Goal: Task Accomplishment & Management: Use online tool/utility

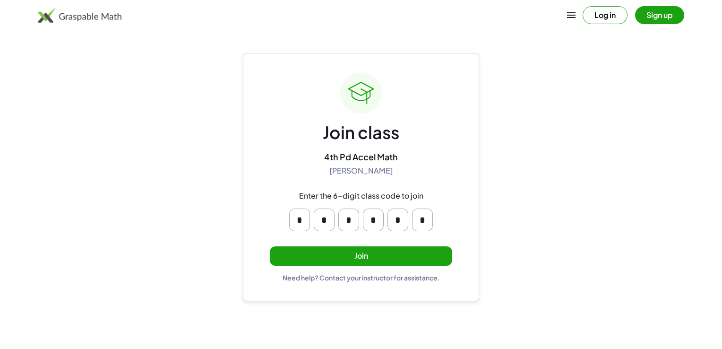
click at [355, 262] on button "Join" at bounding box center [361, 255] width 182 height 19
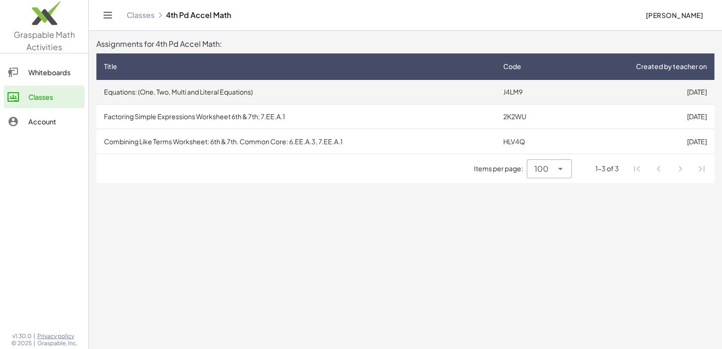
click at [291, 95] on td "Equations: (One, Two, Multi and Literal Equations)" at bounding box center [295, 92] width 399 height 25
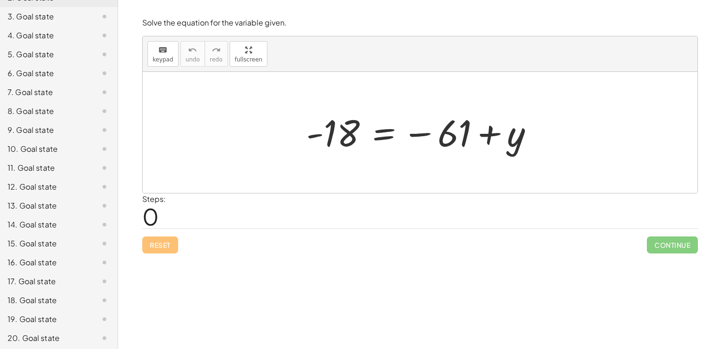
scroll to position [139, 0]
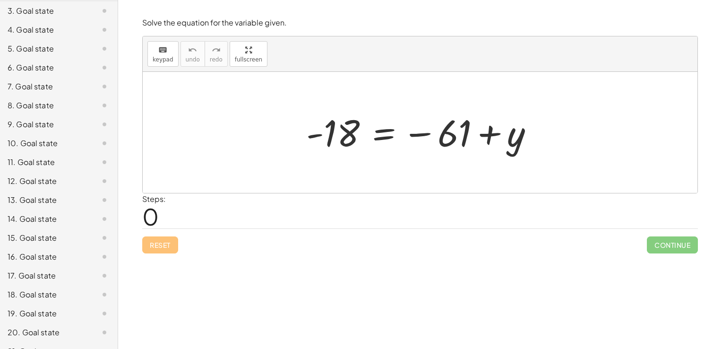
click at [51, 164] on div "11. Goal state" at bounding box center [46, 161] width 76 height 11
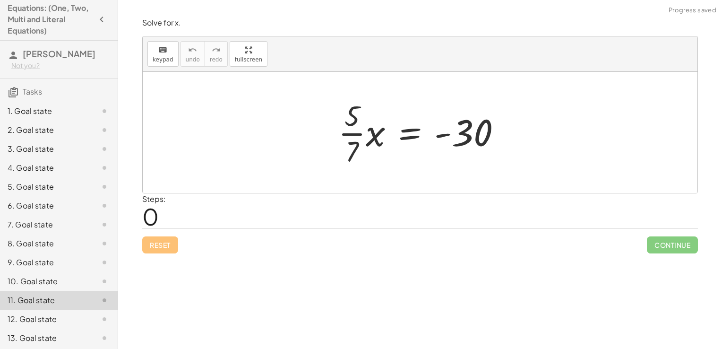
scroll to position [0, 0]
click at [27, 117] on div "1. Goal state" at bounding box center [46, 112] width 76 height 11
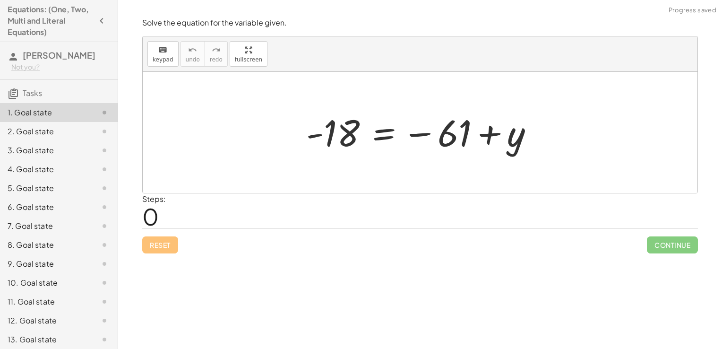
click at [155, 220] on span "0" at bounding box center [150, 216] width 17 height 29
click at [354, 133] on div at bounding box center [423, 132] width 244 height 47
click at [156, 54] on div "keyboard" at bounding box center [163, 49] width 21 height 11
click at [164, 62] on span "keypad" at bounding box center [163, 59] width 21 height 7
click at [360, 129] on div at bounding box center [423, 132] width 244 height 47
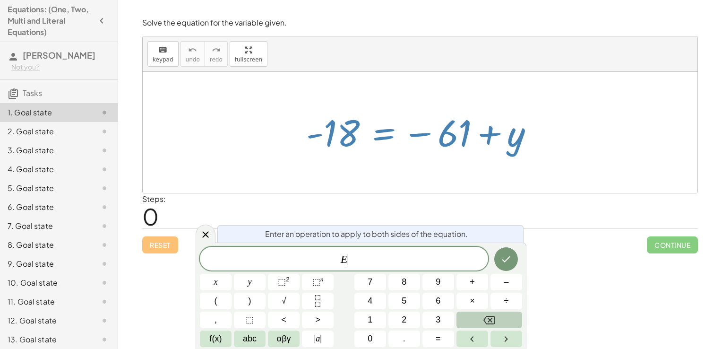
click at [485, 320] on icon "Backspace" at bounding box center [488, 319] width 11 height 11
click at [500, 261] on icon "Done" at bounding box center [505, 258] width 11 height 11
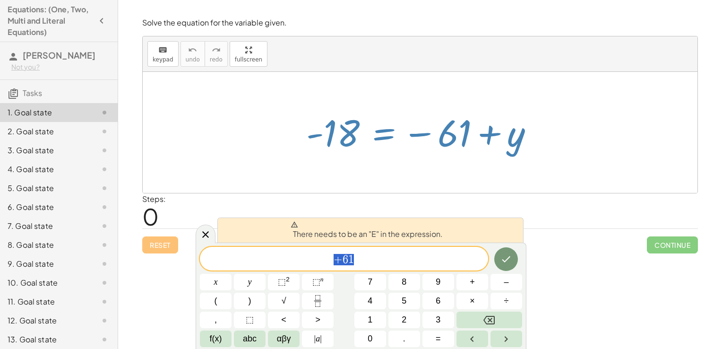
drag, startPoint x: 401, startPoint y: 260, endPoint x: 326, endPoint y: 262, distance: 74.2
click at [326, 262] on span "+ 6 1" at bounding box center [344, 259] width 288 height 13
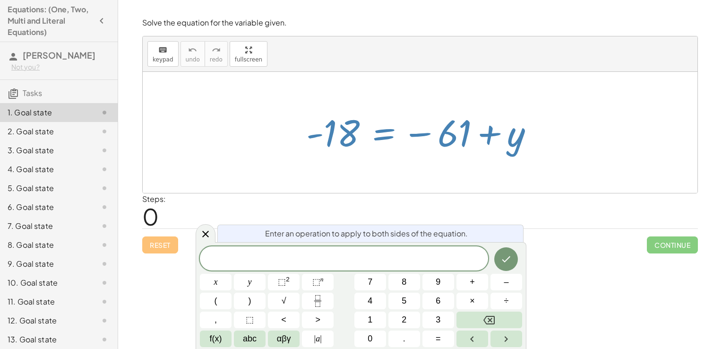
click at [457, 209] on div "Steps: 0" at bounding box center [420, 210] width 556 height 35
click at [202, 234] on icon at bounding box center [205, 233] width 11 height 11
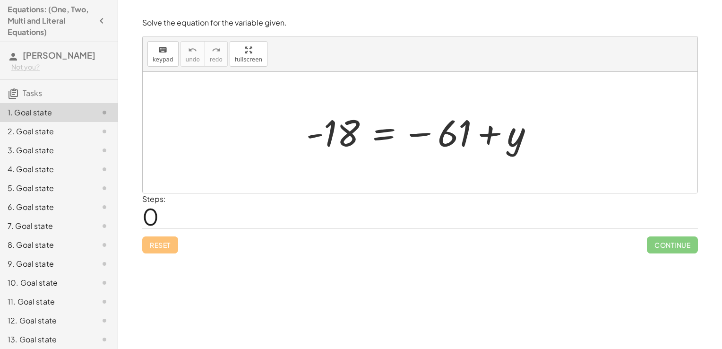
click at [164, 252] on div "Reset Continue" at bounding box center [420, 240] width 556 height 25
click at [161, 246] on div "Reset Continue" at bounding box center [420, 240] width 556 height 25
click at [154, 216] on span "0" at bounding box center [150, 216] width 17 height 29
click at [151, 49] on button "keyboard keypad" at bounding box center [162, 54] width 31 height 26
click at [155, 54] on button "keyboard keypad" at bounding box center [162, 54] width 31 height 26
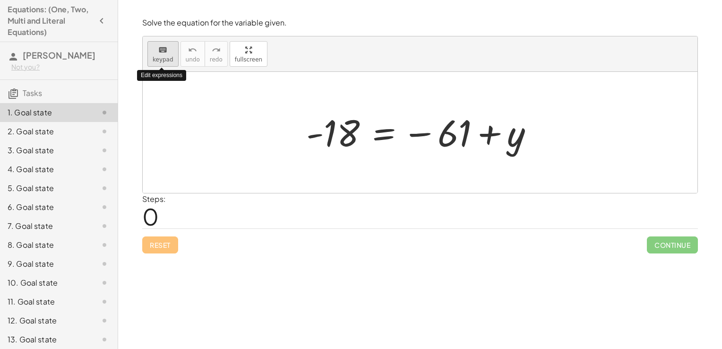
click at [158, 51] on icon "keyboard" at bounding box center [162, 49] width 9 height 11
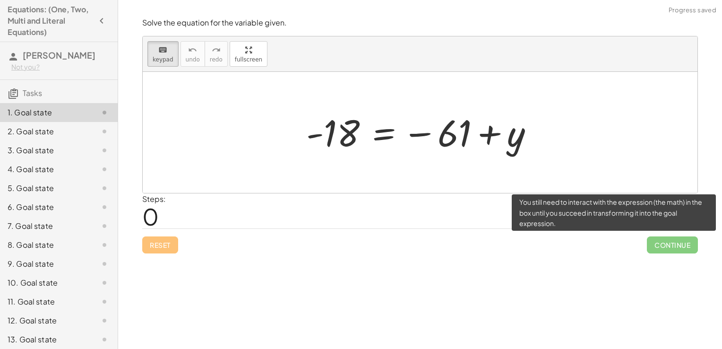
click at [673, 247] on span "Continue" at bounding box center [672, 244] width 51 height 17
click at [668, 248] on span "Continue" at bounding box center [672, 244] width 51 height 17
click at [587, 261] on div "Solve the equation for the variable given. keyboard keypad undo undo redo redo …" at bounding box center [420, 174] width 604 height 349
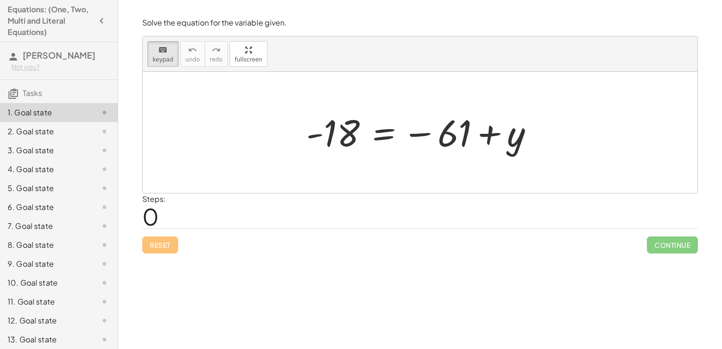
click at [570, 217] on div "Steps: 0" at bounding box center [420, 210] width 556 height 35
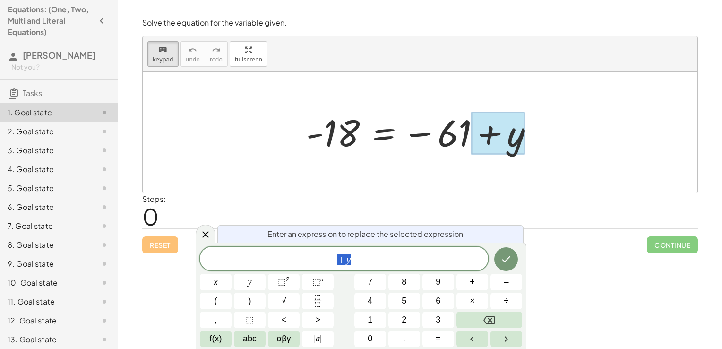
click at [512, 136] on div at bounding box center [497, 133] width 53 height 42
click at [546, 144] on div "- 18 = − 61 + y" at bounding box center [420, 132] width 256 height 51
click at [497, 153] on div at bounding box center [497, 133] width 53 height 42
click at [485, 143] on div at bounding box center [497, 133] width 53 height 42
click at [463, 135] on div at bounding box center [423, 132] width 244 height 47
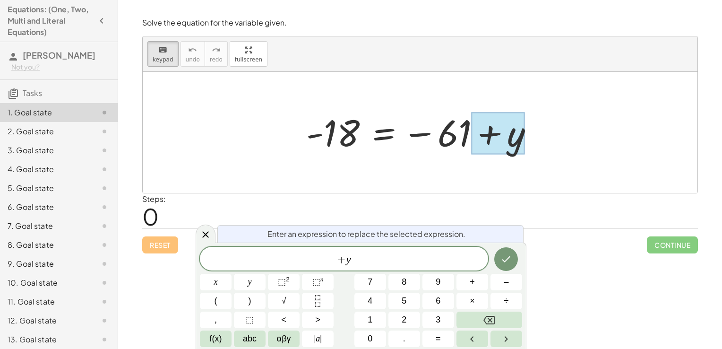
click at [482, 136] on div at bounding box center [497, 133] width 53 height 42
click at [445, 133] on div at bounding box center [423, 132] width 244 height 47
click at [456, 139] on div at bounding box center [423, 132] width 244 height 47
click at [454, 137] on div at bounding box center [423, 132] width 244 height 47
click at [430, 131] on div at bounding box center [423, 132] width 244 height 47
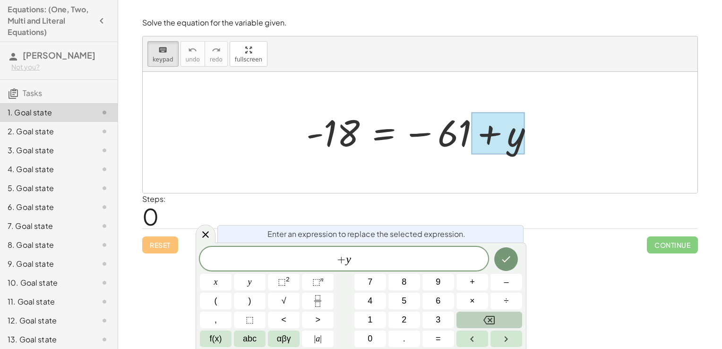
click at [485, 321] on icon "Backspace" at bounding box center [488, 320] width 11 height 9
click at [487, 320] on icon "Backspace" at bounding box center [488, 319] width 11 height 11
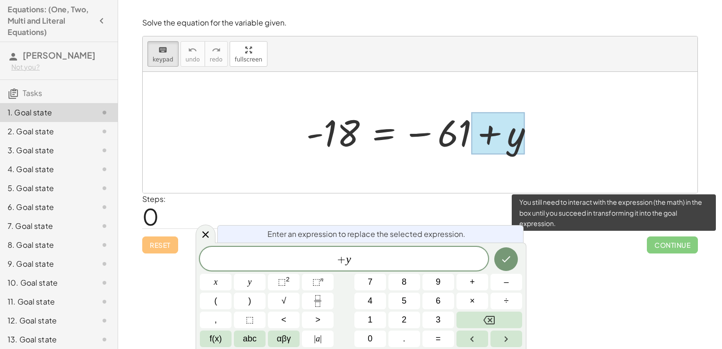
click at [662, 241] on span "Continue" at bounding box center [672, 244] width 51 height 17
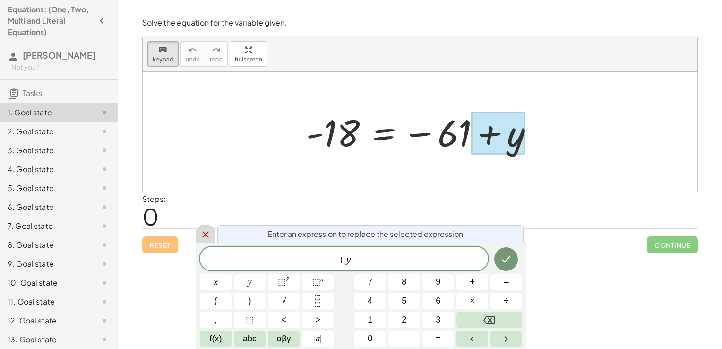
click at [205, 234] on icon at bounding box center [205, 234] width 7 height 7
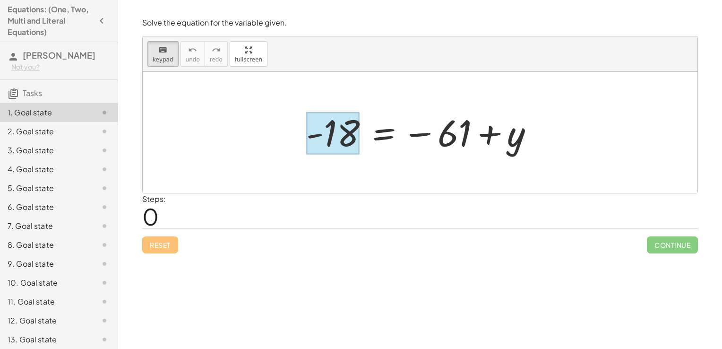
click at [324, 129] on div at bounding box center [332, 133] width 53 height 42
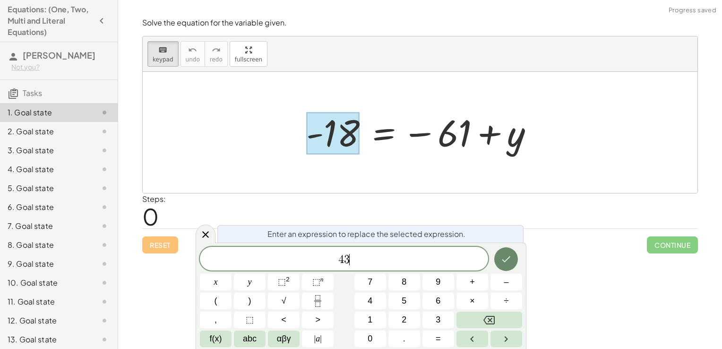
click at [508, 253] on button "Done" at bounding box center [506, 259] width 24 height 24
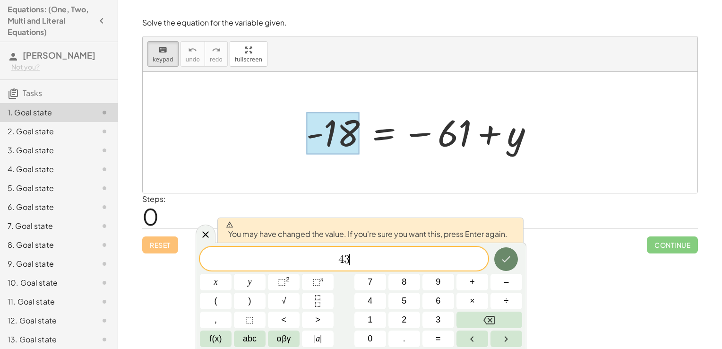
click at [514, 258] on button "Done" at bounding box center [506, 259] width 24 height 24
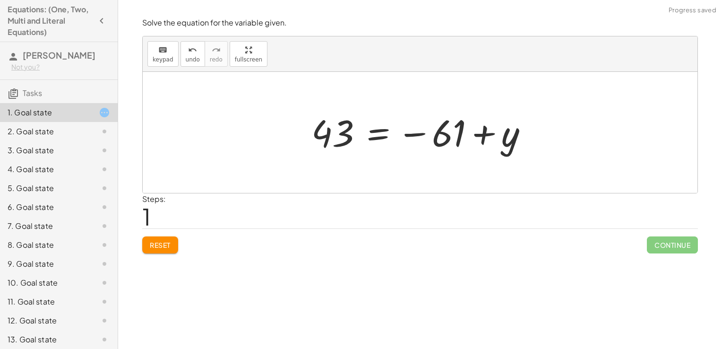
click at [442, 139] on div at bounding box center [423, 132] width 233 height 47
click at [451, 141] on div at bounding box center [423, 132] width 233 height 47
click at [509, 150] on div at bounding box center [423, 132] width 233 height 47
click at [444, 137] on div at bounding box center [423, 132] width 233 height 47
click at [439, 135] on div at bounding box center [423, 132] width 233 height 47
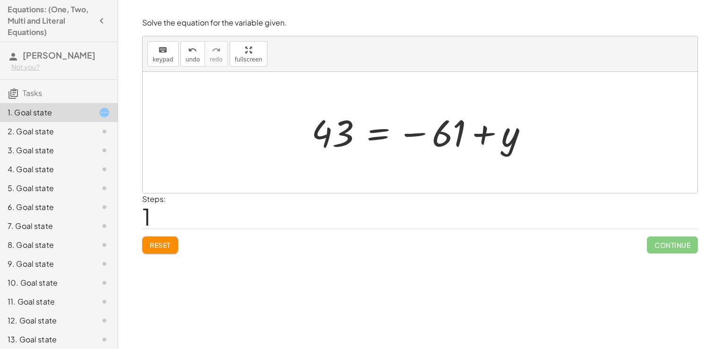
click at [439, 135] on div at bounding box center [423, 132] width 233 height 47
click at [434, 129] on div at bounding box center [423, 132] width 233 height 47
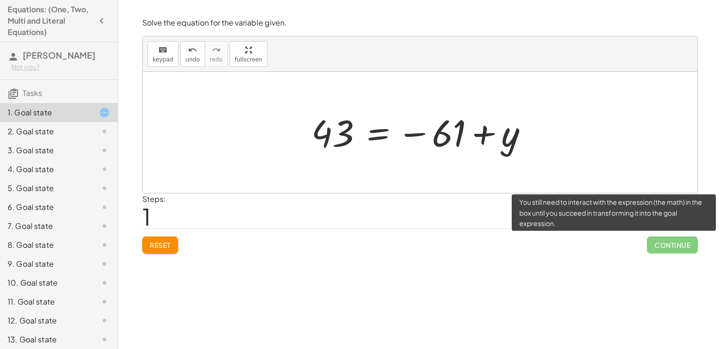
click at [673, 245] on span "Continue" at bounding box center [672, 244] width 51 height 17
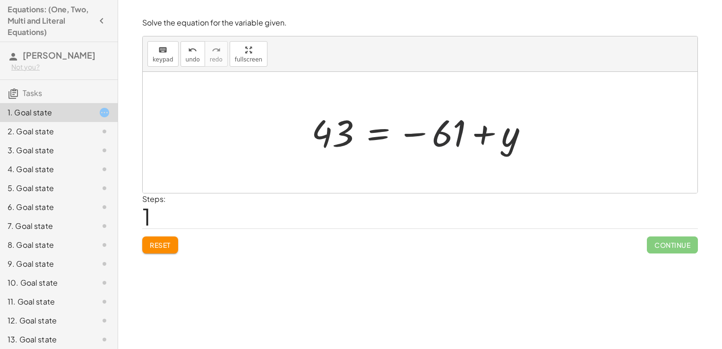
click at [446, 133] on div at bounding box center [423, 132] width 233 height 47
click at [343, 137] on div at bounding box center [423, 132] width 233 height 47
click at [375, 137] on div at bounding box center [423, 132] width 233 height 47
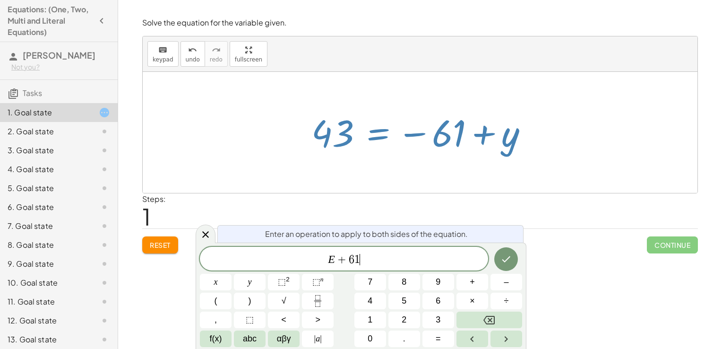
click at [493, 237] on div "Enter an operation to apply to both sides of the equation." at bounding box center [370, 233] width 306 height 17
click at [506, 270] on button "Done" at bounding box center [506, 259] width 24 height 24
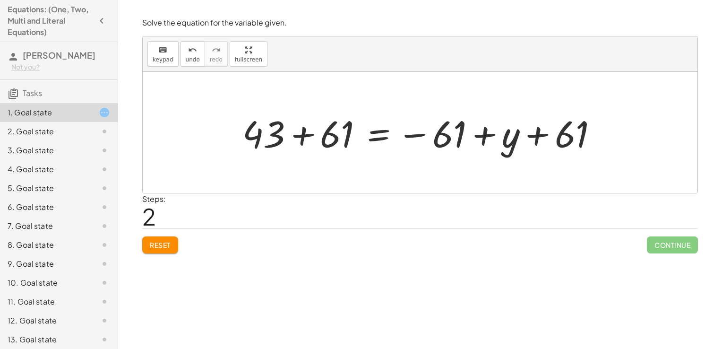
click at [261, 131] on div at bounding box center [424, 132] width 372 height 49
click at [270, 141] on div at bounding box center [424, 132] width 372 height 49
click at [259, 129] on div at bounding box center [424, 132] width 372 height 49
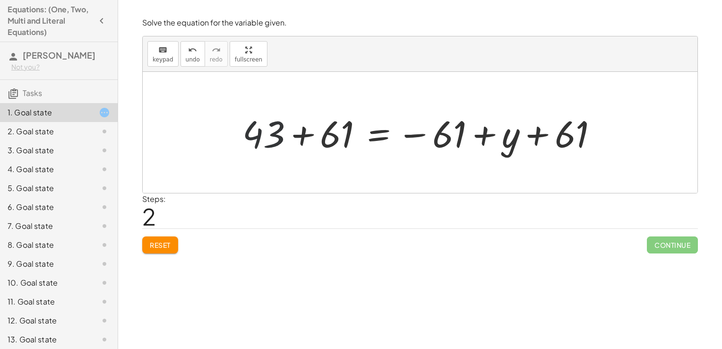
click at [259, 129] on div at bounding box center [424, 132] width 372 height 49
click at [261, 131] on div at bounding box center [424, 132] width 372 height 49
drag, startPoint x: 265, startPoint y: 134, endPoint x: 284, endPoint y: 177, distance: 46.7
click at [253, 131] on div at bounding box center [424, 132] width 372 height 49
drag, startPoint x: 259, startPoint y: 135, endPoint x: 234, endPoint y: 129, distance: 25.7
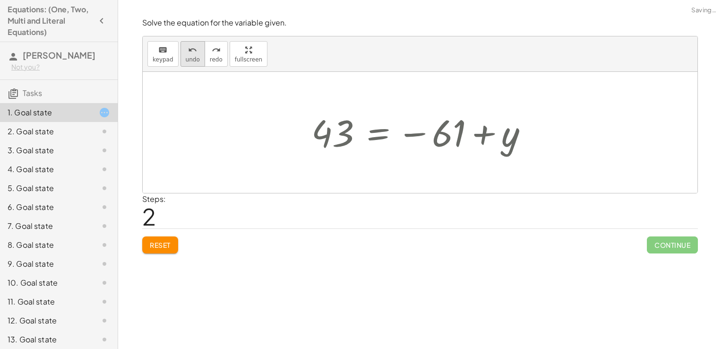
click at [190, 57] on span "undo" at bounding box center [193, 59] width 14 height 7
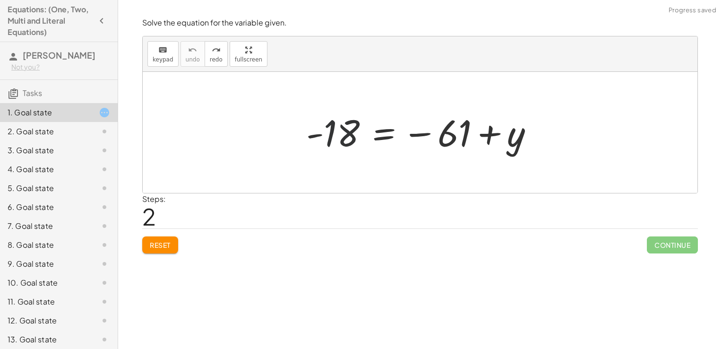
click at [343, 134] on div at bounding box center [423, 132] width 244 height 47
click at [328, 131] on div at bounding box center [423, 132] width 244 height 47
click at [422, 143] on div at bounding box center [423, 132] width 244 height 47
drag, startPoint x: 332, startPoint y: 126, endPoint x: 315, endPoint y: 118, distance: 18.8
click at [315, 118] on div at bounding box center [423, 132] width 244 height 47
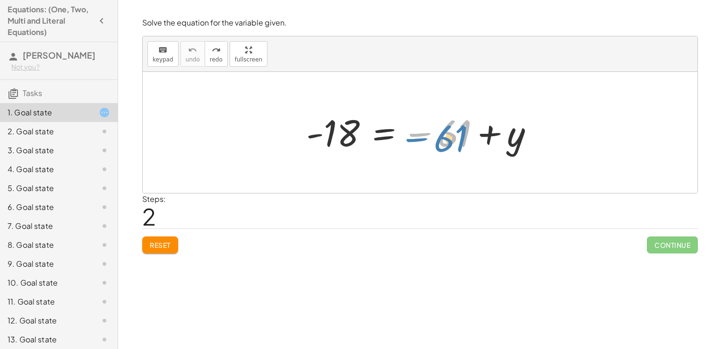
click at [444, 135] on div at bounding box center [423, 132] width 244 height 47
click at [437, 134] on div at bounding box center [423, 132] width 244 height 47
click at [152, 243] on span "Reset" at bounding box center [160, 244] width 21 height 9
click at [346, 136] on div at bounding box center [423, 132] width 244 height 47
click at [431, 129] on div at bounding box center [423, 132] width 244 height 47
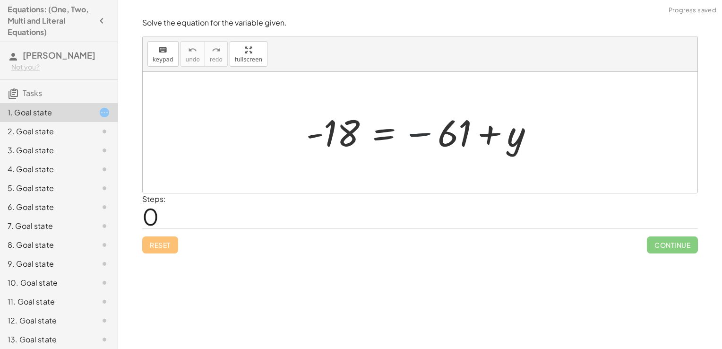
click at [440, 132] on div at bounding box center [423, 132] width 244 height 47
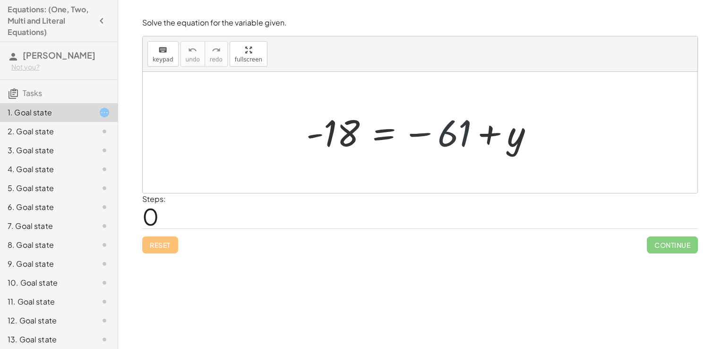
click at [440, 132] on div at bounding box center [423, 132] width 244 height 47
click at [332, 133] on div at bounding box center [423, 132] width 244 height 47
click at [431, 136] on div at bounding box center [423, 132] width 244 height 47
click at [327, 127] on div at bounding box center [423, 132] width 244 height 47
drag, startPoint x: 488, startPoint y: 135, endPoint x: 518, endPoint y: 137, distance: 29.8
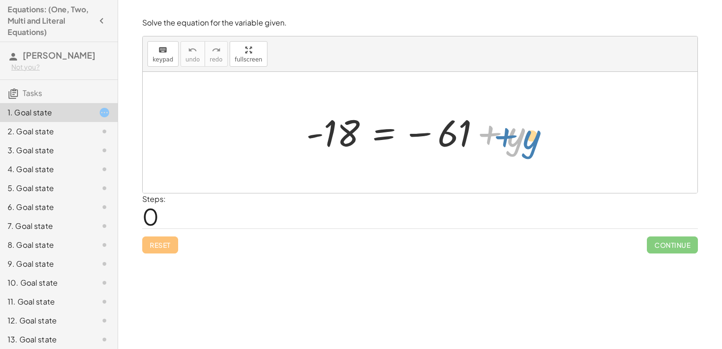
click at [518, 137] on div at bounding box center [423, 132] width 244 height 47
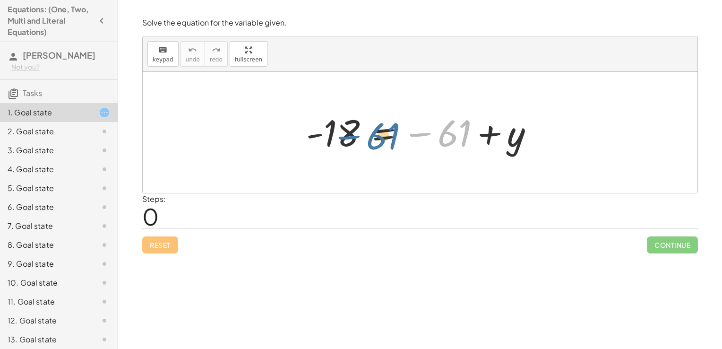
drag, startPoint x: 442, startPoint y: 135, endPoint x: 371, endPoint y: 135, distance: 70.9
click at [371, 135] on div at bounding box center [423, 132] width 244 height 47
drag, startPoint x: 453, startPoint y: 127, endPoint x: 368, endPoint y: 141, distance: 86.7
click at [368, 141] on div at bounding box center [423, 132] width 244 height 47
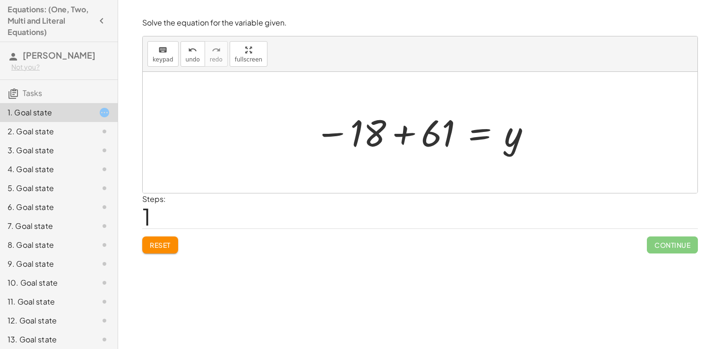
click at [415, 135] on div at bounding box center [423, 132] width 227 height 47
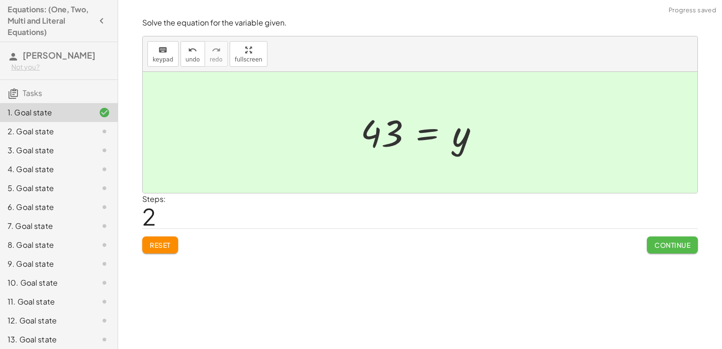
click at [683, 247] on span "Continue" at bounding box center [672, 244] width 36 height 9
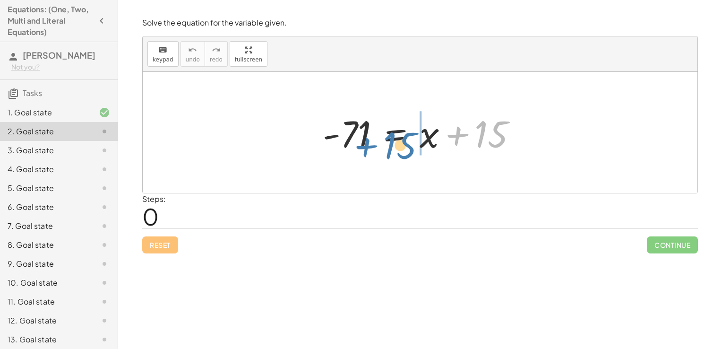
drag, startPoint x: 482, startPoint y: 134, endPoint x: 387, endPoint y: 142, distance: 95.3
click at [387, 142] on div at bounding box center [423, 132] width 211 height 49
drag, startPoint x: 495, startPoint y: 125, endPoint x: 378, endPoint y: 137, distance: 117.8
click at [378, 137] on div at bounding box center [423, 132] width 211 height 49
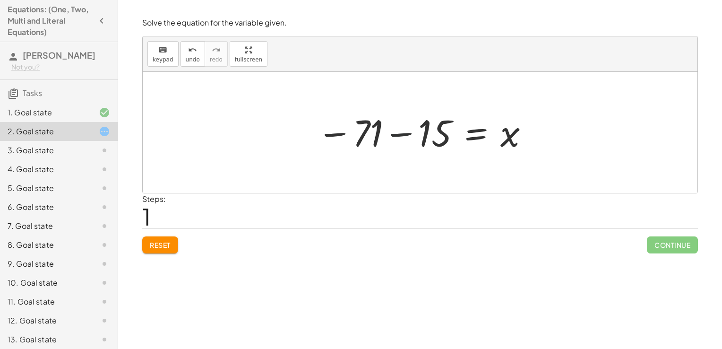
click at [403, 137] on div at bounding box center [423, 132] width 223 height 47
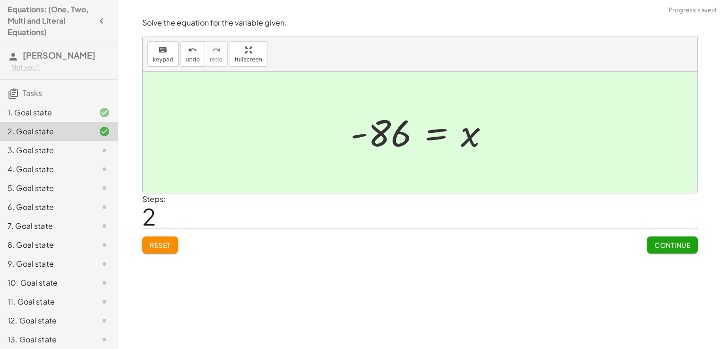
click at [671, 245] on span "Continue" at bounding box center [672, 244] width 36 height 9
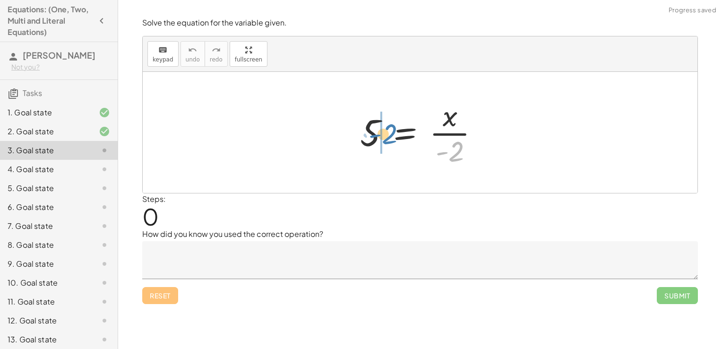
drag, startPoint x: 453, startPoint y: 155, endPoint x: 386, endPoint y: 138, distance: 68.4
click at [386, 138] on div at bounding box center [423, 132] width 136 height 73
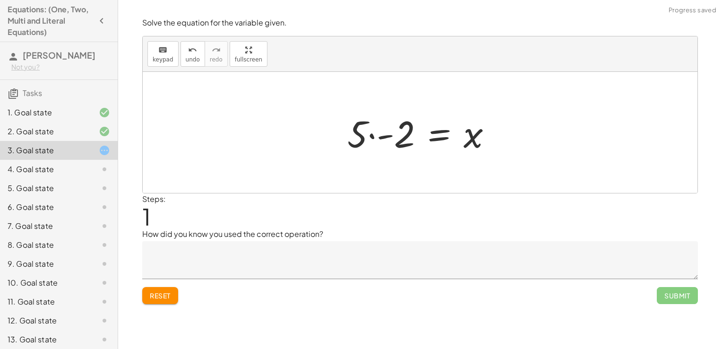
click at [386, 139] on div at bounding box center [424, 132] width 162 height 49
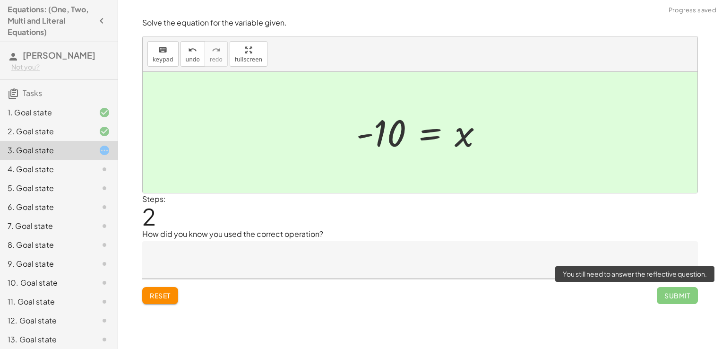
click at [661, 292] on span "Submit" at bounding box center [677, 295] width 41 height 17
click at [673, 297] on span "Submit" at bounding box center [677, 295] width 41 height 17
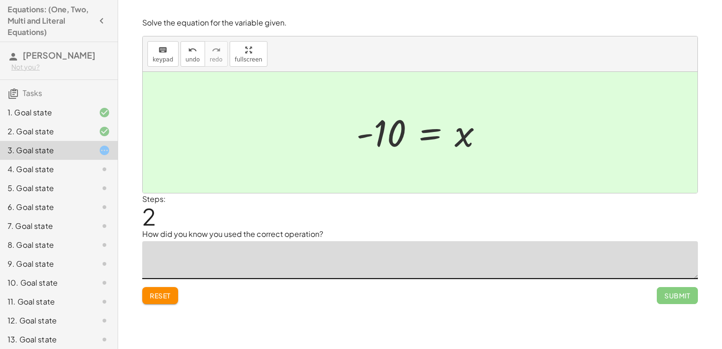
click at [206, 258] on textarea at bounding box center [420, 260] width 556 height 38
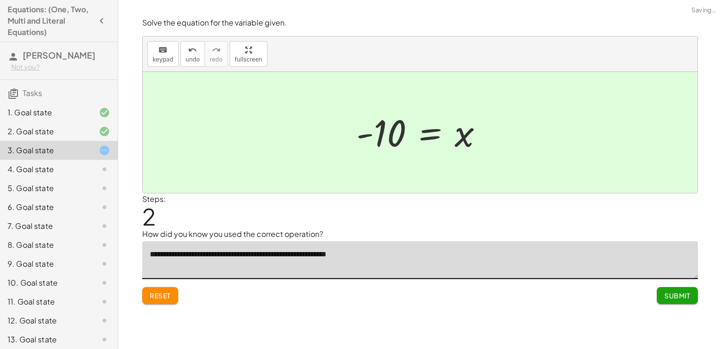
click at [397, 262] on textarea "**********" at bounding box center [420, 260] width 556 height 38
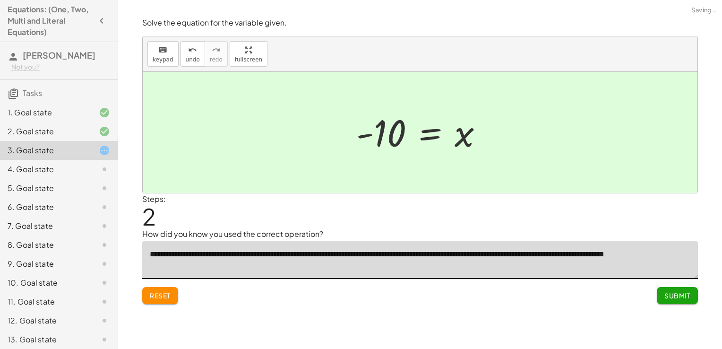
type textarea "**********"
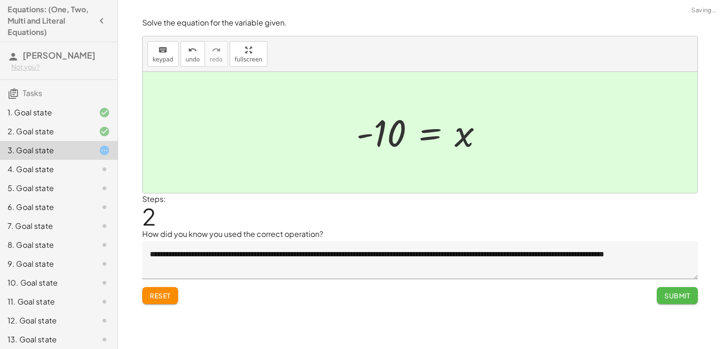
click at [667, 291] on span "Submit" at bounding box center [677, 295] width 26 height 9
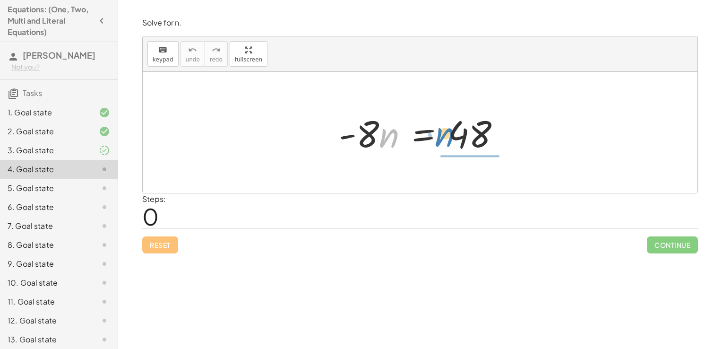
drag, startPoint x: 382, startPoint y: 145, endPoint x: 437, endPoint y: 143, distance: 54.8
click at [437, 143] on div at bounding box center [423, 132] width 179 height 49
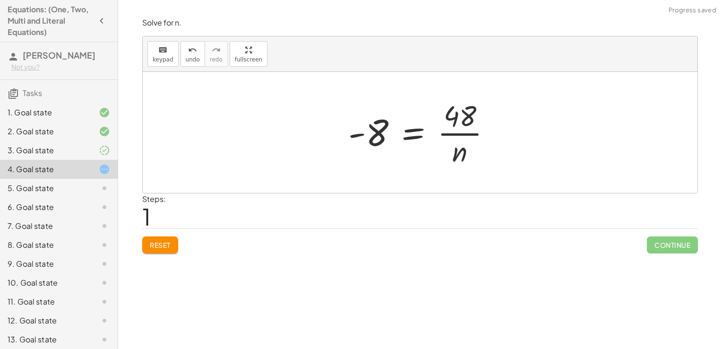
click at [457, 127] on div at bounding box center [423, 132] width 160 height 73
click at [455, 134] on div at bounding box center [423, 132] width 160 height 73
click at [456, 120] on div at bounding box center [423, 132] width 160 height 73
drag, startPoint x: 456, startPoint y: 152, endPoint x: 390, endPoint y: 135, distance: 68.9
click at [390, 135] on div at bounding box center [423, 132] width 160 height 73
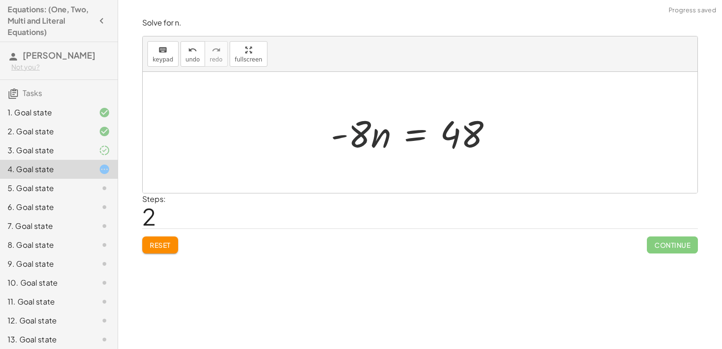
click at [366, 135] on div at bounding box center [415, 132] width 179 height 49
click at [376, 137] on div at bounding box center [423, 132] width 179 height 49
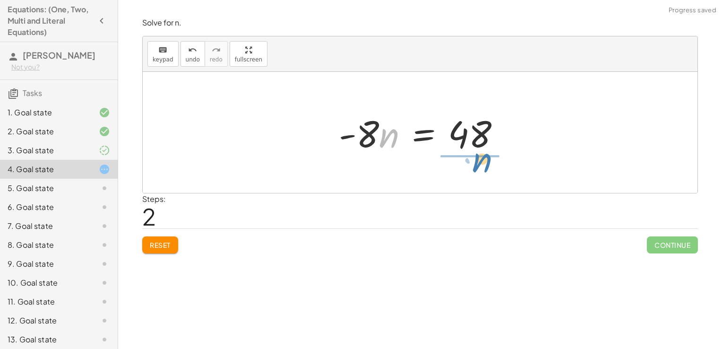
drag, startPoint x: 389, startPoint y: 140, endPoint x: 491, endPoint y: 173, distance: 107.6
click at [491, 173] on div "· - 8 · n = 48 - 8 = · 48 · n · n - 8 · n = 48 ·" at bounding box center [420, 132] width 555 height 121
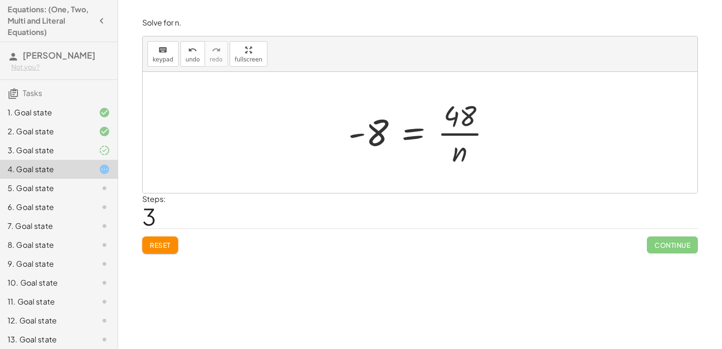
click at [455, 147] on div at bounding box center [423, 132] width 160 height 73
click at [460, 126] on div at bounding box center [423, 132] width 160 height 73
drag, startPoint x: 459, startPoint y: 120, endPoint x: 375, endPoint y: 167, distance: 96.3
click at [375, 167] on div at bounding box center [423, 132] width 160 height 73
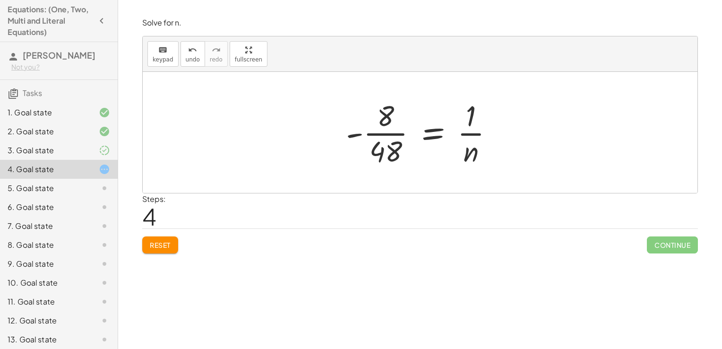
click at [473, 137] on div at bounding box center [423, 132] width 165 height 73
click at [385, 139] on div at bounding box center [423, 132] width 165 height 73
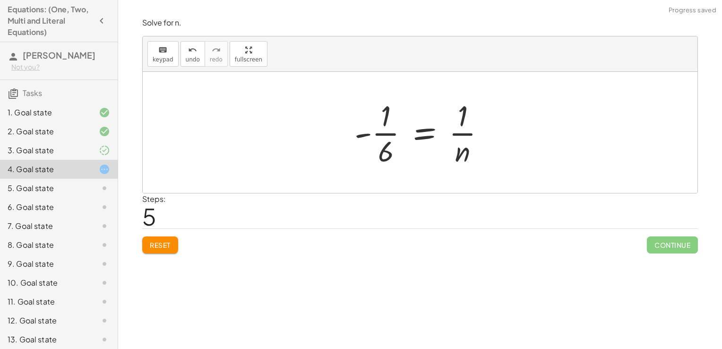
click at [464, 122] on div at bounding box center [424, 132] width 148 height 73
drag, startPoint x: 453, startPoint y: 114, endPoint x: 390, endPoint y: 133, distance: 65.6
click at [390, 133] on div at bounding box center [424, 132] width 148 height 73
drag, startPoint x: 465, startPoint y: 112, endPoint x: 381, endPoint y: 175, distance: 105.0
drag, startPoint x: 459, startPoint y: 157, endPoint x: 402, endPoint y: 138, distance: 60.7
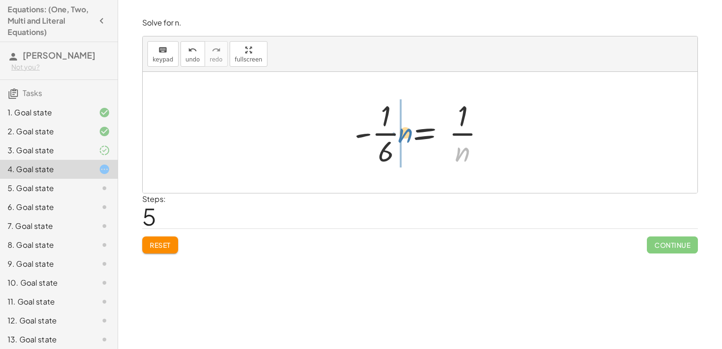
click at [402, 138] on div at bounding box center [424, 132] width 148 height 73
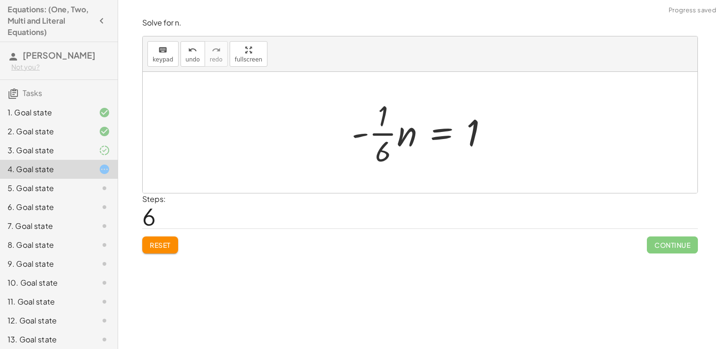
click at [402, 138] on div at bounding box center [424, 132] width 154 height 73
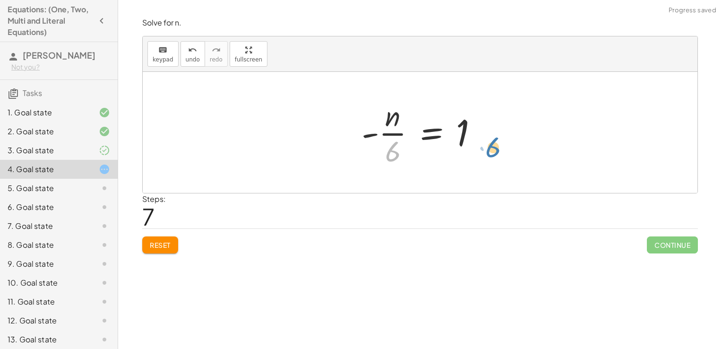
drag, startPoint x: 393, startPoint y: 148, endPoint x: 491, endPoint y: 142, distance: 98.9
drag, startPoint x: 390, startPoint y: 151, endPoint x: 481, endPoint y: 128, distance: 94.0
click at [481, 128] on div at bounding box center [424, 132] width 134 height 73
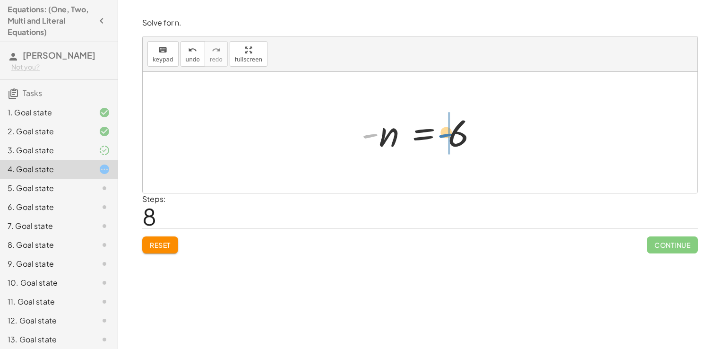
drag, startPoint x: 370, startPoint y: 134, endPoint x: 444, endPoint y: 134, distance: 73.7
click at [444, 134] on div at bounding box center [424, 132] width 134 height 47
drag, startPoint x: 370, startPoint y: 135, endPoint x: 450, endPoint y: 155, distance: 82.4
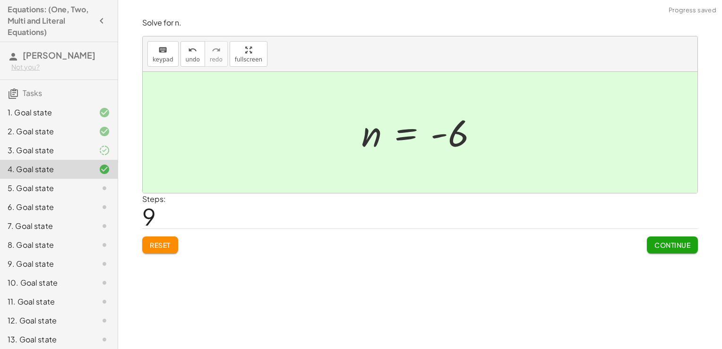
click at [661, 241] on span "Continue" at bounding box center [672, 244] width 36 height 9
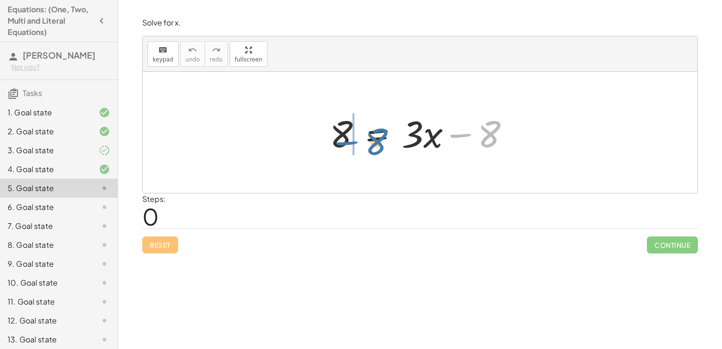
drag, startPoint x: 483, startPoint y: 139, endPoint x: 356, endPoint y: 137, distance: 127.1
click at [356, 137] on div at bounding box center [423, 132] width 197 height 49
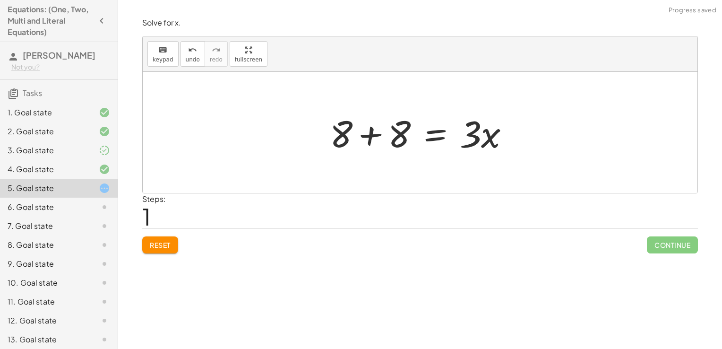
click at [368, 139] on div at bounding box center [423, 132] width 197 height 49
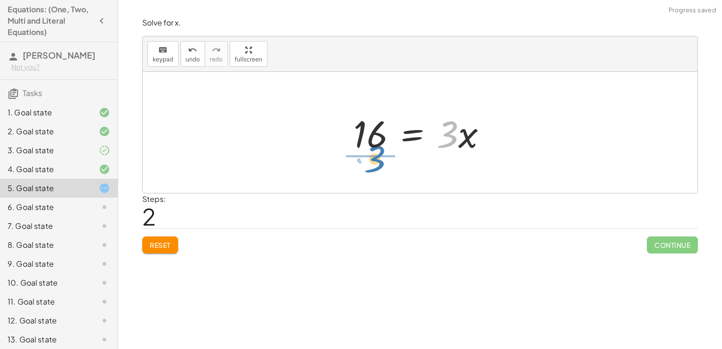
drag, startPoint x: 447, startPoint y: 136, endPoint x: 363, endPoint y: 170, distance: 90.3
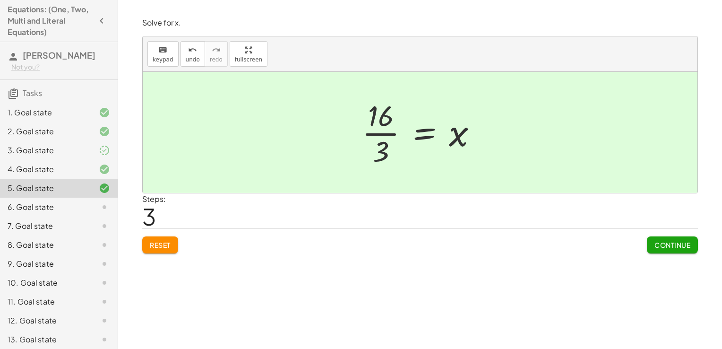
click at [667, 242] on span "Continue" at bounding box center [672, 244] width 36 height 9
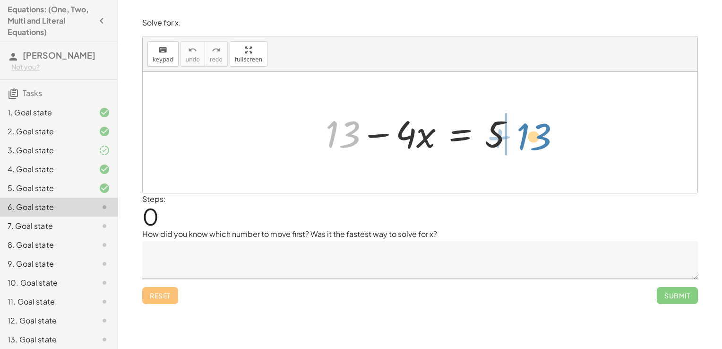
drag, startPoint x: 338, startPoint y: 139, endPoint x: 540, endPoint y: 140, distance: 201.3
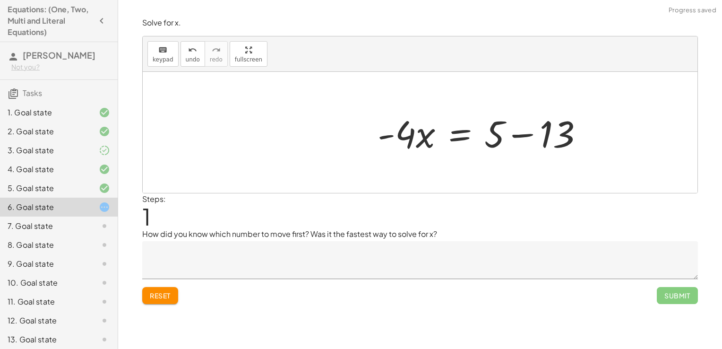
click at [518, 137] on div at bounding box center [484, 132] width 223 height 49
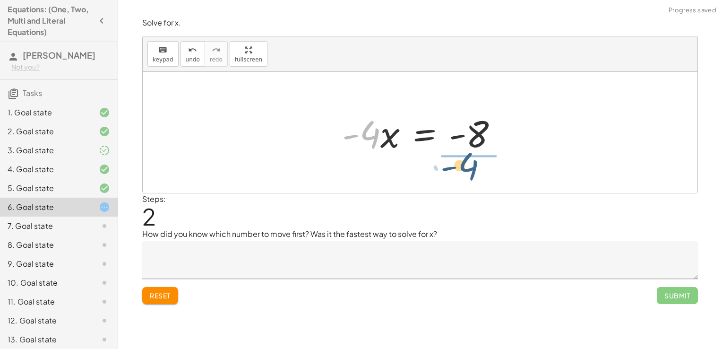
drag, startPoint x: 368, startPoint y: 137, endPoint x: 479, endPoint y: 169, distance: 115.1
click at [479, 169] on div "+ 13 − · 4 · x = 5 · - 4 · x = + 5 − 13 · - 4 · 4 · x = - - 8" at bounding box center [420, 132] width 555 height 121
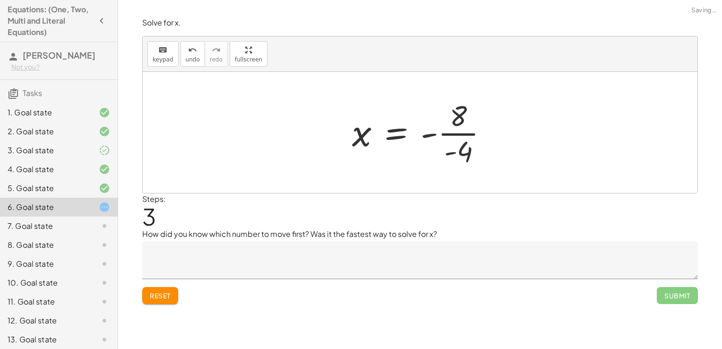
click at [455, 131] on div at bounding box center [423, 132] width 153 height 73
click at [437, 135] on div at bounding box center [424, 132] width 150 height 47
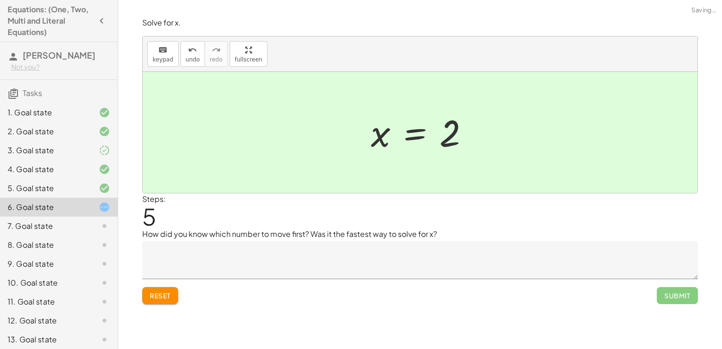
click at [308, 253] on textarea at bounding box center [420, 260] width 556 height 38
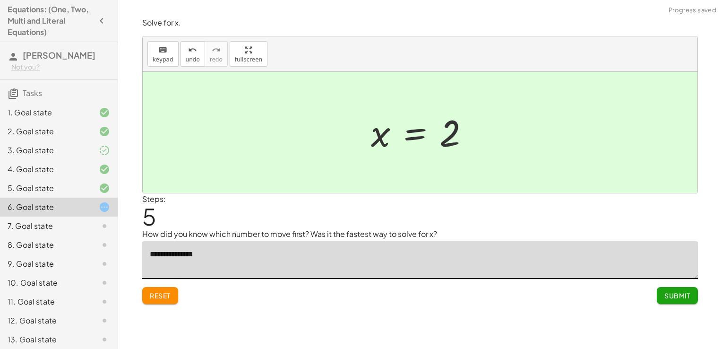
click at [411, 138] on div at bounding box center [423, 132] width 115 height 47
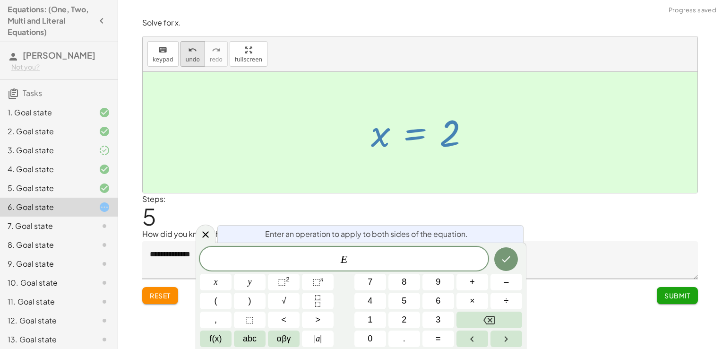
click at [191, 57] on span "undo" at bounding box center [193, 59] width 14 height 7
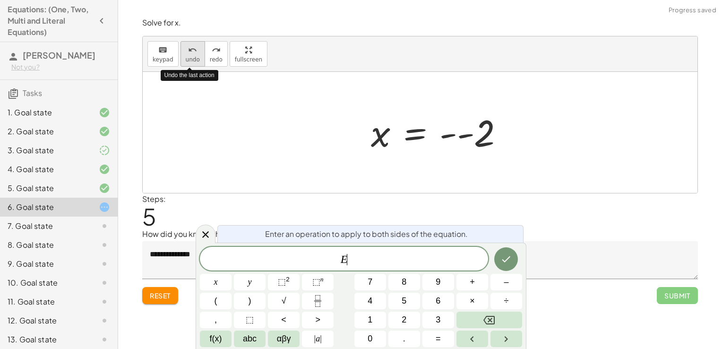
click at [191, 57] on span "undo" at bounding box center [193, 59] width 14 height 7
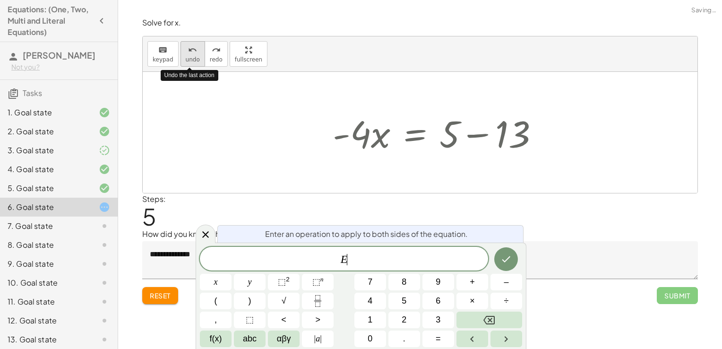
click at [191, 57] on span "undo" at bounding box center [193, 59] width 14 height 7
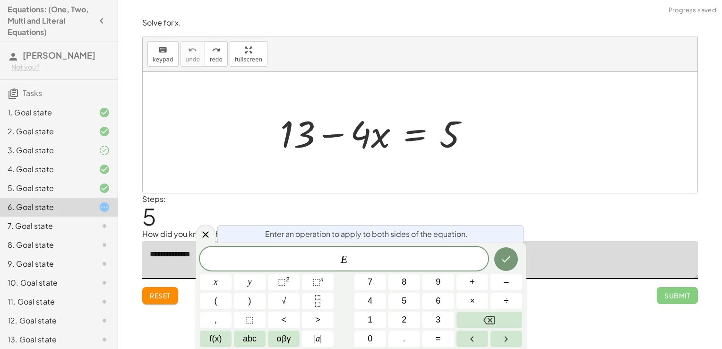
click at [556, 256] on textarea "**********" at bounding box center [420, 260] width 556 height 38
click at [544, 206] on div "Steps: 5" at bounding box center [420, 210] width 556 height 35
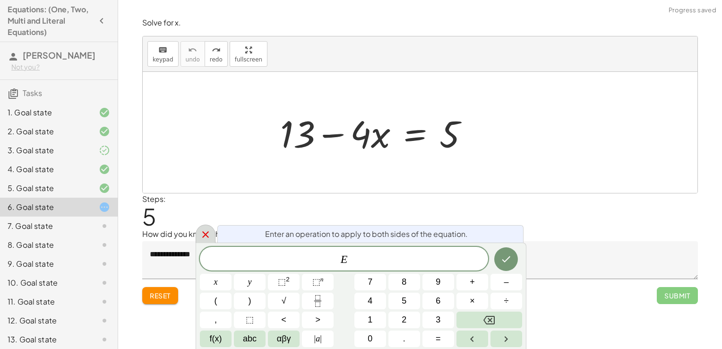
click at [202, 234] on icon at bounding box center [205, 234] width 11 height 11
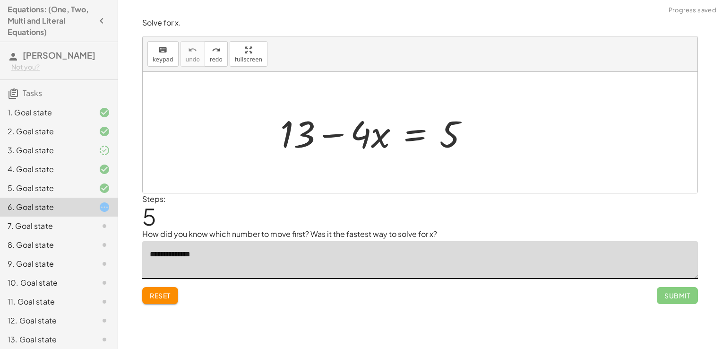
click at [243, 259] on textarea "**********" at bounding box center [420, 260] width 556 height 38
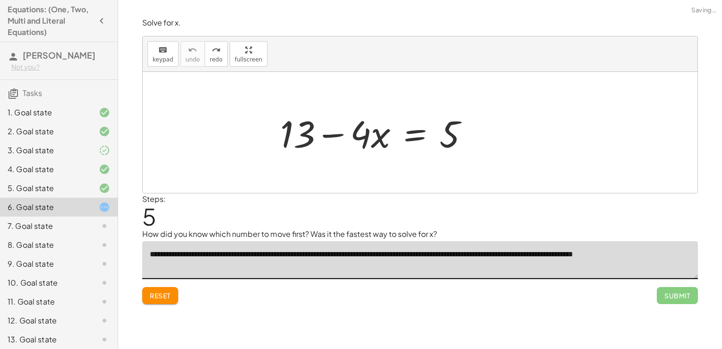
click at [676, 260] on textarea "**********" at bounding box center [420, 260] width 556 height 38
click at [669, 257] on textarea "**********" at bounding box center [420, 260] width 556 height 38
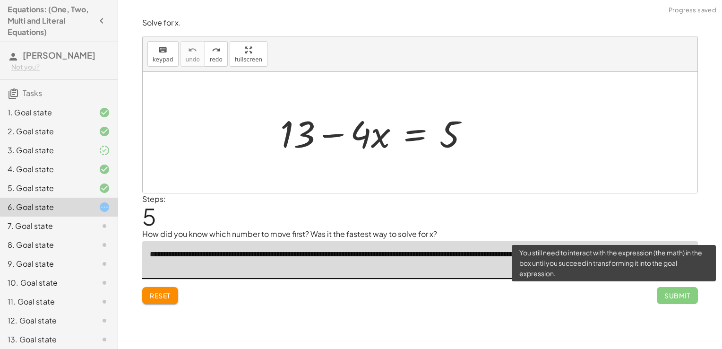
type textarea "**********"
click at [673, 297] on span "Submit" at bounding box center [677, 295] width 41 height 17
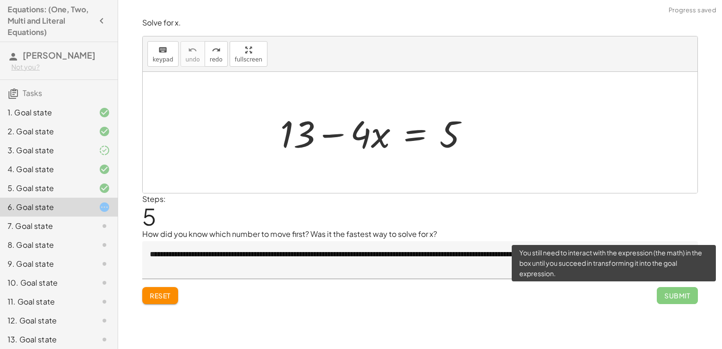
click at [683, 289] on span "Submit" at bounding box center [677, 295] width 41 height 17
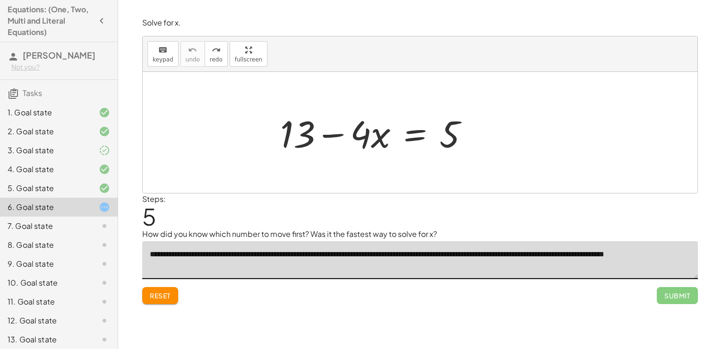
click at [477, 260] on textarea "**********" at bounding box center [420, 260] width 556 height 38
drag, startPoint x: 301, startPoint y: 129, endPoint x: 463, endPoint y: 153, distance: 163.3
click at [463, 153] on div "+ 13 − · 4 · x = 5" at bounding box center [420, 132] width 555 height 121
drag, startPoint x: 304, startPoint y: 127, endPoint x: 307, endPoint y: 151, distance: 23.9
click at [307, 151] on div at bounding box center [420, 132] width 555 height 121
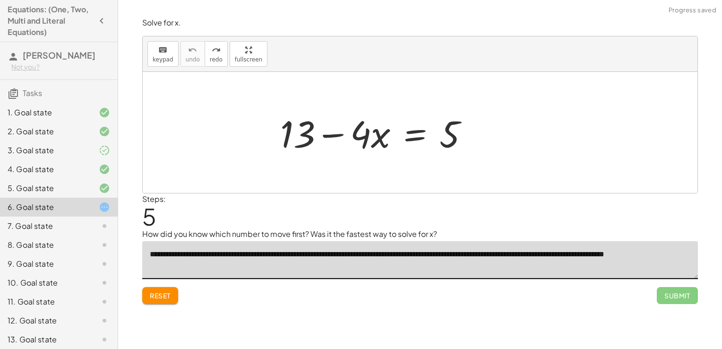
click at [302, 141] on div at bounding box center [420, 132] width 555 height 121
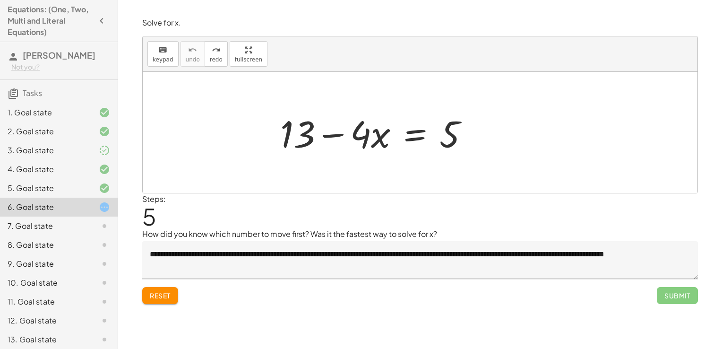
click at [212, 213] on div "Steps: 5" at bounding box center [420, 210] width 556 height 35
drag, startPoint x: 299, startPoint y: 128, endPoint x: 313, endPoint y: 144, distance: 21.7
click at [313, 144] on div at bounding box center [420, 132] width 555 height 121
drag, startPoint x: 308, startPoint y: 141, endPoint x: 312, endPoint y: 156, distance: 15.7
click at [312, 156] on div at bounding box center [420, 132] width 555 height 121
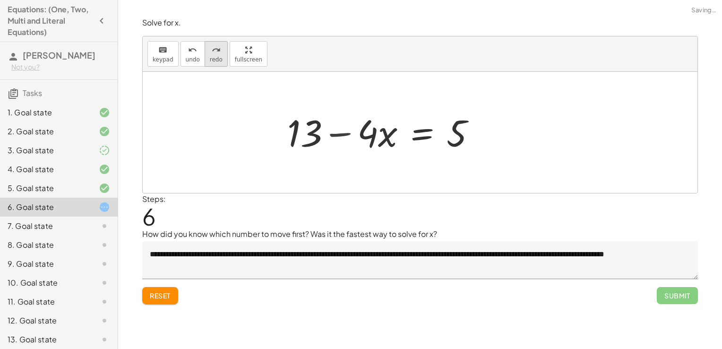
click at [210, 52] on div "redo" at bounding box center [216, 49] width 13 height 11
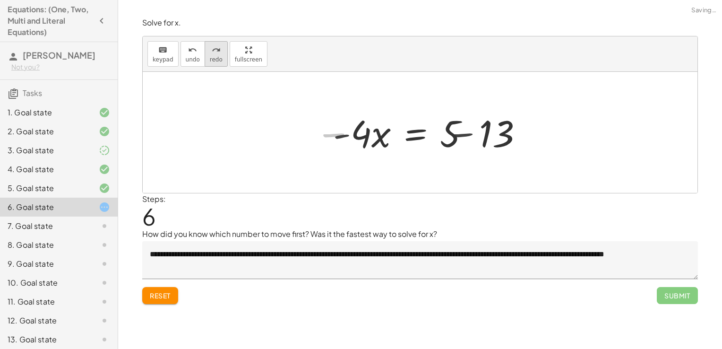
click at [210, 52] on div "redo" at bounding box center [216, 49] width 13 height 11
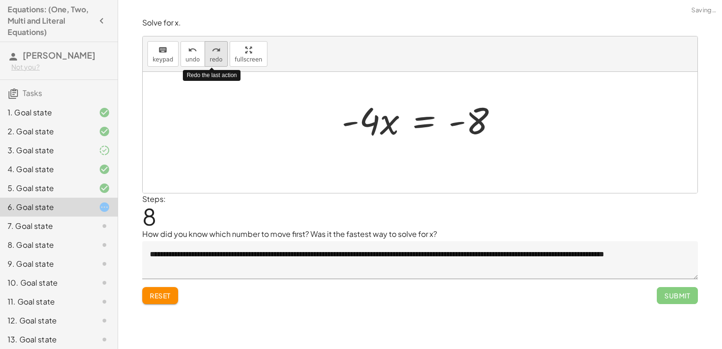
click at [210, 52] on div "redo" at bounding box center [216, 49] width 13 height 11
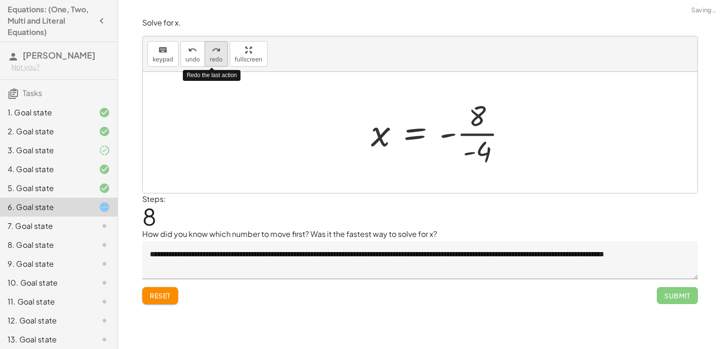
click at [210, 52] on div "redo" at bounding box center [216, 49] width 13 height 11
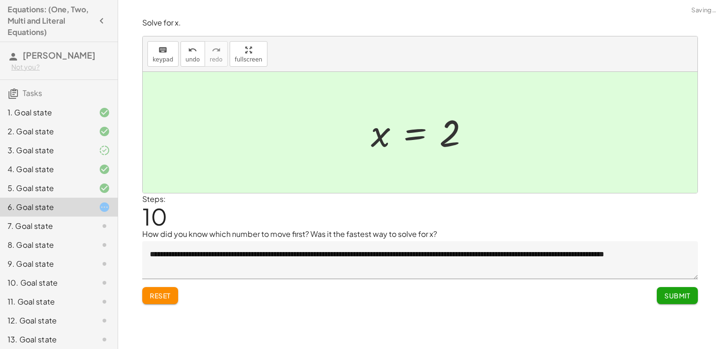
click at [675, 293] on span "Submit" at bounding box center [677, 295] width 26 height 9
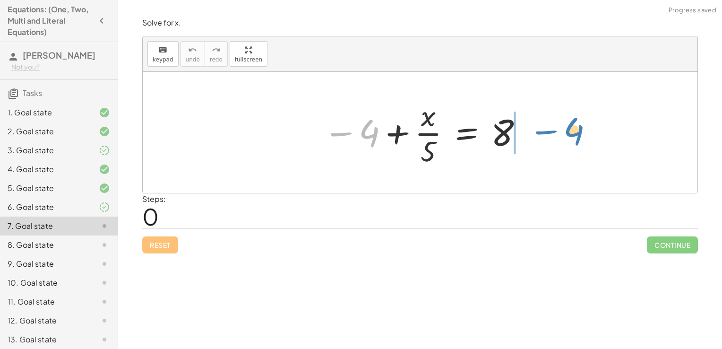
drag, startPoint x: 367, startPoint y: 139, endPoint x: 578, endPoint y: 135, distance: 211.7
click at [578, 135] on div "− 4 − 4 + · x · 5 = 8" at bounding box center [420, 132] width 555 height 121
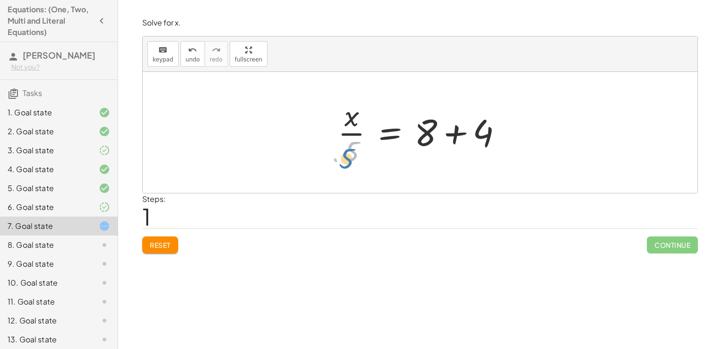
drag, startPoint x: 351, startPoint y: 149, endPoint x: 349, endPoint y: 154, distance: 5.5
click at [349, 154] on div at bounding box center [423, 132] width 181 height 73
click at [456, 127] on div at bounding box center [423, 132] width 181 height 73
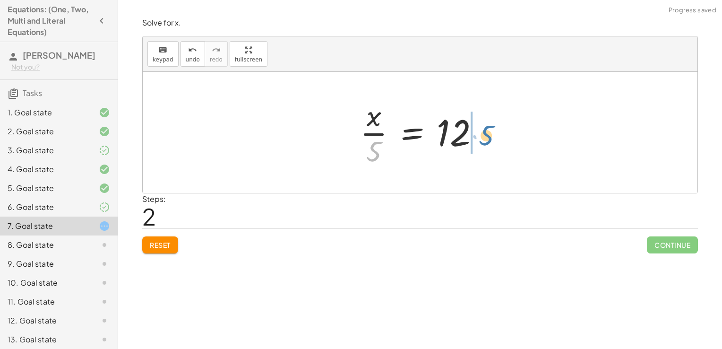
drag, startPoint x: 353, startPoint y: 147, endPoint x: 468, endPoint y: 129, distance: 116.3
click at [468, 129] on div at bounding box center [423, 132] width 137 height 73
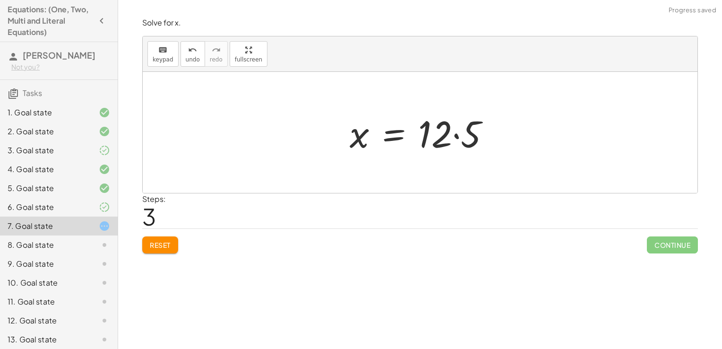
click at [455, 129] on div at bounding box center [423, 132] width 157 height 49
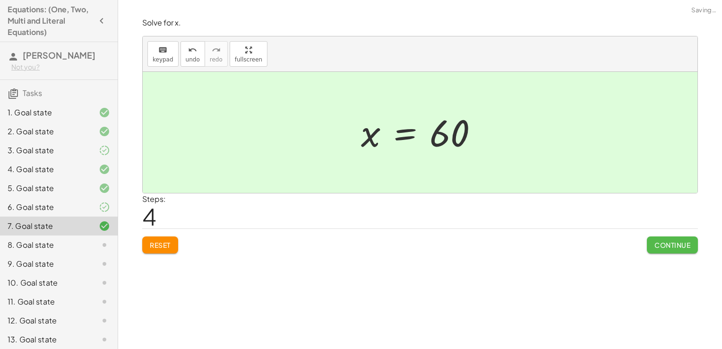
click at [676, 243] on span "Continue" at bounding box center [672, 244] width 36 height 9
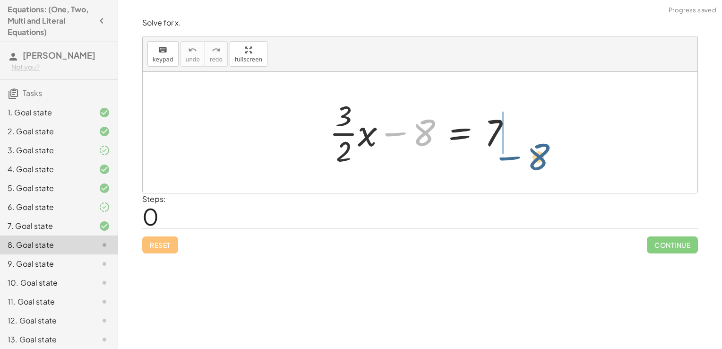
drag, startPoint x: 404, startPoint y: 132, endPoint x: 528, endPoint y: 141, distance: 124.5
click at [528, 141] on div "− 8 + · · 3 · 2 · x − 8 = 7" at bounding box center [420, 132] width 555 height 121
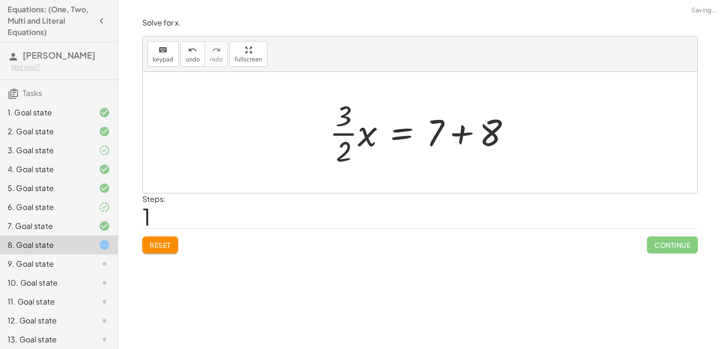
click at [443, 137] on div at bounding box center [424, 132] width 198 height 73
click at [457, 132] on div at bounding box center [424, 132] width 198 height 73
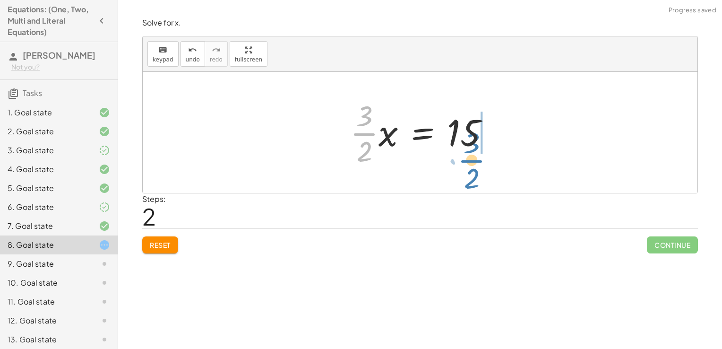
drag, startPoint x: 361, startPoint y: 129, endPoint x: 469, endPoint y: 156, distance: 110.6
click at [469, 156] on div at bounding box center [423, 132] width 156 height 73
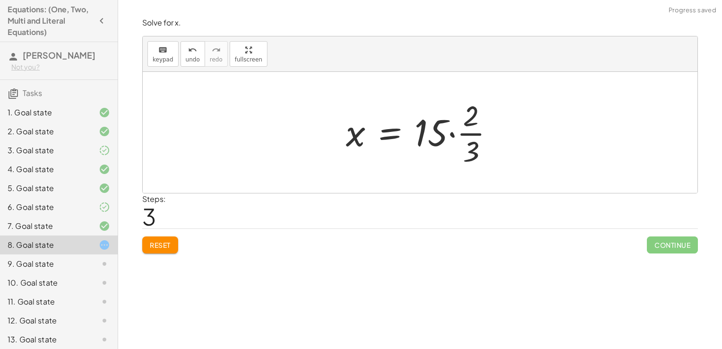
click at [460, 128] on div at bounding box center [423, 132] width 165 height 73
click at [450, 131] on div at bounding box center [423, 132] width 165 height 73
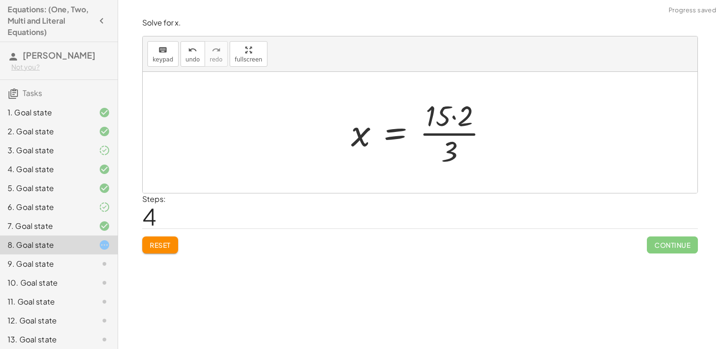
click at [447, 112] on div at bounding box center [423, 132] width 154 height 73
click at [450, 139] on div at bounding box center [423, 132] width 154 height 73
drag, startPoint x: 450, startPoint y: 144, endPoint x: 379, endPoint y: 128, distance: 72.9
click at [379, 128] on div at bounding box center [423, 132] width 154 height 73
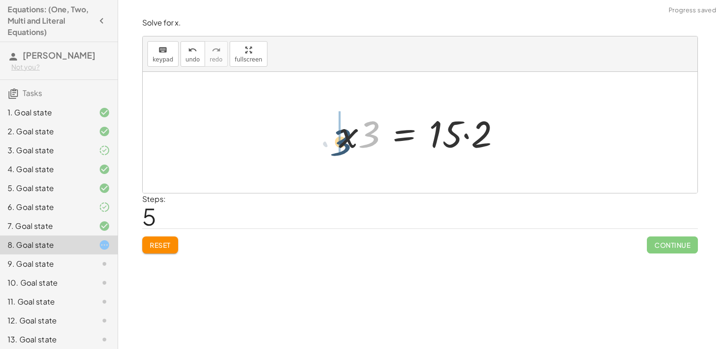
drag, startPoint x: 372, startPoint y: 131, endPoint x: 341, endPoint y: 136, distance: 32.1
click at [341, 136] on div at bounding box center [423, 132] width 179 height 49
click at [455, 139] on div at bounding box center [423, 132] width 179 height 49
click at [459, 136] on div at bounding box center [423, 132] width 179 height 49
click at [469, 133] on div at bounding box center [423, 132] width 179 height 49
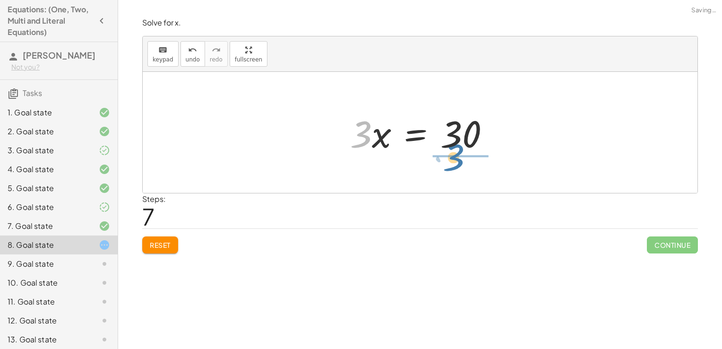
drag, startPoint x: 361, startPoint y: 139, endPoint x: 468, endPoint y: 172, distance: 111.3
click at [468, 172] on div "+ · · 3 · 2 · x − 8 = 7 · · 3 · 2 · x = + 7 + 8 · · 3 · 2 · x = 15 x = · 15 · ·…" at bounding box center [420, 132] width 555 height 121
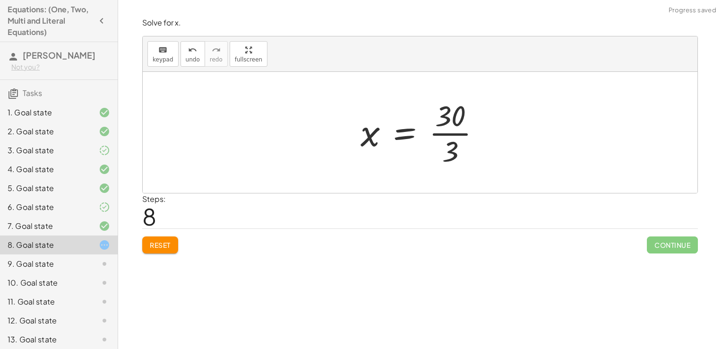
click at [458, 125] on div at bounding box center [424, 132] width 137 height 73
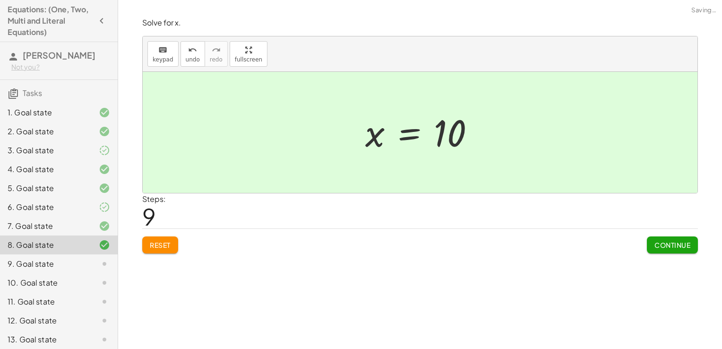
click at [681, 238] on button "Continue" at bounding box center [672, 244] width 51 height 17
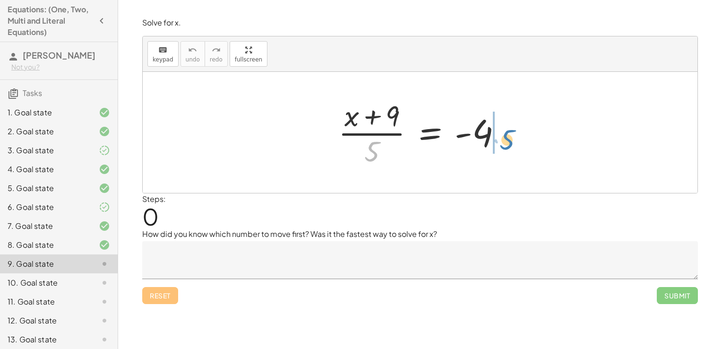
drag, startPoint x: 372, startPoint y: 152, endPoint x: 506, endPoint y: 140, distance: 134.2
click at [506, 140] on div at bounding box center [424, 132] width 180 height 73
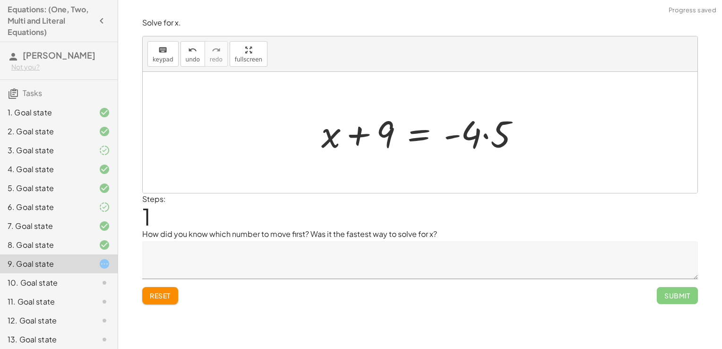
click at [266, 258] on textarea at bounding box center [420, 260] width 556 height 38
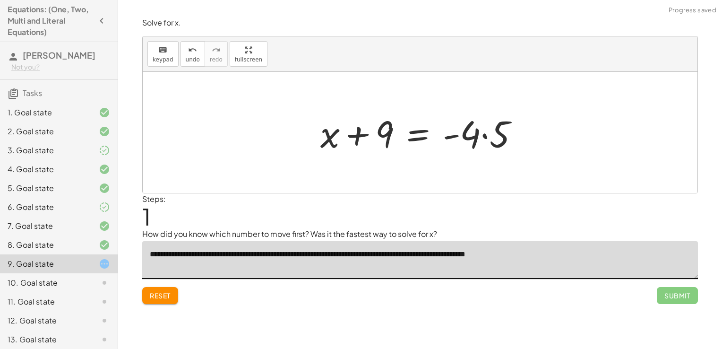
click at [484, 135] on div at bounding box center [423, 132] width 215 height 49
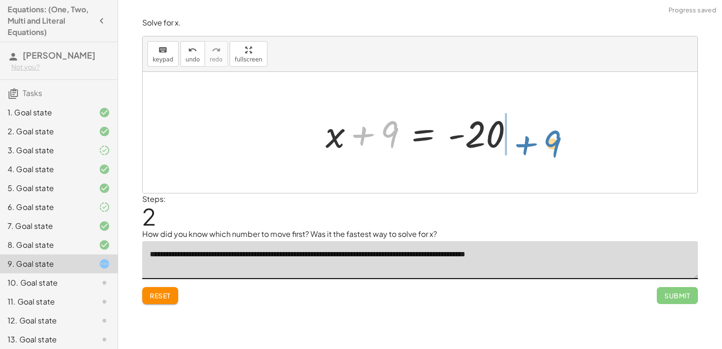
drag, startPoint x: 362, startPoint y: 135, endPoint x: 526, endPoint y: 139, distance: 164.0
click at [526, 139] on div "· ( + x + 9 ) · 5 = - 4 + x + 9 = · - 4 · 5 + 9 + x + 9 = - 20" at bounding box center [419, 132] width 217 height 53
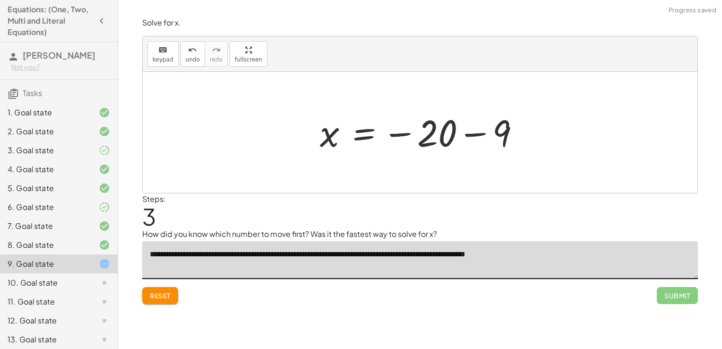
click at [460, 132] on div at bounding box center [423, 132] width 217 height 47
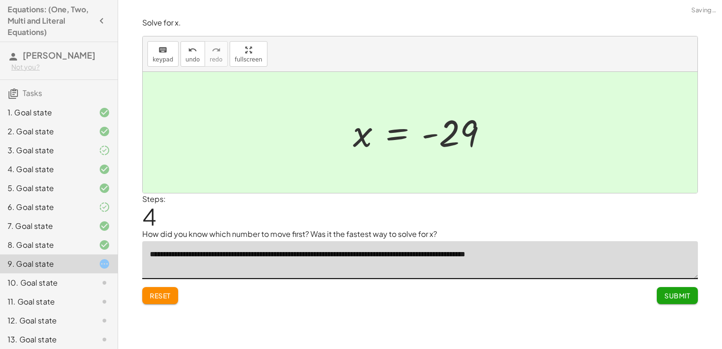
type textarea "**********"
click at [671, 297] on span "Submit" at bounding box center [677, 295] width 26 height 9
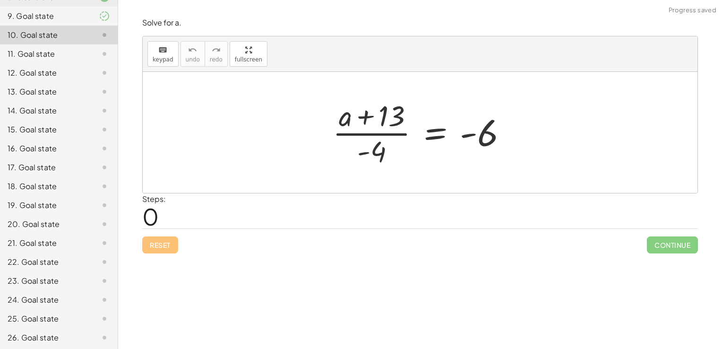
scroll to position [249, 0]
drag, startPoint x: 376, startPoint y: 150, endPoint x: 533, endPoint y: 126, distance: 159.2
drag, startPoint x: 379, startPoint y: 155, endPoint x: 498, endPoint y: 167, distance: 119.2
click at [498, 167] on div at bounding box center [423, 132] width 191 height 73
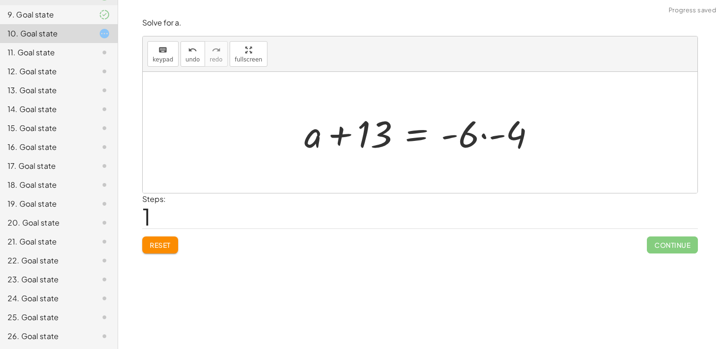
click at [481, 138] on div at bounding box center [424, 132] width 248 height 49
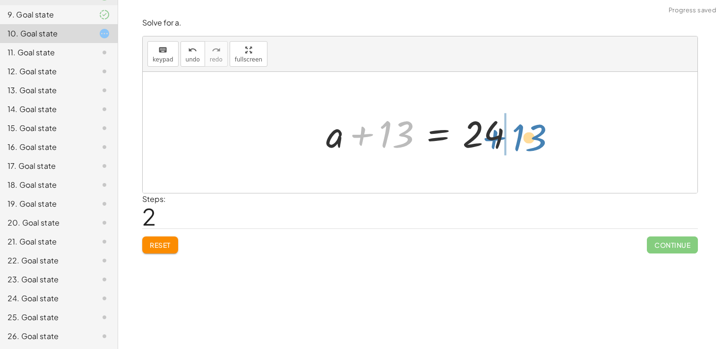
drag, startPoint x: 374, startPoint y: 130, endPoint x: 514, endPoint y: 128, distance: 140.3
click at [514, 128] on div at bounding box center [423, 132] width 204 height 49
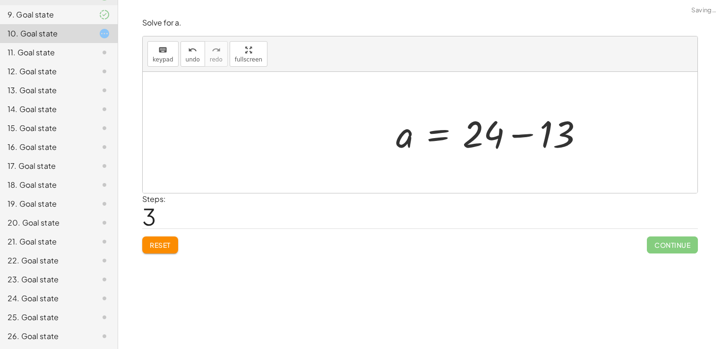
click at [499, 133] on div at bounding box center [493, 132] width 204 height 49
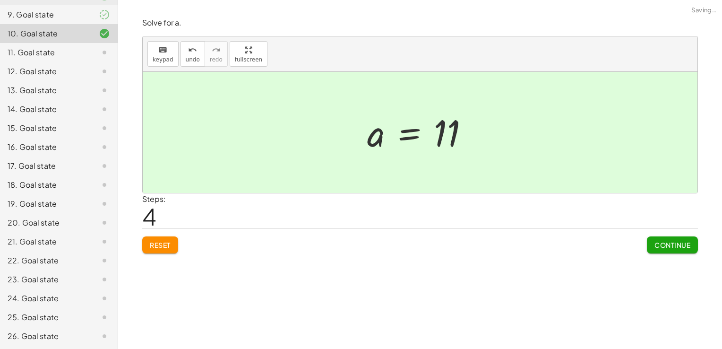
click at [665, 247] on span "Continue" at bounding box center [672, 244] width 36 height 9
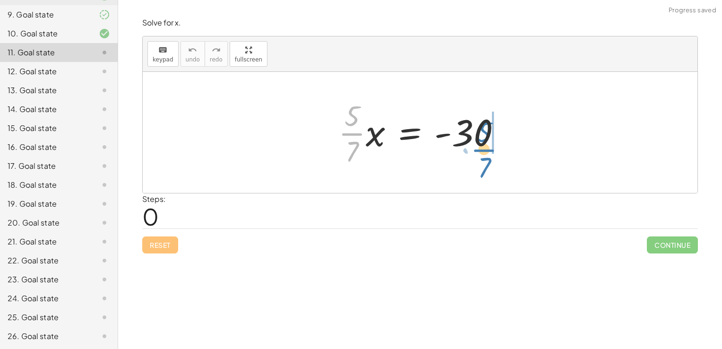
drag, startPoint x: 350, startPoint y: 137, endPoint x: 482, endPoint y: 153, distance: 133.2
click at [482, 153] on div at bounding box center [424, 132] width 180 height 73
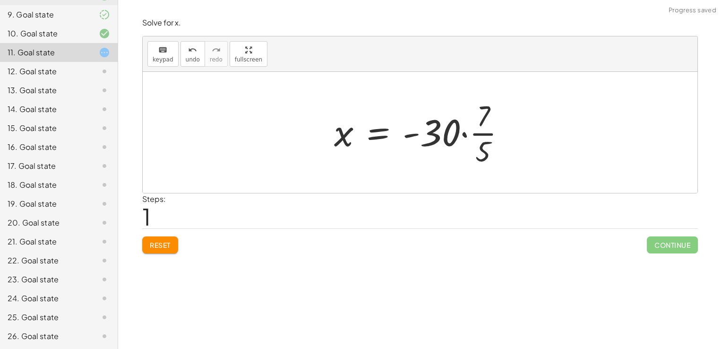
click at [463, 133] on div at bounding box center [423, 132] width 189 height 73
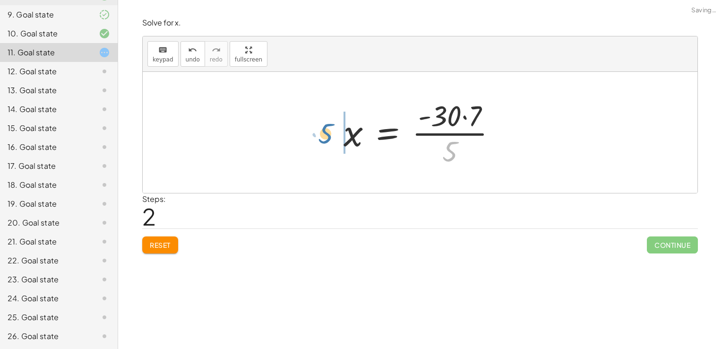
drag, startPoint x: 446, startPoint y: 147, endPoint x: 321, endPoint y: 129, distance: 126.5
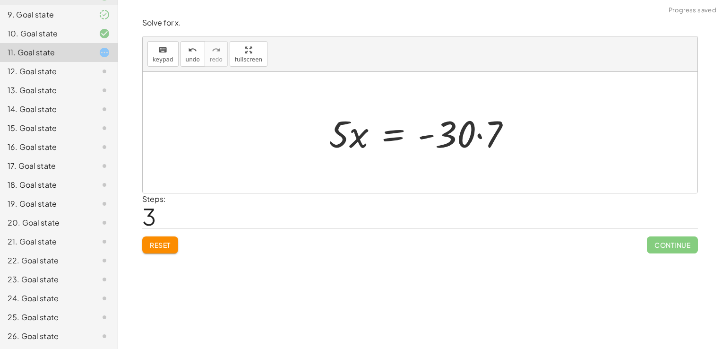
click at [462, 130] on div at bounding box center [423, 132] width 199 height 49
click at [476, 131] on div at bounding box center [423, 132] width 199 height 49
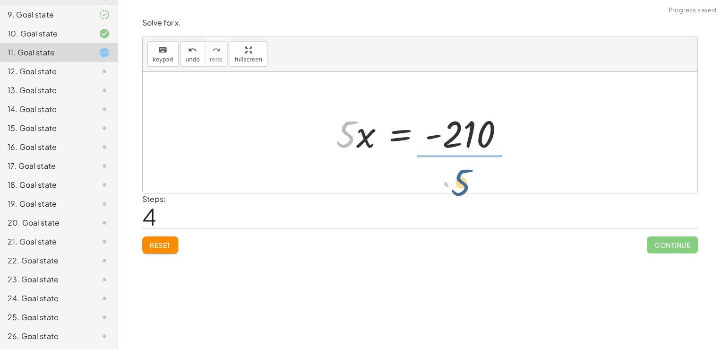
drag, startPoint x: 343, startPoint y: 136, endPoint x: 479, endPoint y: 184, distance: 143.4
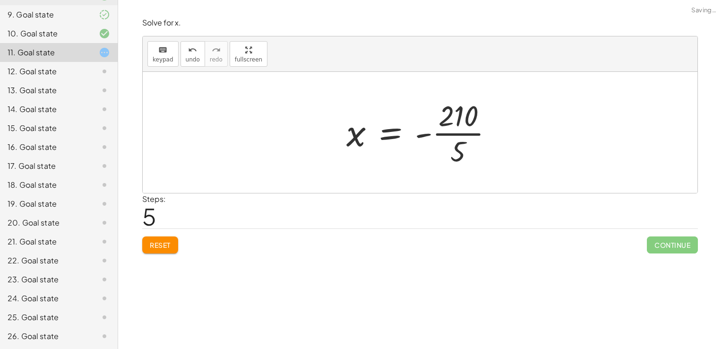
click at [450, 135] on div at bounding box center [423, 132] width 163 height 73
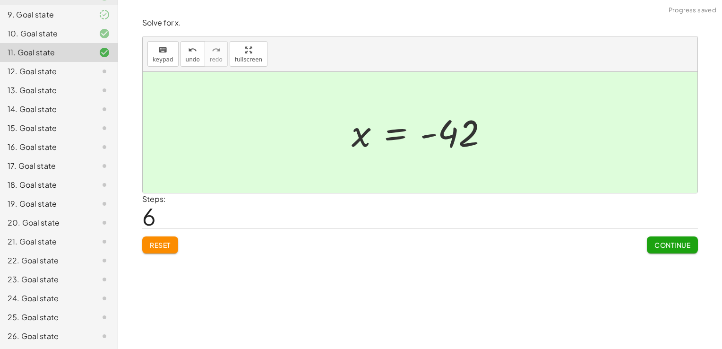
click at [668, 245] on span "Continue" at bounding box center [672, 244] width 36 height 9
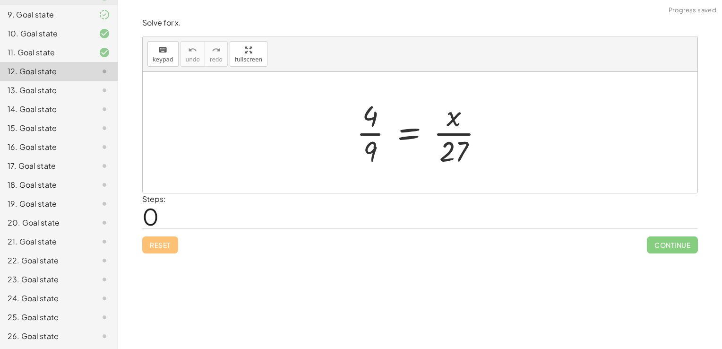
click at [499, 240] on div "Reset Continue" at bounding box center [420, 240] width 556 height 25
drag, startPoint x: 454, startPoint y: 148, endPoint x: 376, endPoint y: 158, distance: 78.1
click at [376, 158] on div at bounding box center [423, 132] width 144 height 73
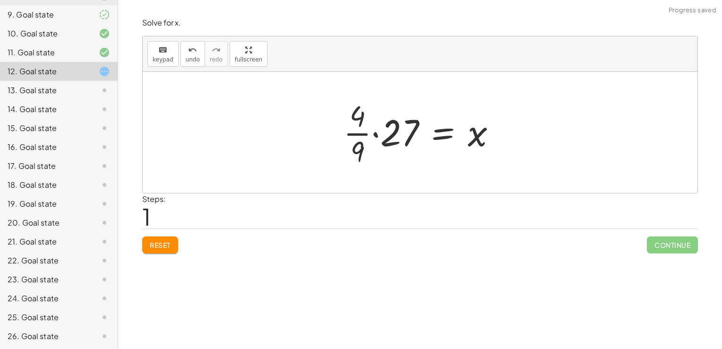
click at [377, 134] on div at bounding box center [424, 132] width 170 height 73
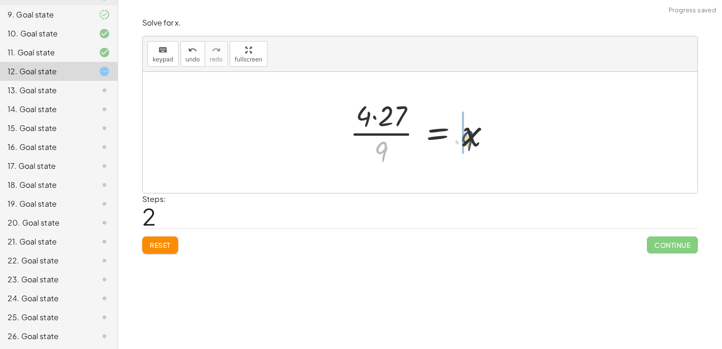
drag, startPoint x: 378, startPoint y: 148, endPoint x: 465, endPoint y: 133, distance: 87.8
click at [465, 133] on div at bounding box center [424, 132] width 158 height 73
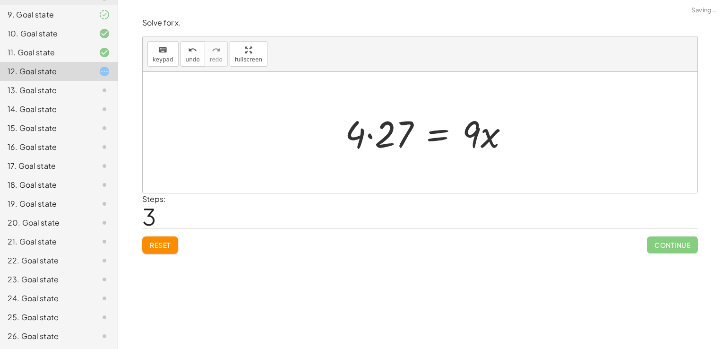
click at [375, 135] on div at bounding box center [430, 132] width 181 height 49
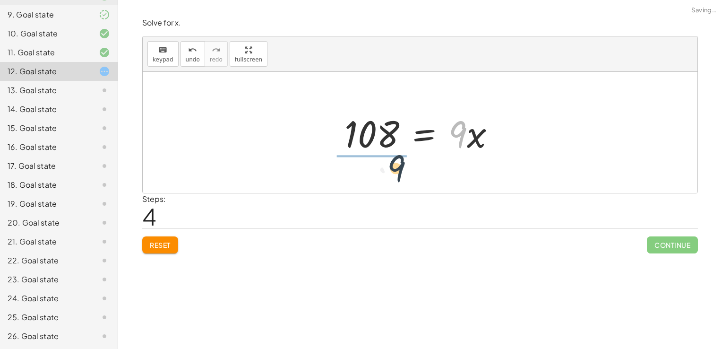
drag, startPoint x: 458, startPoint y: 135, endPoint x: 368, endPoint y: 174, distance: 97.7
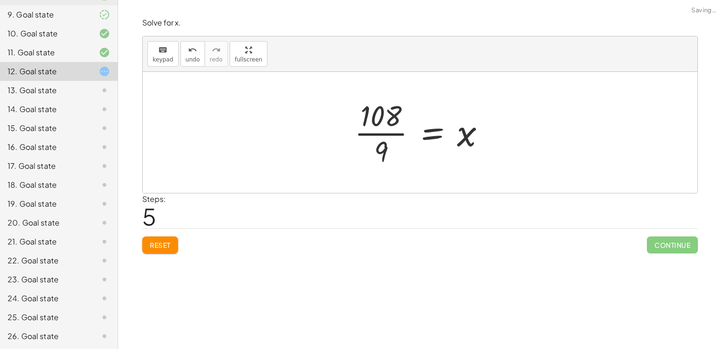
click at [397, 123] on div at bounding box center [424, 132] width 148 height 73
click at [390, 135] on div at bounding box center [424, 132] width 148 height 73
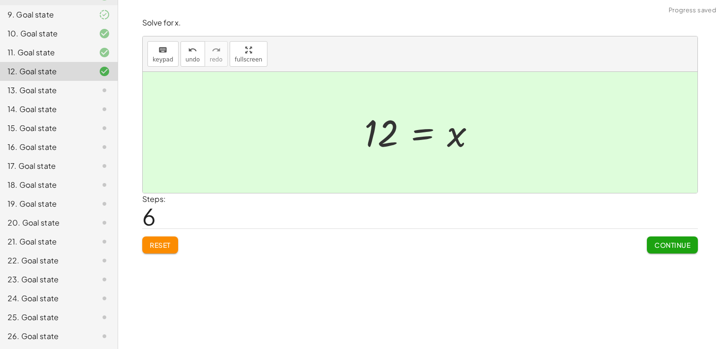
click at [665, 237] on button "Continue" at bounding box center [672, 244] width 51 height 17
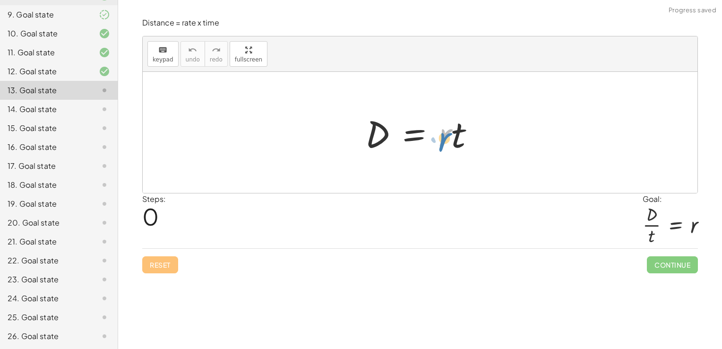
click at [447, 141] on div at bounding box center [423, 132] width 127 height 49
drag, startPoint x: 459, startPoint y: 140, endPoint x: 378, endPoint y: 168, distance: 85.5
click at [378, 168] on div "· t D = · r · t" at bounding box center [420, 132] width 555 height 121
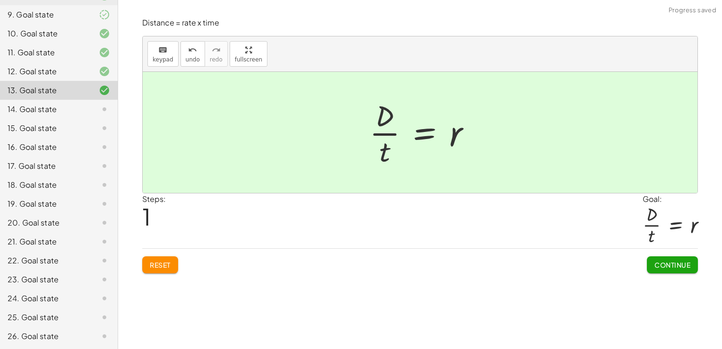
click at [661, 267] on span "Continue" at bounding box center [672, 264] width 36 height 9
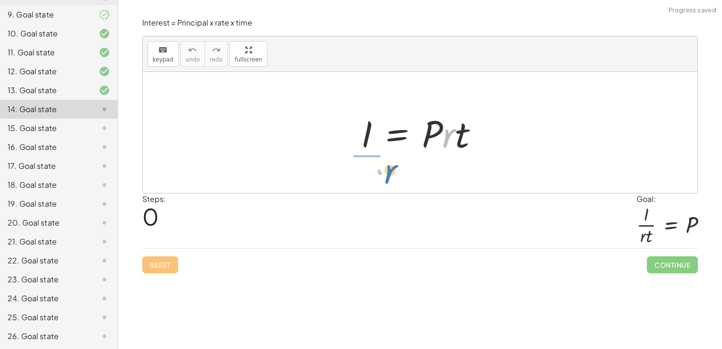
drag, startPoint x: 450, startPoint y: 138, endPoint x: 370, endPoint y: 175, distance: 87.7
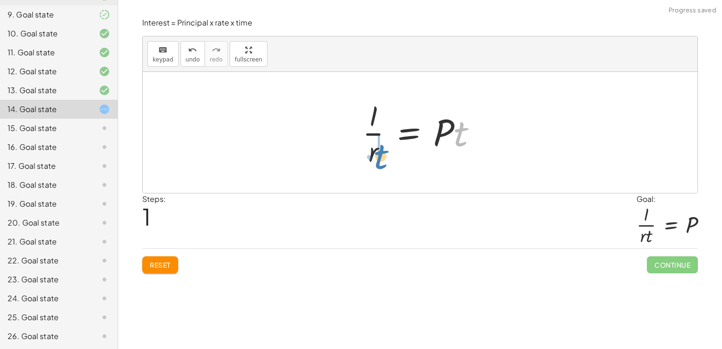
drag, startPoint x: 456, startPoint y: 137, endPoint x: 376, endPoint y: 160, distance: 84.0
click at [376, 160] on div at bounding box center [424, 132] width 132 height 73
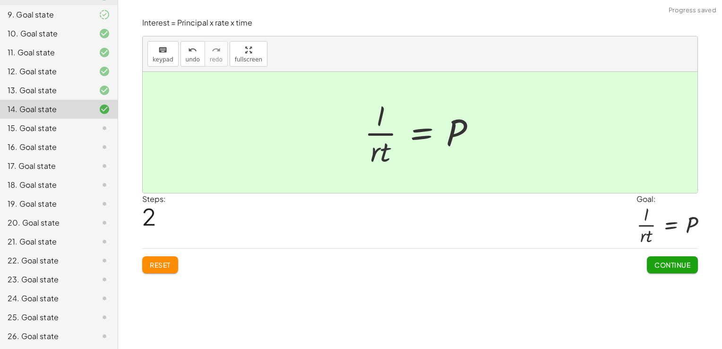
click at [679, 261] on span "Continue" at bounding box center [672, 264] width 36 height 9
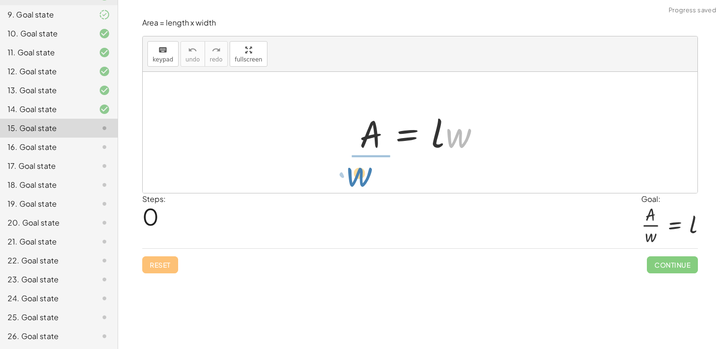
drag, startPoint x: 456, startPoint y: 133, endPoint x: 370, endPoint y: 170, distance: 92.9
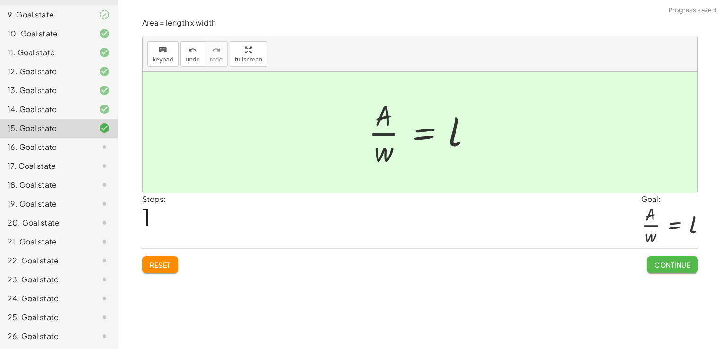
click at [676, 271] on button "Continue" at bounding box center [672, 264] width 51 height 17
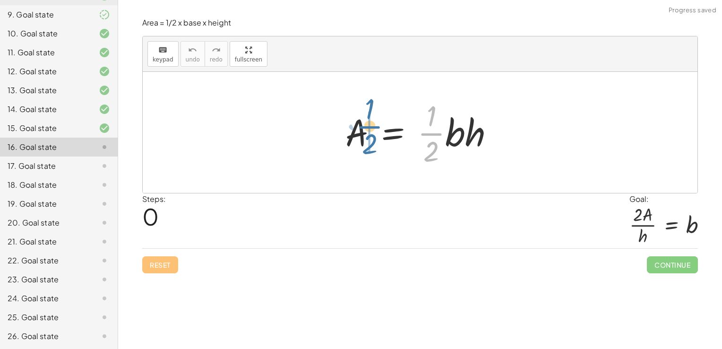
drag, startPoint x: 433, startPoint y: 141, endPoint x: 370, endPoint y: 134, distance: 63.2
click at [370, 134] on div at bounding box center [424, 132] width 166 height 73
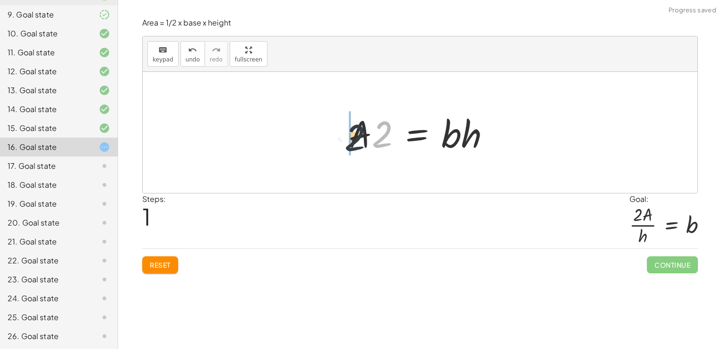
drag, startPoint x: 380, startPoint y: 133, endPoint x: 353, endPoint y: 136, distance: 27.1
click at [353, 136] on div at bounding box center [423, 132] width 159 height 49
drag, startPoint x: 470, startPoint y: 137, endPoint x: 374, endPoint y: 175, distance: 103.1
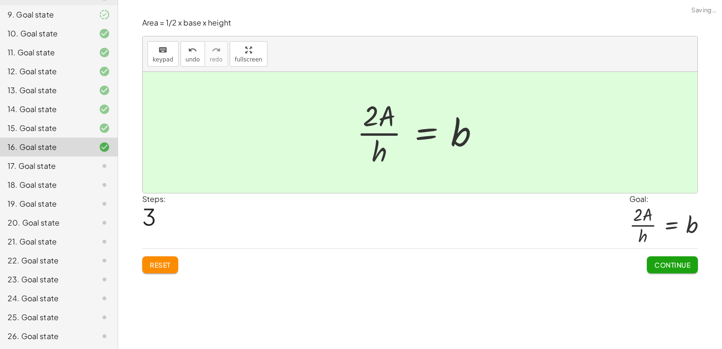
click at [672, 261] on span "Continue" at bounding box center [672, 264] width 36 height 9
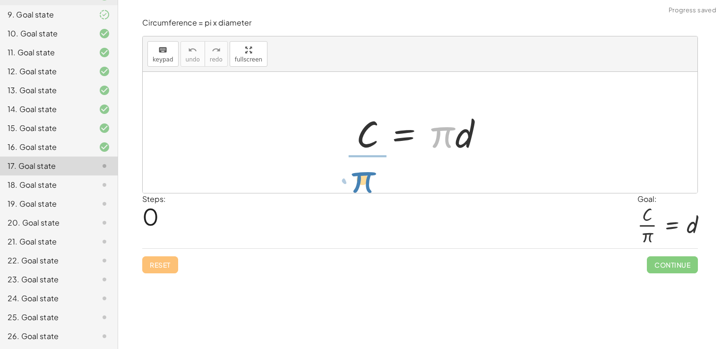
drag, startPoint x: 447, startPoint y: 139, endPoint x: 374, endPoint y: 177, distance: 82.0
click at [374, 177] on div "· π C = · π · d" at bounding box center [420, 132] width 555 height 121
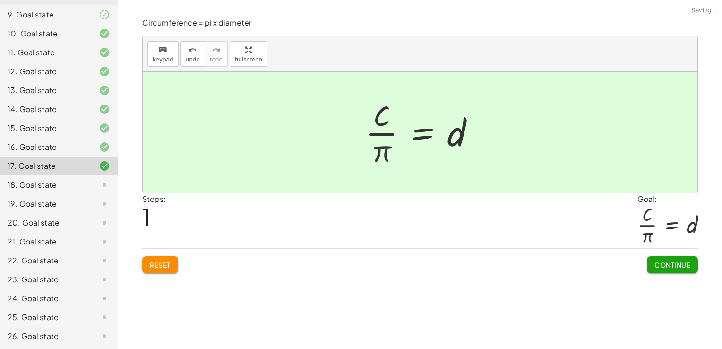
click at [668, 267] on span "Continue" at bounding box center [672, 264] width 36 height 9
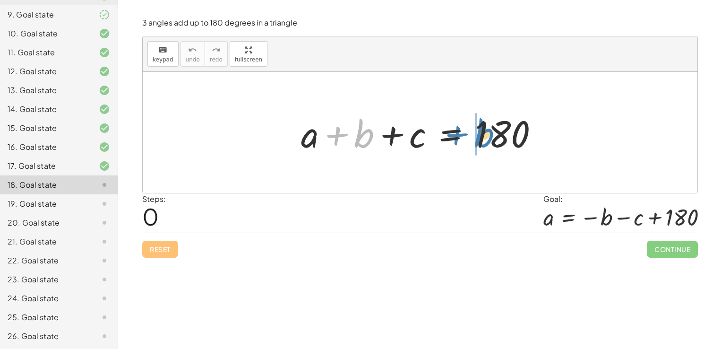
drag, startPoint x: 360, startPoint y: 137, endPoint x: 474, endPoint y: 135, distance: 114.4
click at [474, 135] on div at bounding box center [423, 132] width 255 height 49
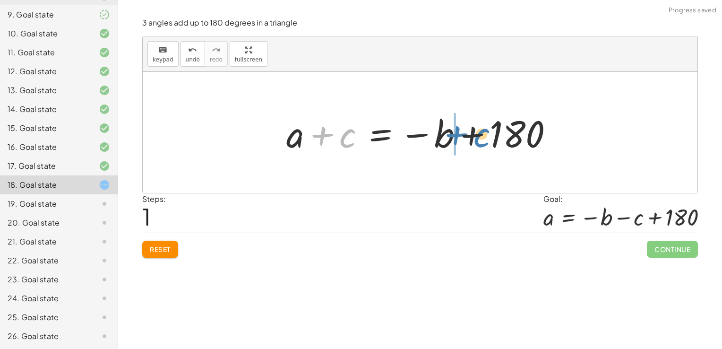
drag, startPoint x: 338, startPoint y: 130, endPoint x: 472, endPoint y: 129, distance: 133.7
click at [472, 129] on div at bounding box center [423, 132] width 283 height 49
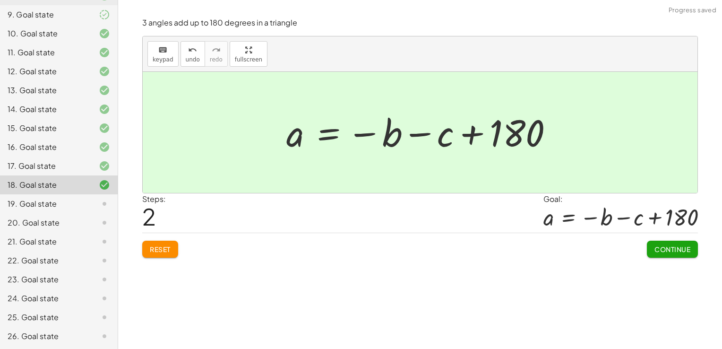
click at [661, 239] on div "Continue" at bounding box center [672, 245] width 51 height 25
click at [663, 254] on button "Continue" at bounding box center [672, 248] width 51 height 17
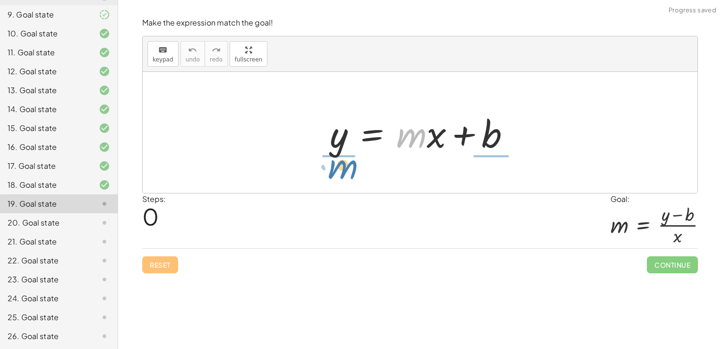
drag, startPoint x: 412, startPoint y: 139, endPoint x: 344, endPoint y: 171, distance: 75.2
click at [344, 171] on div "· m y = + · m · x + b" at bounding box center [420, 132] width 555 height 121
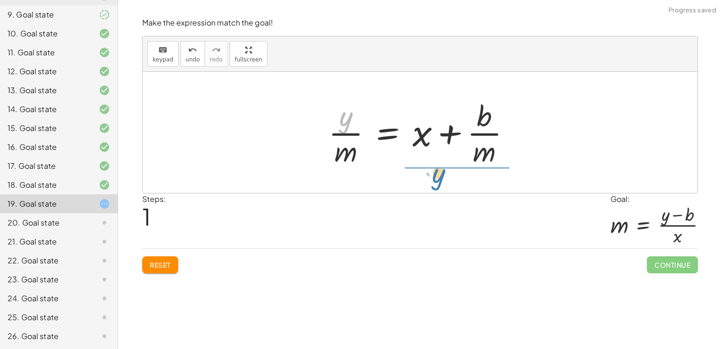
drag, startPoint x: 342, startPoint y: 122, endPoint x: 443, endPoint y: 187, distance: 119.4
click at [443, 187] on div "y = + · m · x + b · y y = + x + b · · m · · m" at bounding box center [420, 132] width 555 height 121
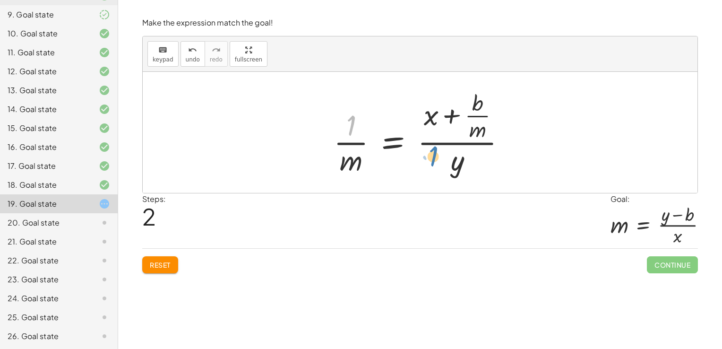
drag, startPoint x: 351, startPoint y: 124, endPoint x: 449, endPoint y: 161, distance: 103.9
click at [449, 161] on div at bounding box center [423, 132] width 189 height 91
drag, startPoint x: 351, startPoint y: 121, endPoint x: 508, endPoint y: 141, distance: 158.0
click at [508, 141] on div at bounding box center [423, 132] width 189 height 91
drag, startPoint x: 350, startPoint y: 160, endPoint x: 351, endPoint y: 111, distance: 49.6
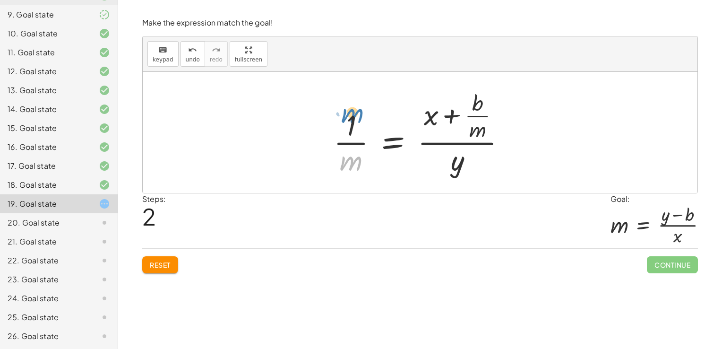
click at [351, 111] on div at bounding box center [423, 132] width 189 height 91
click at [166, 259] on button "Reset" at bounding box center [160, 264] width 36 height 17
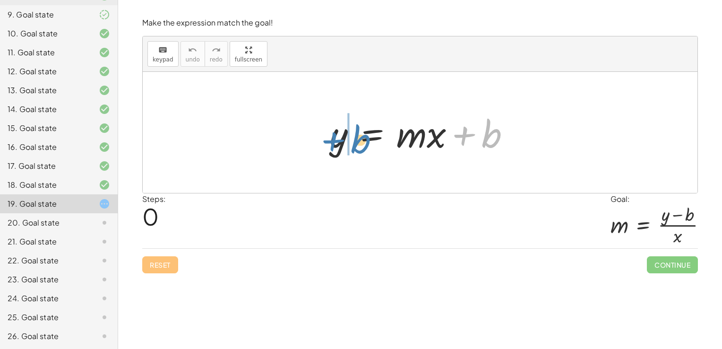
drag, startPoint x: 471, startPoint y: 133, endPoint x: 336, endPoint y: 139, distance: 134.3
click at [336, 139] on div at bounding box center [423, 132] width 197 height 49
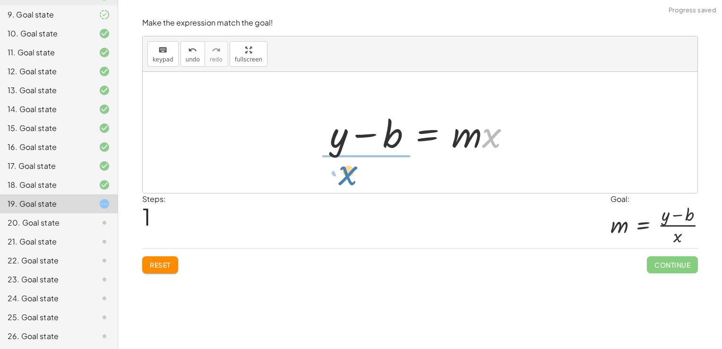
drag, startPoint x: 488, startPoint y: 136, endPoint x: 348, endPoint y: 173, distance: 144.7
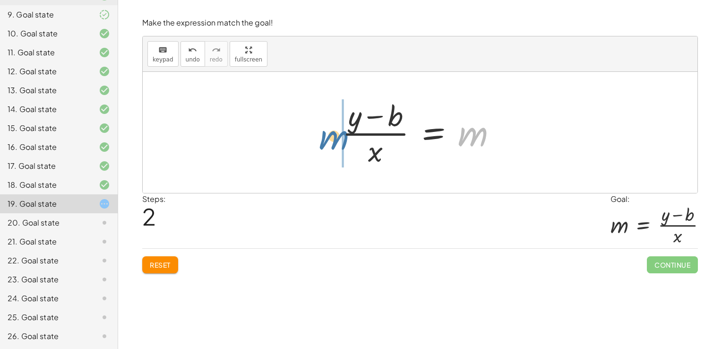
drag, startPoint x: 473, startPoint y: 134, endPoint x: 321, endPoint y: 135, distance: 152.6
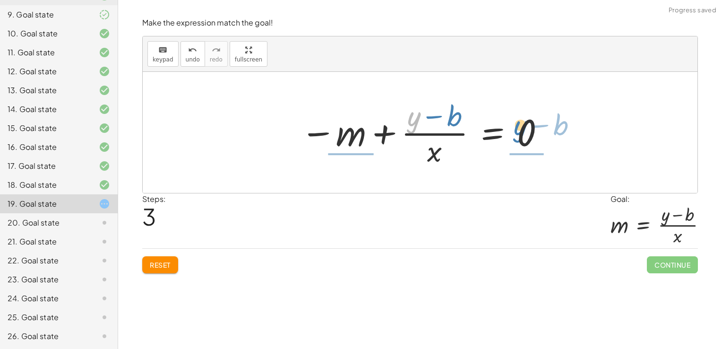
drag, startPoint x: 409, startPoint y: 121, endPoint x: 518, endPoint y: 130, distance: 110.0
click at [518, 130] on div at bounding box center [423, 132] width 255 height 73
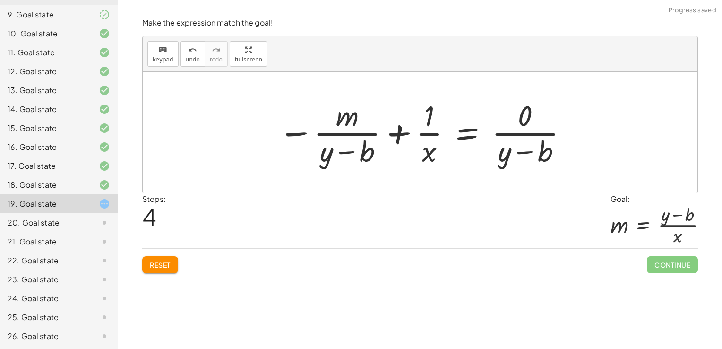
click at [144, 260] on button "Reset" at bounding box center [160, 264] width 36 height 17
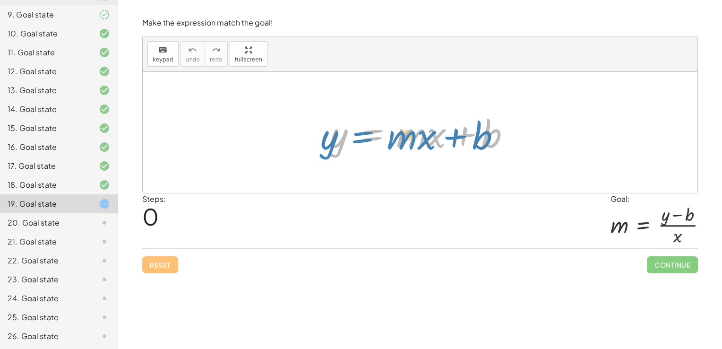
click at [377, 135] on div at bounding box center [423, 132] width 197 height 49
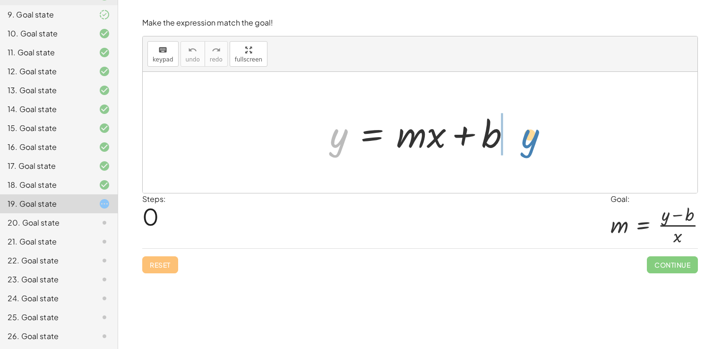
drag, startPoint x: 336, startPoint y: 137, endPoint x: 523, endPoint y: 135, distance: 187.6
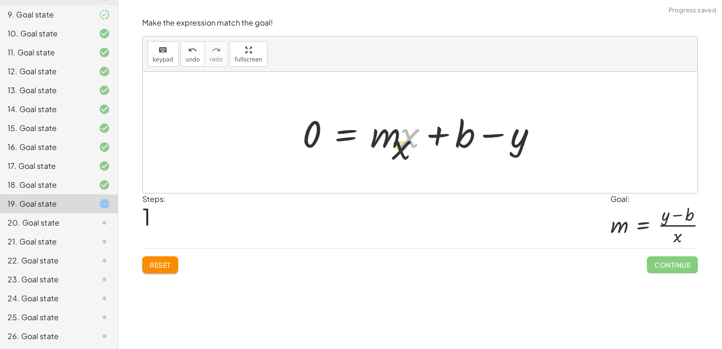
drag, startPoint x: 408, startPoint y: 135, endPoint x: 395, endPoint y: 149, distance: 18.8
click at [395, 149] on div at bounding box center [423, 132] width 251 height 49
drag, startPoint x: 383, startPoint y: 128, endPoint x: 304, endPoint y: 131, distance: 79.0
click at [304, 131] on div at bounding box center [423, 132] width 251 height 49
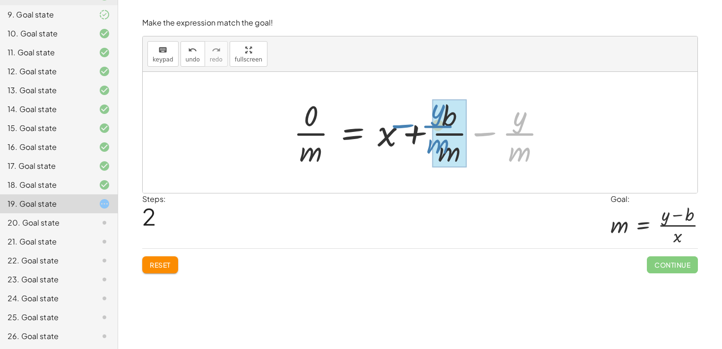
drag, startPoint x: 509, startPoint y: 124, endPoint x: 427, endPoint y: 115, distance: 82.2
click at [427, 115] on div at bounding box center [424, 132] width 270 height 73
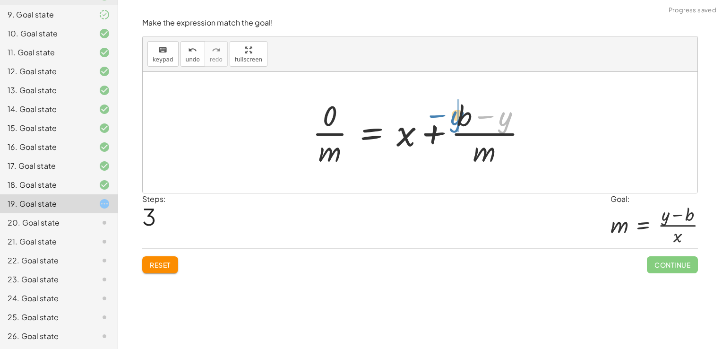
drag, startPoint x: 506, startPoint y: 122, endPoint x: 456, endPoint y: 121, distance: 50.1
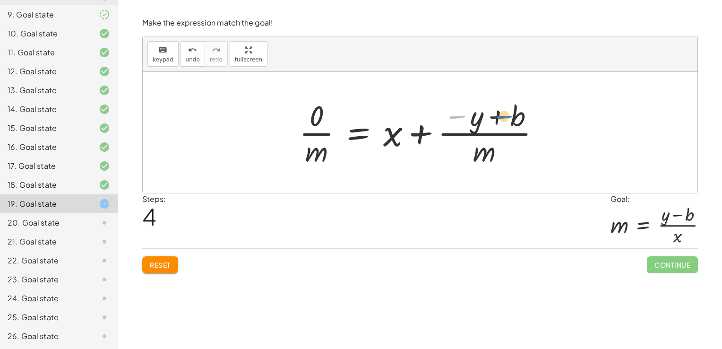
drag, startPoint x: 456, startPoint y: 115, endPoint x: 503, endPoint y: 115, distance: 46.8
click at [503, 115] on div at bounding box center [423, 132] width 258 height 73
drag, startPoint x: 497, startPoint y: 116, endPoint x: 493, endPoint y: 122, distance: 7.1
click at [493, 122] on div at bounding box center [423, 132] width 258 height 73
drag, startPoint x: 457, startPoint y: 114, endPoint x: 508, endPoint y: 114, distance: 51.0
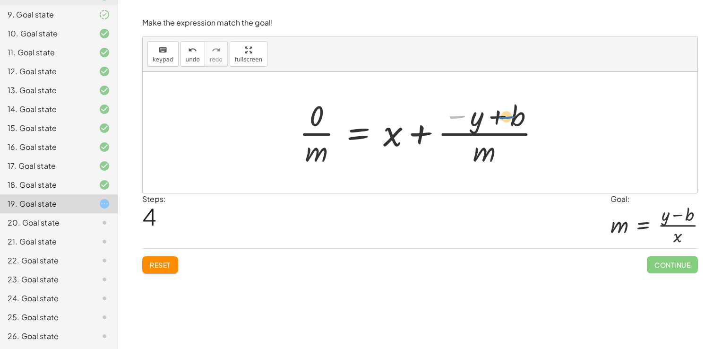
click at [508, 114] on div at bounding box center [423, 132] width 258 height 73
click at [158, 261] on span "Reset" at bounding box center [160, 264] width 21 height 9
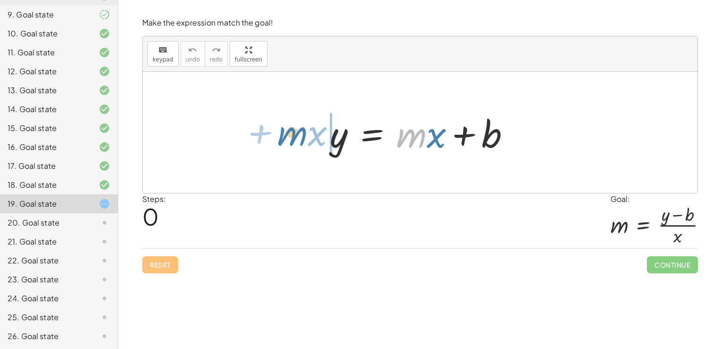
drag, startPoint x: 409, startPoint y: 139, endPoint x: 290, endPoint y: 135, distance: 119.1
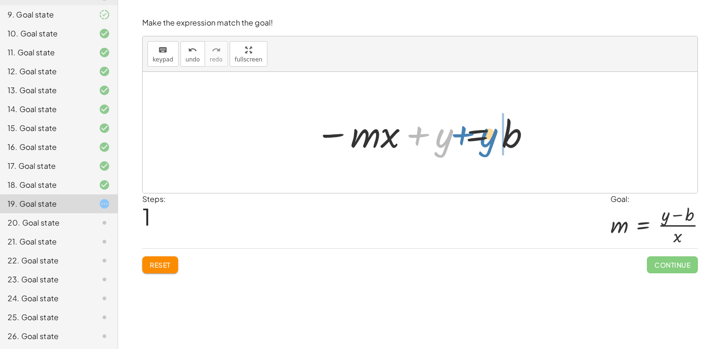
drag, startPoint x: 437, startPoint y: 140, endPoint x: 488, endPoint y: 139, distance: 51.0
click at [488, 139] on div at bounding box center [423, 132] width 226 height 49
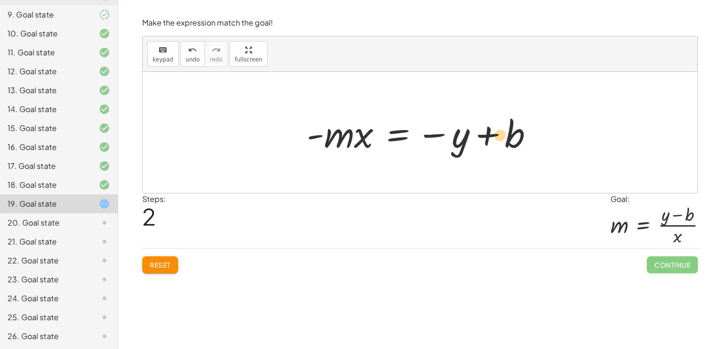
drag, startPoint x: 437, startPoint y: 135, endPoint x: 476, endPoint y: 136, distance: 39.7
click at [476, 136] on div at bounding box center [424, 132] width 244 height 49
drag, startPoint x: 435, startPoint y: 134, endPoint x: 497, endPoint y: 133, distance: 61.9
click at [497, 133] on div at bounding box center [424, 132] width 244 height 49
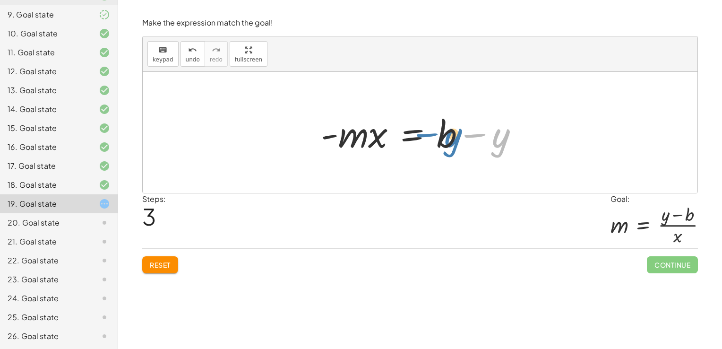
drag, startPoint x: 471, startPoint y: 132, endPoint x: 423, endPoint y: 130, distance: 47.8
click at [423, 130] on div at bounding box center [423, 132] width 215 height 49
drag, startPoint x: 472, startPoint y: 133, endPoint x: 422, endPoint y: 131, distance: 50.1
click at [422, 131] on div at bounding box center [423, 132] width 215 height 49
drag, startPoint x: 499, startPoint y: 136, endPoint x: 431, endPoint y: 130, distance: 68.3
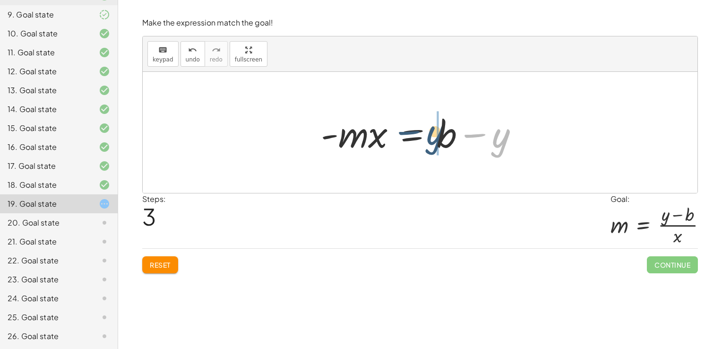
click at [431, 130] on div at bounding box center [423, 132] width 215 height 49
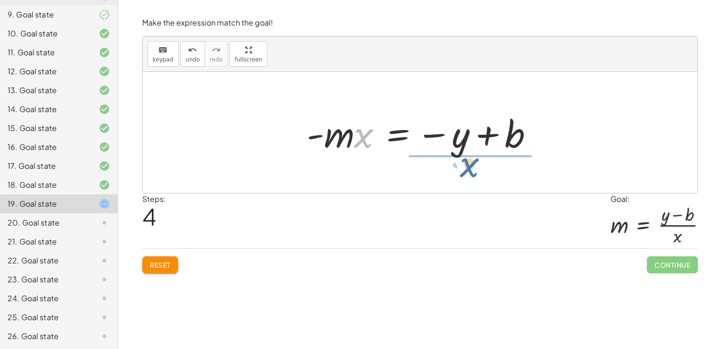
drag, startPoint x: 358, startPoint y: 131, endPoint x: 473, endPoint y: 166, distance: 120.3
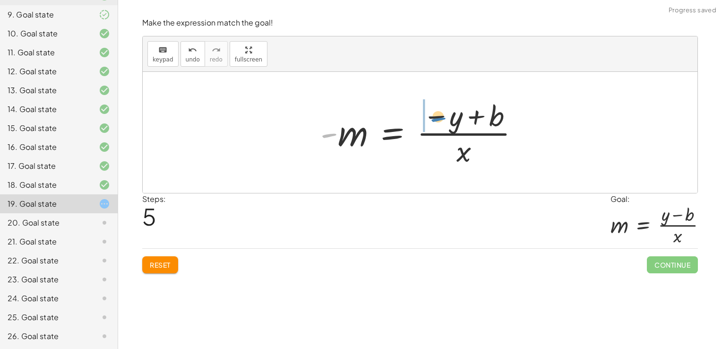
drag, startPoint x: 335, startPoint y: 135, endPoint x: 440, endPoint y: 118, distance: 106.3
click at [440, 118] on div at bounding box center [424, 132] width 216 height 73
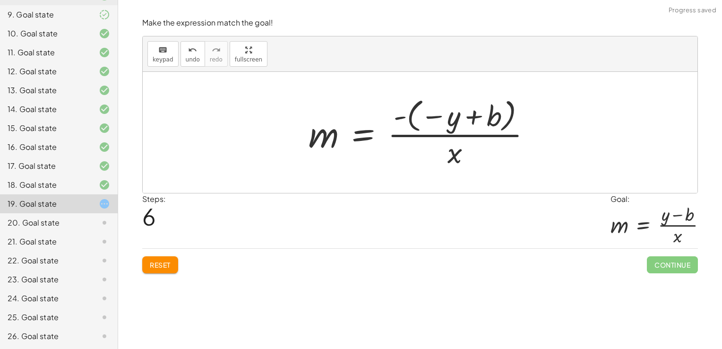
click at [451, 126] on div at bounding box center [424, 132] width 240 height 76
click at [450, 119] on div at bounding box center [424, 132] width 240 height 76
click at [437, 118] on div at bounding box center [424, 132] width 240 height 76
drag, startPoint x: 433, startPoint y: 115, endPoint x: 426, endPoint y: 116, distance: 6.7
click at [426, 116] on div at bounding box center [424, 132] width 240 height 76
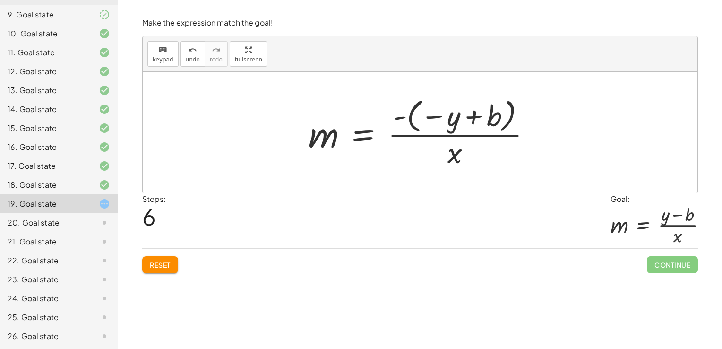
click at [468, 134] on div at bounding box center [424, 132] width 240 height 76
click at [462, 114] on div at bounding box center [424, 132] width 240 height 76
click at [471, 114] on div at bounding box center [424, 132] width 240 height 76
click at [397, 116] on div at bounding box center [424, 132] width 240 height 76
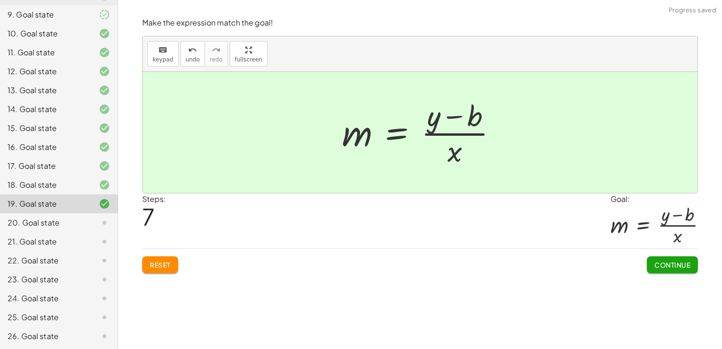
click at [641, 265] on div "Reset Continue" at bounding box center [420, 260] width 556 height 25
click at [648, 264] on button "Continue" at bounding box center [672, 264] width 51 height 17
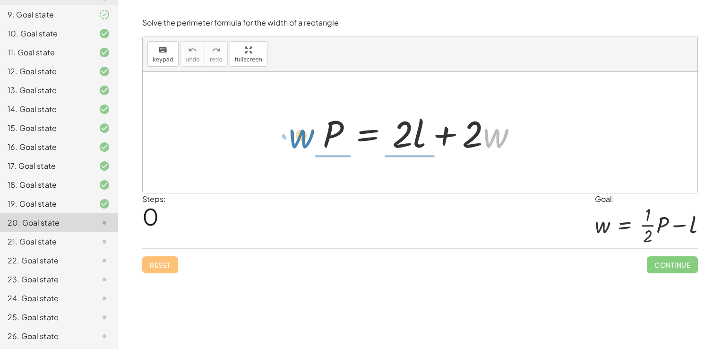
drag, startPoint x: 496, startPoint y: 139, endPoint x: 303, endPoint y: 137, distance: 192.8
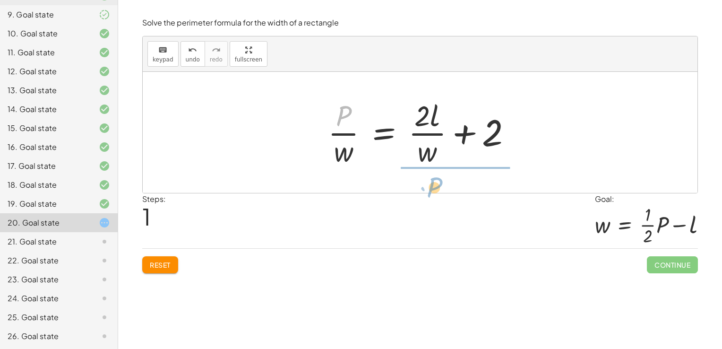
drag, startPoint x: 338, startPoint y: 119, endPoint x: 440, endPoint y: 196, distance: 127.6
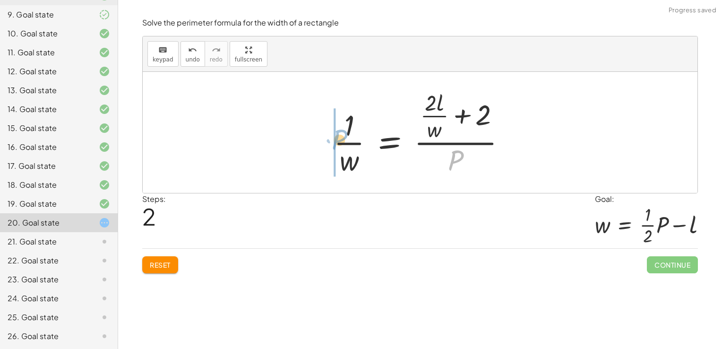
drag, startPoint x: 451, startPoint y: 154, endPoint x: 335, endPoint y: 133, distance: 117.1
click at [335, 133] on div at bounding box center [423, 132] width 189 height 91
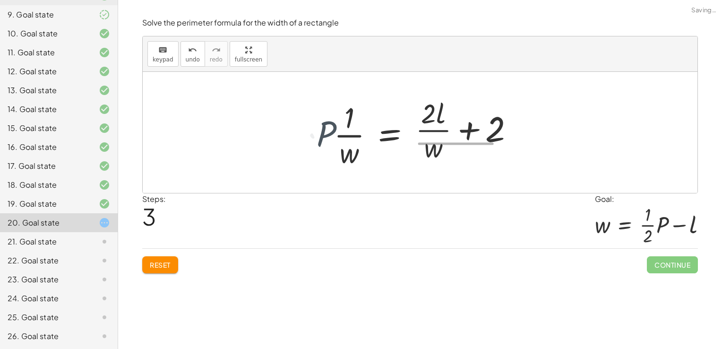
click at [167, 259] on button "Reset" at bounding box center [160, 264] width 36 height 17
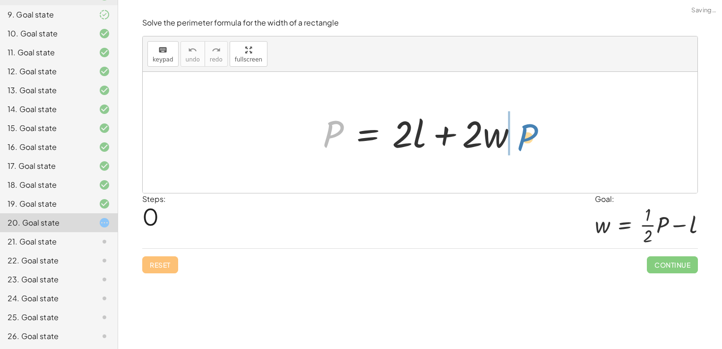
drag, startPoint x: 324, startPoint y: 137, endPoint x: 518, endPoint y: 141, distance: 193.7
click at [518, 141] on div at bounding box center [424, 132] width 212 height 49
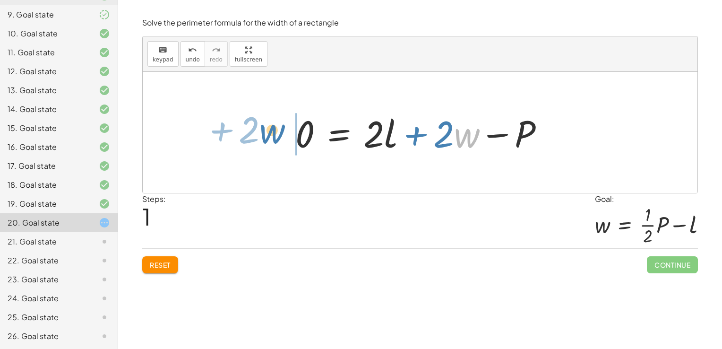
drag, startPoint x: 461, startPoint y: 136, endPoint x: 266, endPoint y: 133, distance: 194.2
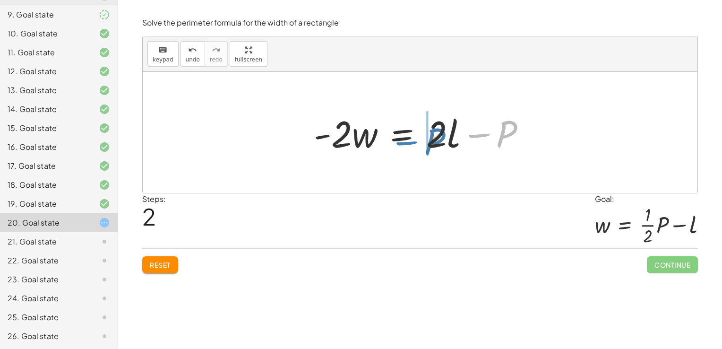
drag, startPoint x: 509, startPoint y: 133, endPoint x: 430, endPoint y: 139, distance: 79.6
click at [430, 139] on div at bounding box center [423, 132] width 229 height 49
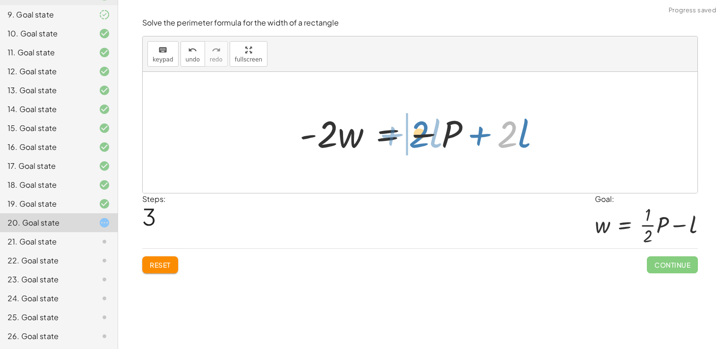
drag, startPoint x: 508, startPoint y: 137, endPoint x: 416, endPoint y: 137, distance: 91.6
click at [416, 137] on div at bounding box center [424, 132] width 258 height 49
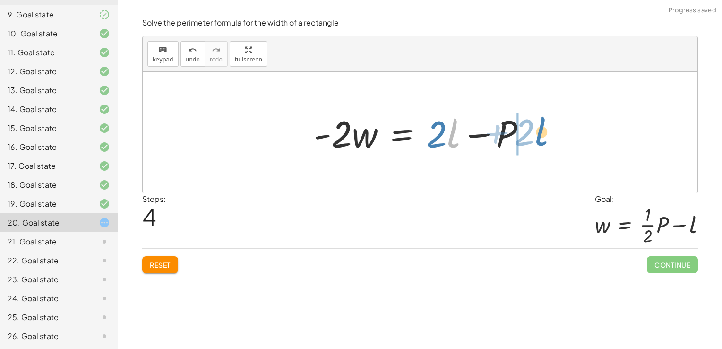
drag, startPoint x: 452, startPoint y: 134, endPoint x: 542, endPoint y: 130, distance: 90.8
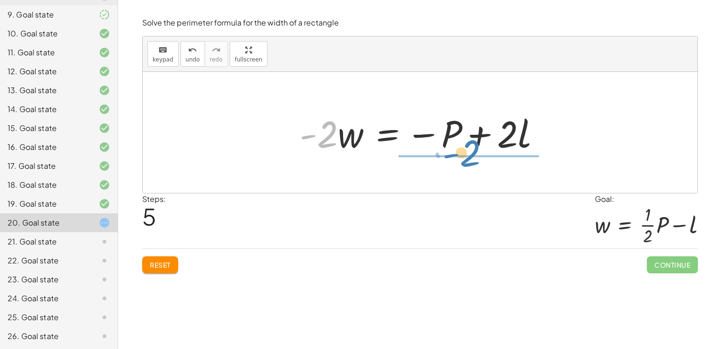
drag, startPoint x: 320, startPoint y: 137, endPoint x: 464, endPoint y: 150, distance: 144.3
click at [464, 150] on div at bounding box center [424, 132] width 258 height 49
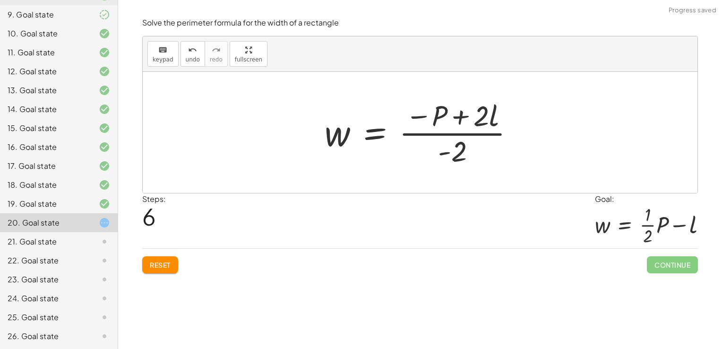
click at [468, 119] on div at bounding box center [423, 132] width 207 height 73
click at [479, 118] on div at bounding box center [423, 132] width 207 height 73
click at [462, 150] on div at bounding box center [423, 132] width 207 height 73
click at [483, 118] on div at bounding box center [423, 132] width 207 height 73
drag, startPoint x: 478, startPoint y: 126, endPoint x: 435, endPoint y: 163, distance: 56.6
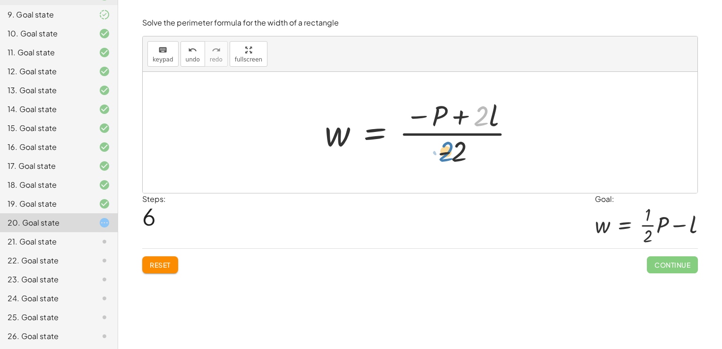
click at [435, 163] on div at bounding box center [423, 132] width 207 height 73
drag, startPoint x: 484, startPoint y: 113, endPoint x: 425, endPoint y: 152, distance: 70.5
click at [425, 152] on div at bounding box center [423, 132] width 207 height 73
drag, startPoint x: 458, startPoint y: 150, endPoint x: 404, endPoint y: 116, distance: 63.7
click at [404, 116] on div at bounding box center [423, 132] width 207 height 73
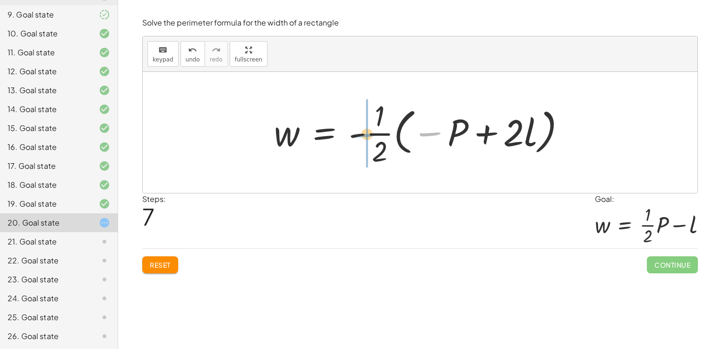
drag, startPoint x: 426, startPoint y: 133, endPoint x: 359, endPoint y: 135, distance: 67.6
click at [359, 135] on div at bounding box center [423, 132] width 308 height 73
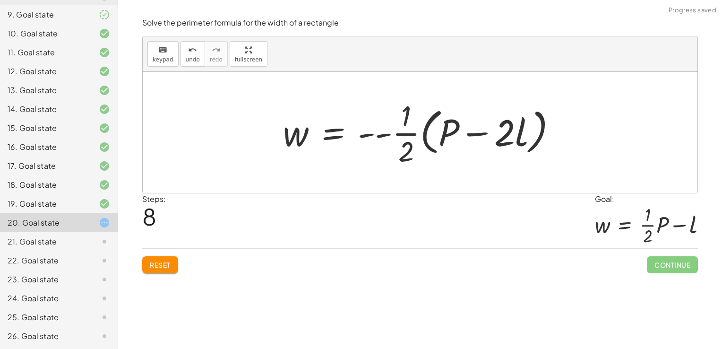
click at [374, 135] on div at bounding box center [423, 132] width 291 height 73
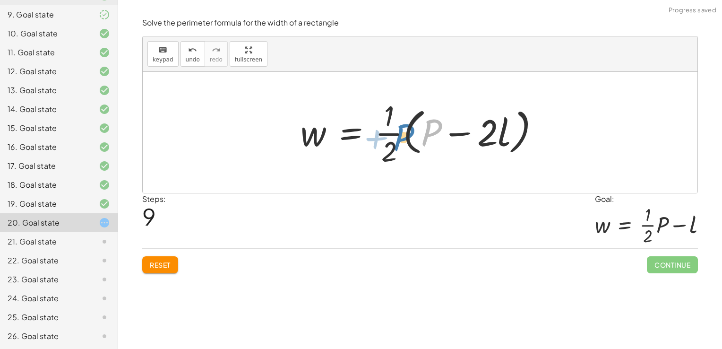
drag, startPoint x: 427, startPoint y: 134, endPoint x: 399, endPoint y: 138, distance: 28.3
click at [399, 138] on div at bounding box center [424, 132] width 256 height 73
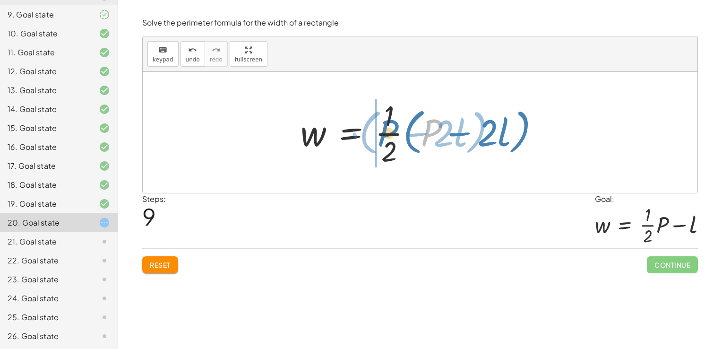
drag, startPoint x: 431, startPoint y: 133, endPoint x: 385, endPoint y: 134, distance: 46.3
click at [385, 134] on div at bounding box center [424, 132] width 256 height 73
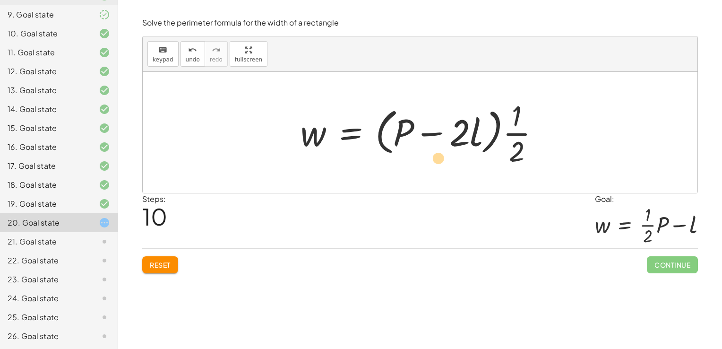
drag, startPoint x: 455, startPoint y: 134, endPoint x: 438, endPoint y: 159, distance: 30.3
click at [438, 159] on div at bounding box center [424, 132] width 256 height 73
drag, startPoint x: 459, startPoint y: 137, endPoint x: 545, endPoint y: 137, distance: 86.0
click at [545, 137] on div at bounding box center [424, 132] width 256 height 73
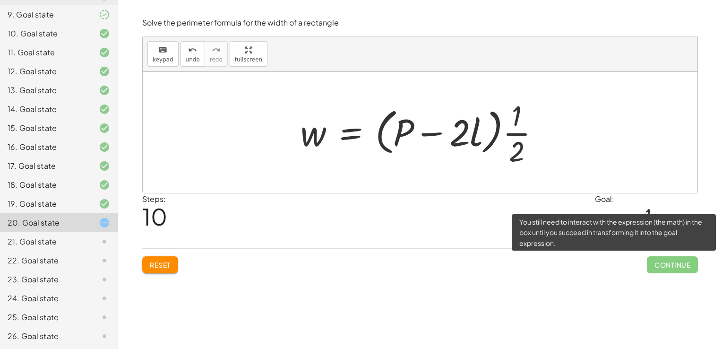
click at [665, 269] on span "Continue" at bounding box center [672, 264] width 51 height 17
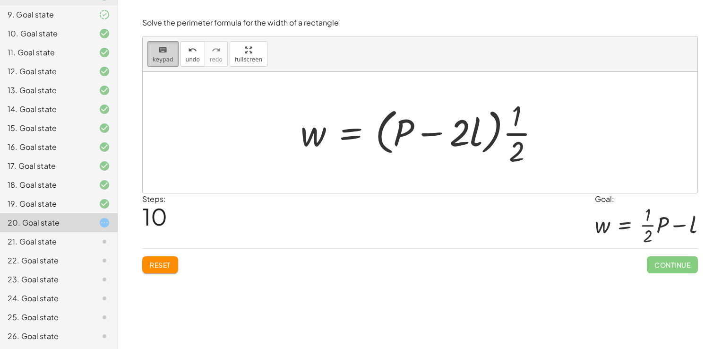
click at [158, 53] on icon "keyboard" at bounding box center [162, 49] width 9 height 11
click at [451, 131] on div at bounding box center [459, 132] width 21 height 44
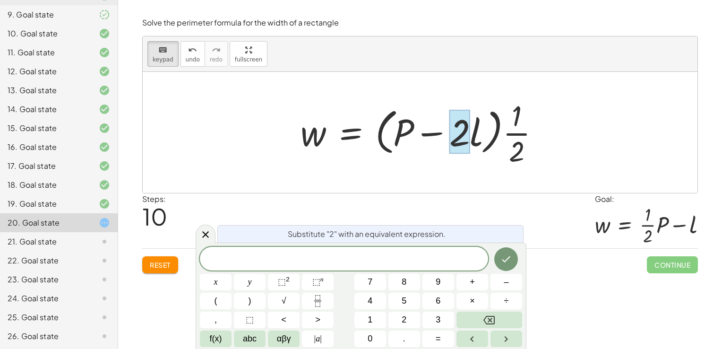
click at [432, 132] on div at bounding box center [424, 132] width 256 height 73
click at [465, 199] on div "Steps: 10 Goal: w = + · · 1 · 2 · P − l" at bounding box center [420, 220] width 556 height 55
click at [504, 260] on icon "Done" at bounding box center [505, 258] width 11 height 11
click at [509, 256] on icon "Done" at bounding box center [505, 258] width 11 height 11
click at [510, 259] on icon "Done" at bounding box center [505, 258] width 11 height 11
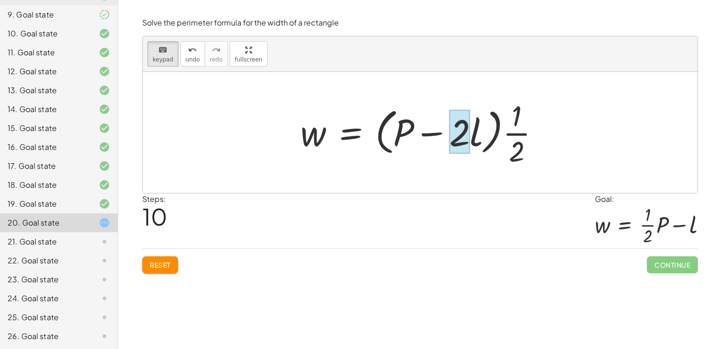
click at [459, 139] on div at bounding box center [459, 132] width 21 height 44
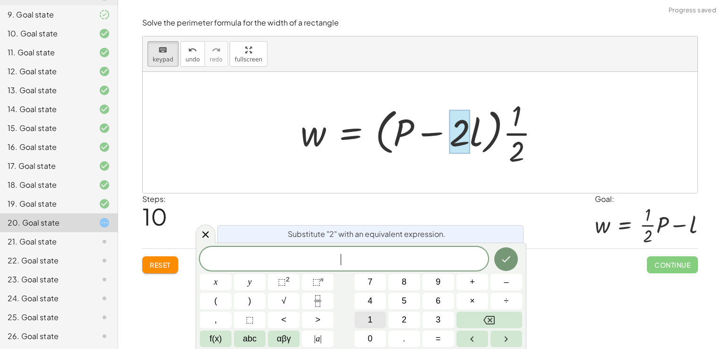
click at [372, 321] on span "1" at bounding box center [370, 319] width 5 height 13
click at [506, 258] on icon "Done" at bounding box center [505, 258] width 11 height 11
click at [204, 229] on icon at bounding box center [205, 234] width 11 height 11
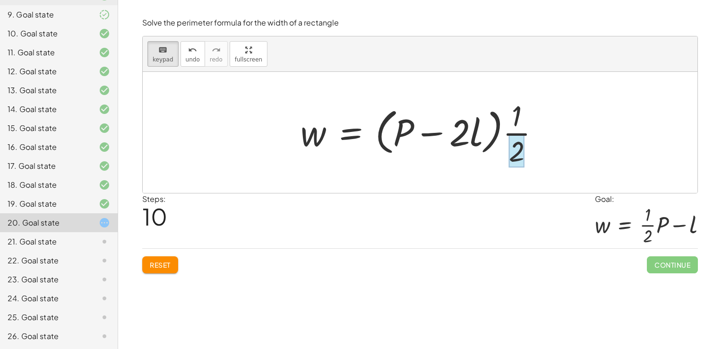
drag, startPoint x: 457, startPoint y: 135, endPoint x: 521, endPoint y: 145, distance: 65.0
drag, startPoint x: 521, startPoint y: 145, endPoint x: 466, endPoint y: 167, distance: 59.7
click at [466, 167] on div at bounding box center [424, 132] width 256 height 73
click at [182, 152] on div at bounding box center [420, 132] width 555 height 121
drag, startPoint x: 463, startPoint y: 132, endPoint x: 554, endPoint y: 153, distance: 93.1
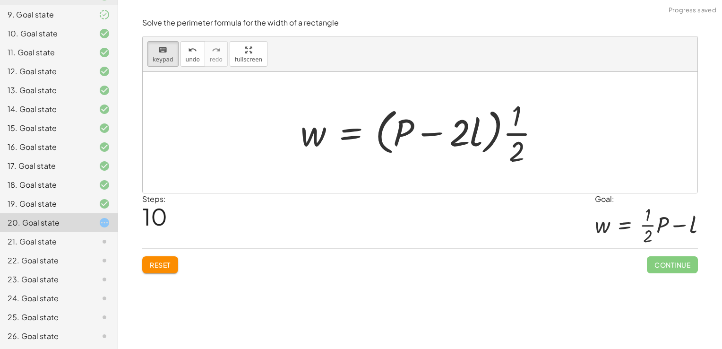
drag, startPoint x: 464, startPoint y: 141, endPoint x: 490, endPoint y: 177, distance: 44.6
drag, startPoint x: 490, startPoint y: 177, endPoint x: 527, endPoint y: 163, distance: 39.2
click at [527, 163] on div at bounding box center [424, 132] width 256 height 73
click at [157, 56] on span "keypad" at bounding box center [163, 59] width 21 height 7
drag, startPoint x: 463, startPoint y: 137, endPoint x: 538, endPoint y: 156, distance: 77.3
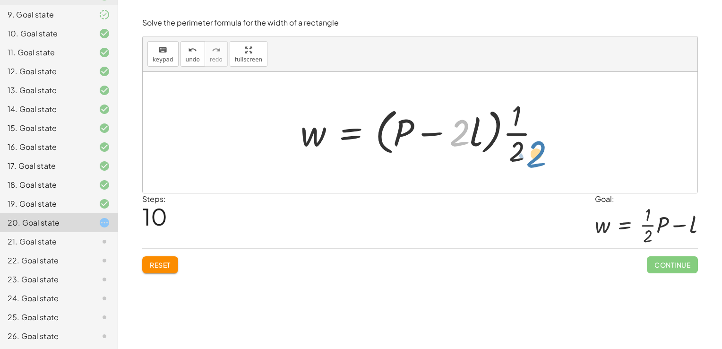
click at [538, 156] on div at bounding box center [424, 132] width 256 height 73
drag, startPoint x: 457, startPoint y: 136, endPoint x: 549, endPoint y: 137, distance: 92.1
click at [549, 137] on div at bounding box center [424, 132] width 256 height 73
click at [429, 132] on div at bounding box center [424, 132] width 256 height 73
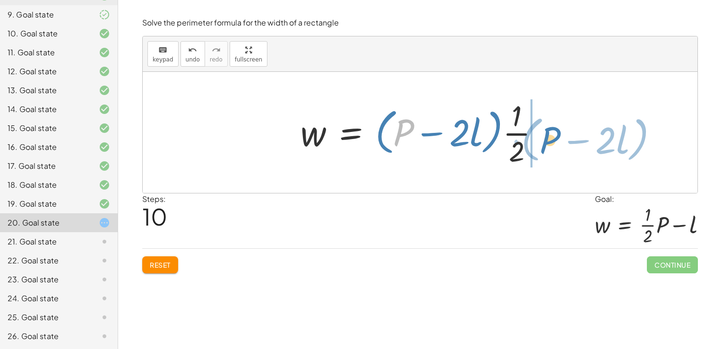
drag, startPoint x: 412, startPoint y: 137, endPoint x: 548, endPoint y: 137, distance: 135.1
click at [548, 137] on div at bounding box center [424, 132] width 256 height 73
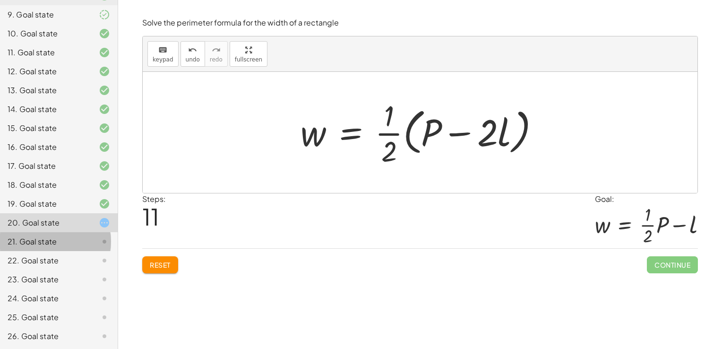
click at [45, 239] on div "21. Goal state" at bounding box center [46, 241] width 76 height 11
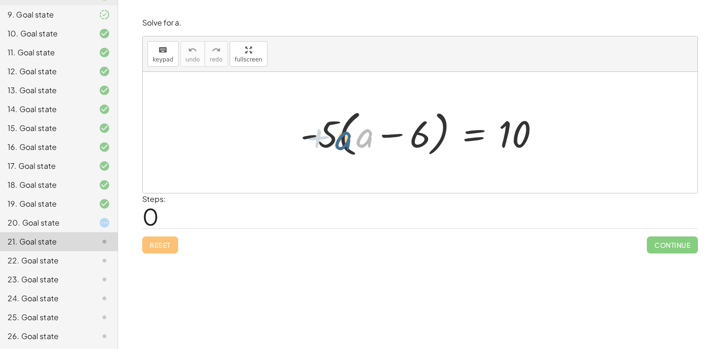
drag, startPoint x: 367, startPoint y: 137, endPoint x: 342, endPoint y: 139, distance: 24.6
click at [342, 139] on div at bounding box center [424, 132] width 256 height 54
click at [393, 138] on div at bounding box center [424, 132] width 256 height 54
drag, startPoint x: 408, startPoint y: 134, endPoint x: 358, endPoint y: 136, distance: 49.6
click at [358, 136] on div at bounding box center [424, 132] width 256 height 54
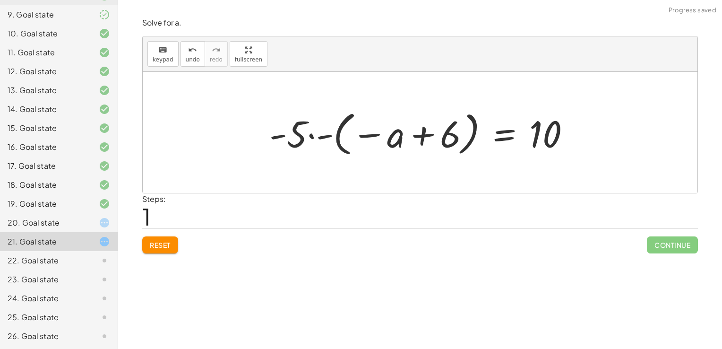
click at [357, 130] on div at bounding box center [423, 132] width 317 height 52
click at [326, 135] on div at bounding box center [423, 132] width 317 height 52
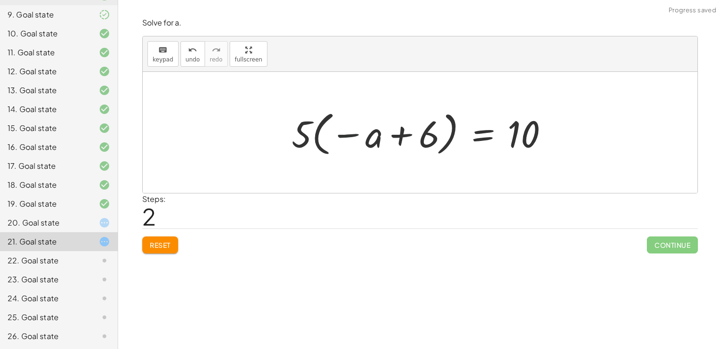
click at [346, 133] on div at bounding box center [424, 132] width 274 height 52
drag, startPoint x: 372, startPoint y: 137, endPoint x: 327, endPoint y: 135, distance: 45.4
click at [327, 135] on div at bounding box center [424, 132] width 274 height 52
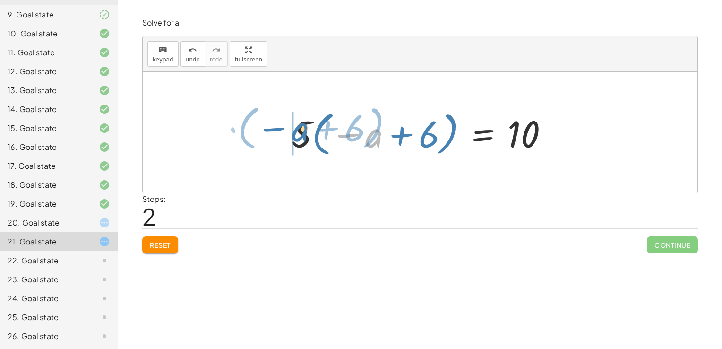
drag, startPoint x: 372, startPoint y: 136, endPoint x: 292, endPoint y: 131, distance: 79.5
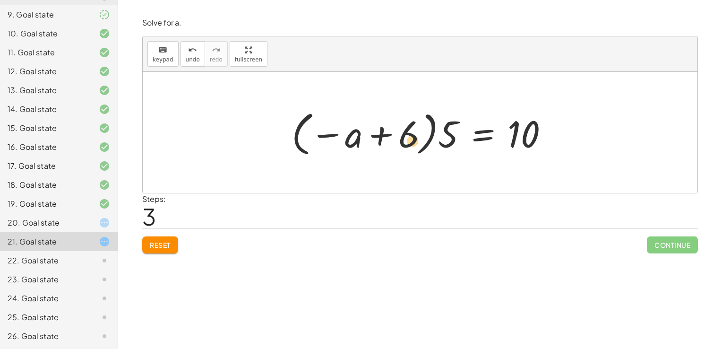
drag, startPoint x: 403, startPoint y: 132, endPoint x: 397, endPoint y: 133, distance: 6.8
click at [397, 133] on div at bounding box center [424, 132] width 274 height 52
drag, startPoint x: 407, startPoint y: 134, endPoint x: 447, endPoint y: 160, distance: 47.4
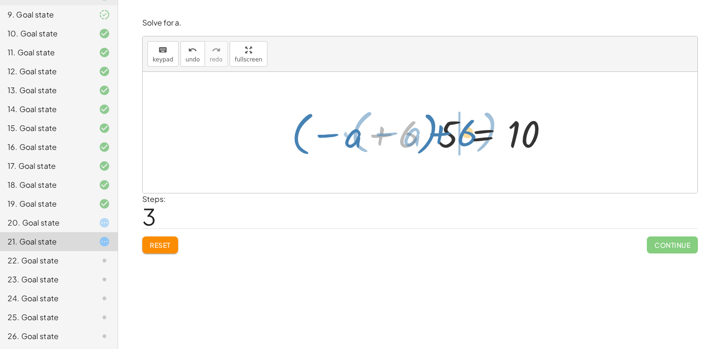
drag, startPoint x: 399, startPoint y: 138, endPoint x: 456, endPoint y: 137, distance: 57.2
click at [456, 137] on div at bounding box center [424, 132] width 274 height 52
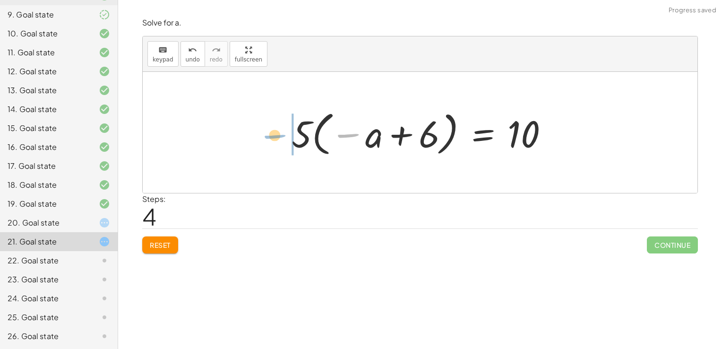
drag, startPoint x: 343, startPoint y: 136, endPoint x: 269, endPoint y: 137, distance: 73.7
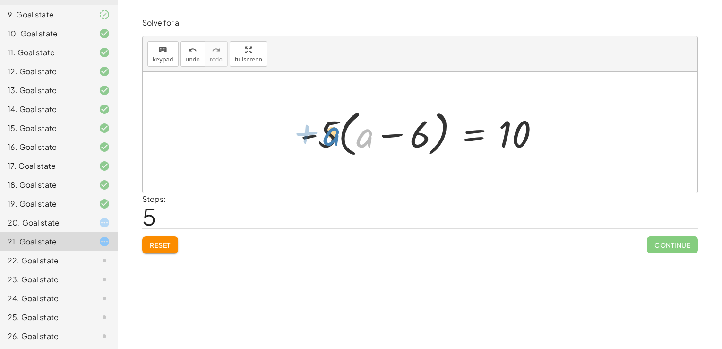
drag, startPoint x: 362, startPoint y: 141, endPoint x: 328, endPoint y: 140, distance: 34.0
click at [328, 140] on div at bounding box center [424, 132] width 256 height 54
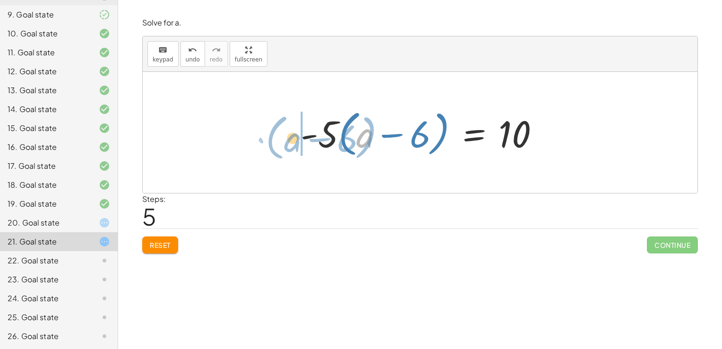
drag, startPoint x: 366, startPoint y: 137, endPoint x: 297, endPoint y: 129, distance: 68.9
click at [297, 129] on div at bounding box center [424, 132] width 256 height 54
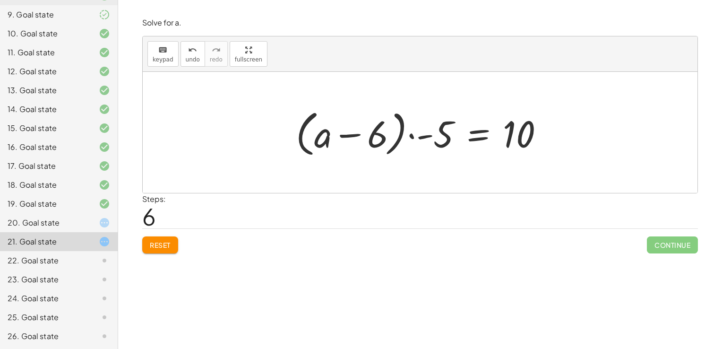
click at [416, 140] on div at bounding box center [423, 132] width 265 height 54
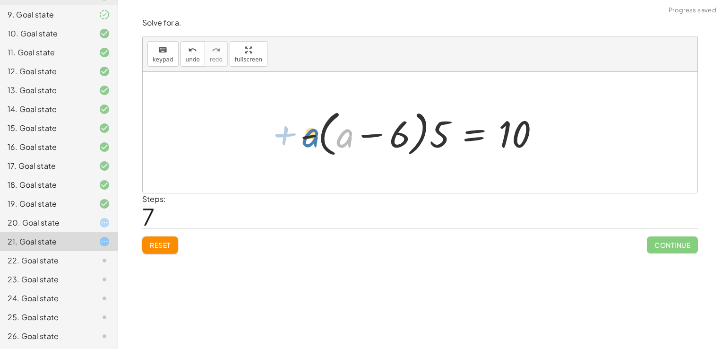
drag, startPoint x: 345, startPoint y: 141, endPoint x: 311, endPoint y: 140, distance: 34.0
click at [311, 140] on div at bounding box center [424, 132] width 256 height 54
drag, startPoint x: 438, startPoint y: 143, endPoint x: 288, endPoint y: 142, distance: 150.7
click at [288, 142] on div "· - 5 · ( + a − 6 ) = 10 · - 5 · - ( − a + 6 ) = 10 · 5 · ( − a + 6 ) = 10 · ( …" at bounding box center [420, 132] width 268 height 59
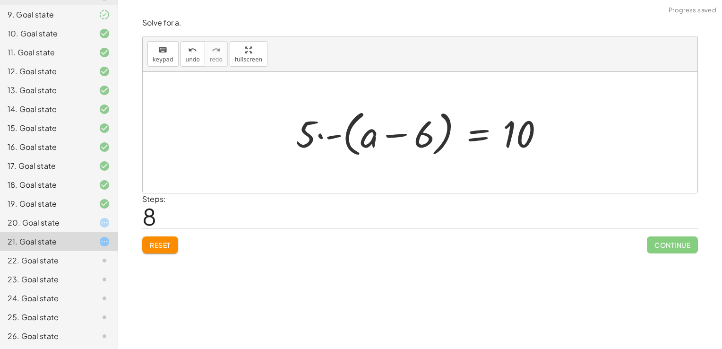
click at [326, 143] on div at bounding box center [423, 132] width 265 height 54
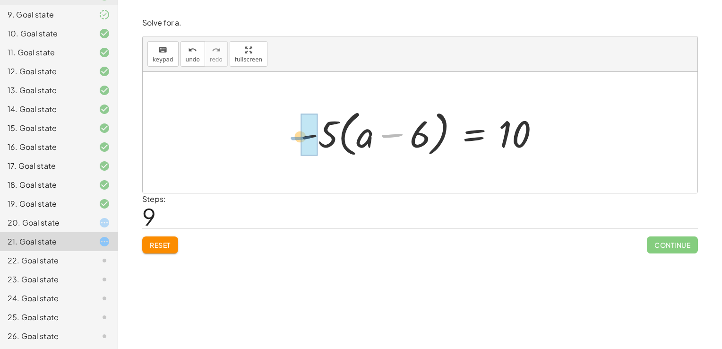
drag, startPoint x: 405, startPoint y: 135, endPoint x: 313, endPoint y: 137, distance: 92.6
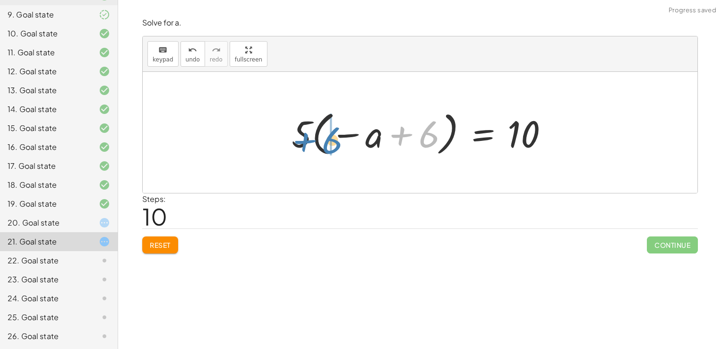
drag, startPoint x: 420, startPoint y: 133, endPoint x: 323, endPoint y: 137, distance: 97.9
click at [323, 137] on div at bounding box center [424, 132] width 274 height 52
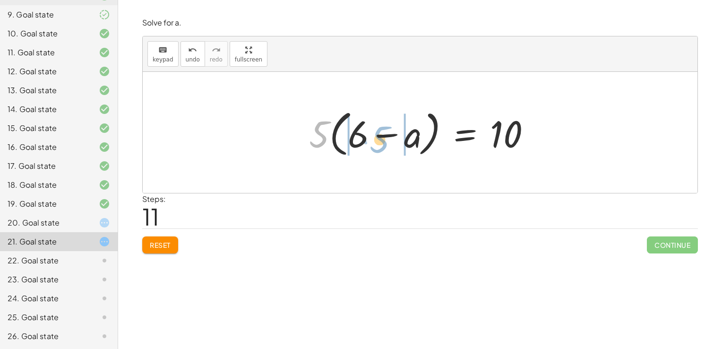
drag, startPoint x: 322, startPoint y: 139, endPoint x: 382, endPoint y: 144, distance: 60.2
click at [382, 144] on div at bounding box center [423, 132] width 239 height 54
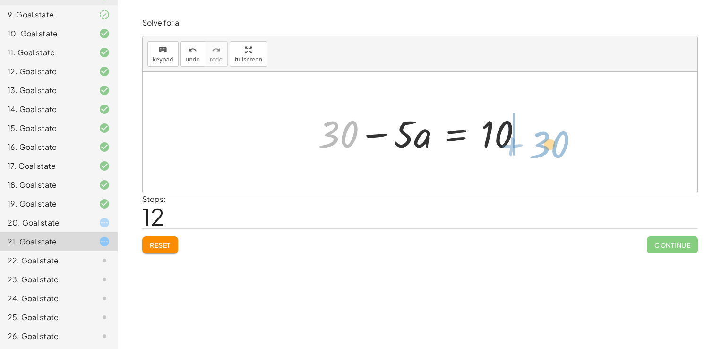
drag, startPoint x: 338, startPoint y: 136, endPoint x: 557, endPoint y: 132, distance: 218.3
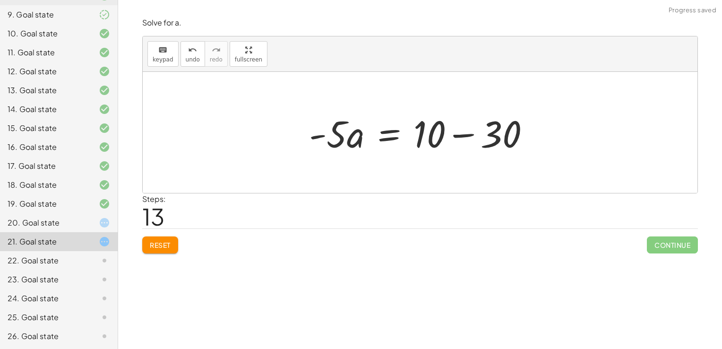
click at [326, 139] on div at bounding box center [423, 132] width 238 height 49
click at [450, 131] on div at bounding box center [423, 132] width 238 height 49
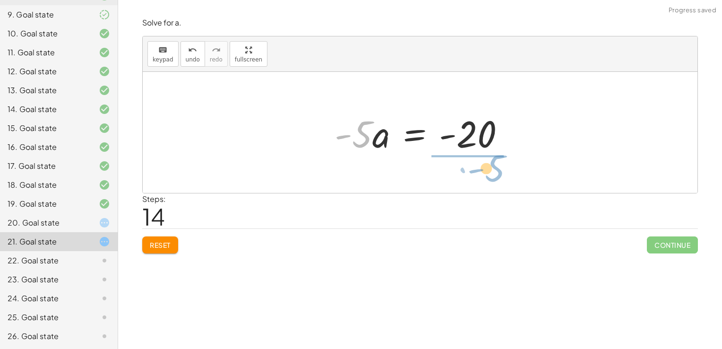
drag, startPoint x: 331, startPoint y: 137, endPoint x: 459, endPoint y: 172, distance: 132.8
click at [459, 172] on div "· - 5 · ( + a − 6 ) = 10 · - 5 · - ( − a + 6 ) = 10 · 5 · ( − a + 6 ) = 10 · ( …" at bounding box center [420, 132] width 555 height 121
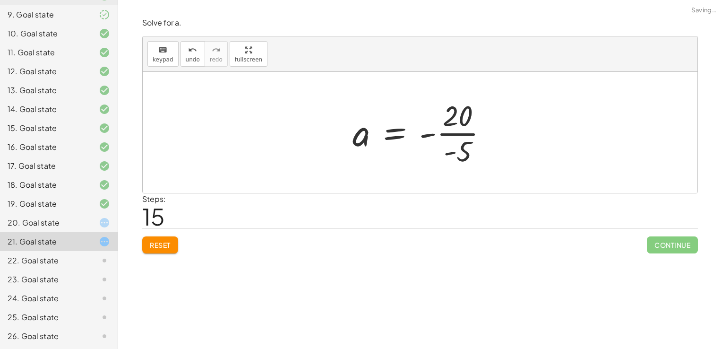
click at [454, 131] on div at bounding box center [424, 132] width 152 height 73
click at [428, 136] on div at bounding box center [424, 132] width 148 height 47
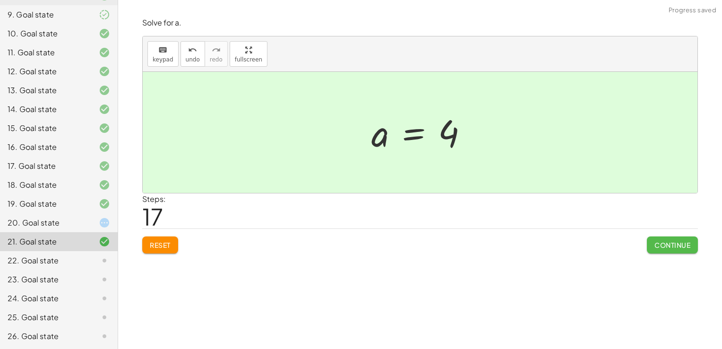
click at [659, 241] on span "Continue" at bounding box center [672, 244] width 36 height 9
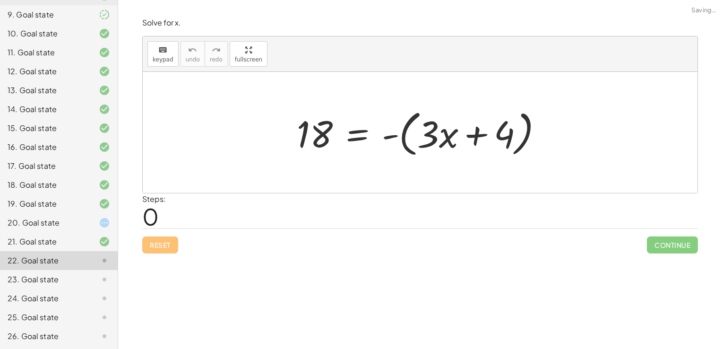
click at [483, 260] on div "**********" at bounding box center [420, 174] width 604 height 349
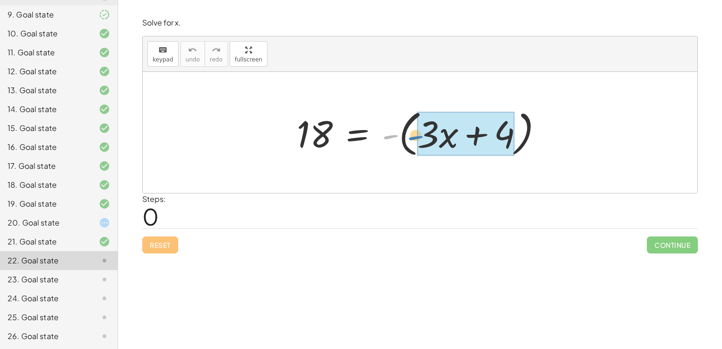
drag, startPoint x: 386, startPoint y: 137, endPoint x: 411, endPoint y: 138, distance: 25.5
click at [411, 138] on div at bounding box center [423, 132] width 263 height 54
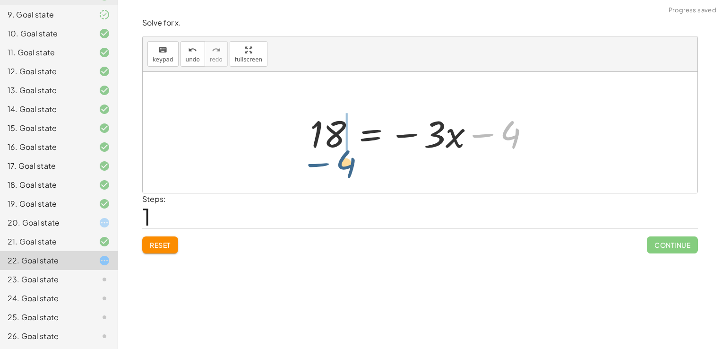
drag, startPoint x: 491, startPoint y: 135, endPoint x: 315, endPoint y: 162, distance: 178.7
click at [315, 162] on div "18 = - ( + · 3 · x + 4 ) − 4 18 = − · 3 · x 4 −" at bounding box center [420, 132] width 555 height 121
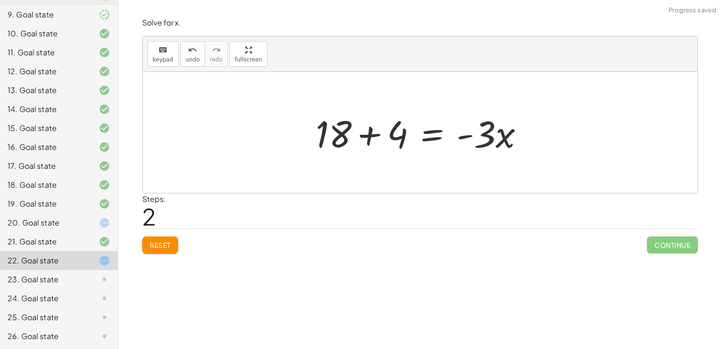
click at [341, 142] on div at bounding box center [423, 132] width 225 height 49
click at [382, 135] on div at bounding box center [423, 132] width 225 height 49
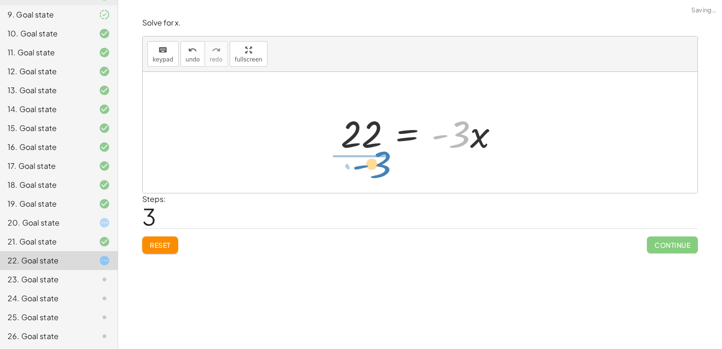
drag, startPoint x: 483, startPoint y: 137, endPoint x: 402, endPoint y: 167, distance: 86.3
click at [402, 167] on div "18 = - ( + · 3 · x + 4 ) 18 = − · 3 · x − 4 + 18 + 4 = · - 3 · x · - 3 = · 3 · …" at bounding box center [420, 132] width 555 height 121
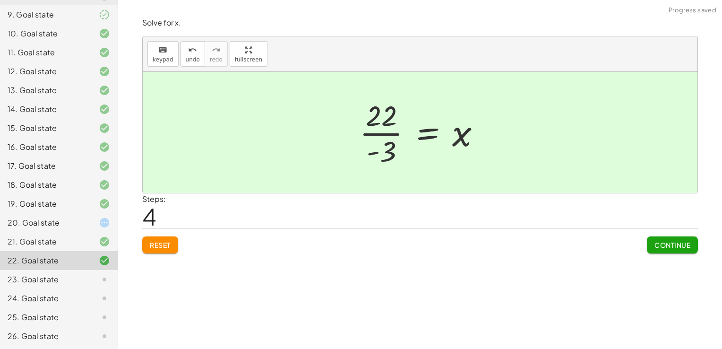
click at [384, 146] on div at bounding box center [424, 132] width 138 height 73
click at [692, 247] on button "Continue" at bounding box center [672, 244] width 51 height 17
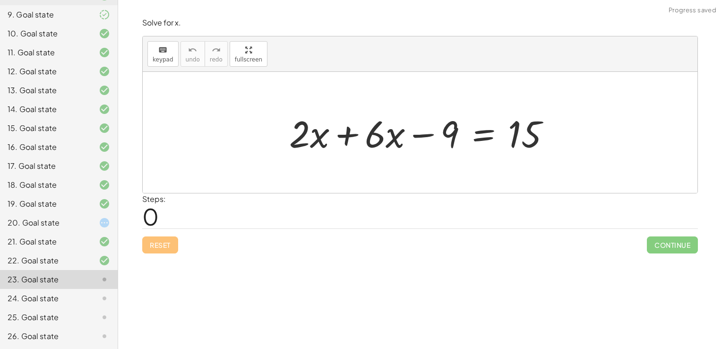
click at [368, 135] on div at bounding box center [423, 132] width 278 height 49
click at [353, 135] on div at bounding box center [423, 132] width 278 height 49
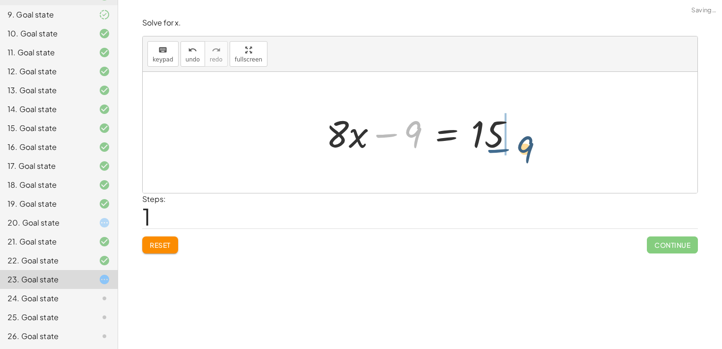
drag, startPoint x: 386, startPoint y: 135, endPoint x: 511, endPoint y: 146, distance: 125.2
click at [511, 146] on div at bounding box center [423, 132] width 204 height 49
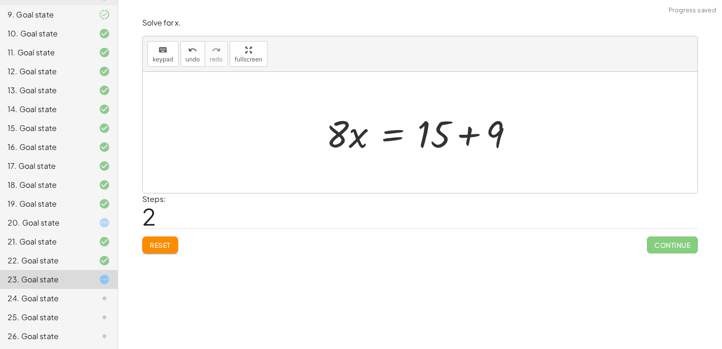
click at [453, 136] on div at bounding box center [423, 132] width 204 height 49
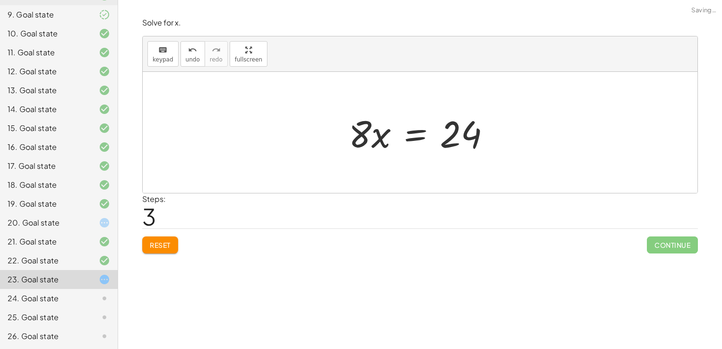
drag, startPoint x: 334, startPoint y: 130, endPoint x: 367, endPoint y: 161, distance: 45.5
click at [367, 161] on div "+ · 2 · x + · 6 · x − 9 = 15 + · 8 · x − 9 = 15 · 8 · x = + 15 + 9 · x = · 8 24" at bounding box center [420, 132] width 555 height 121
drag, startPoint x: 356, startPoint y: 137, endPoint x: 454, endPoint y: 171, distance: 104.3
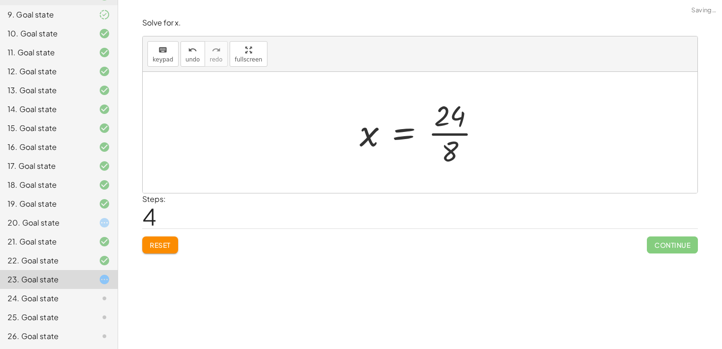
click at [449, 136] on div at bounding box center [424, 132] width 138 height 73
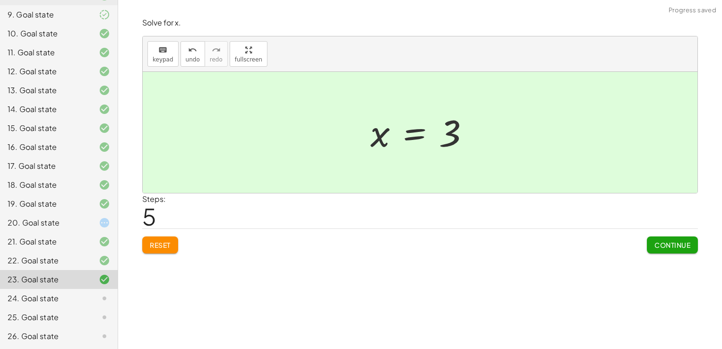
click at [679, 238] on button "Continue" at bounding box center [672, 244] width 51 height 17
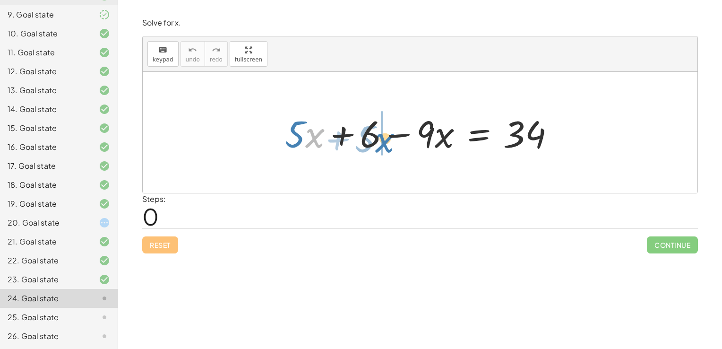
drag, startPoint x: 313, startPoint y: 144, endPoint x: 383, endPoint y: 145, distance: 69.9
click at [383, 145] on div at bounding box center [423, 132] width 287 height 49
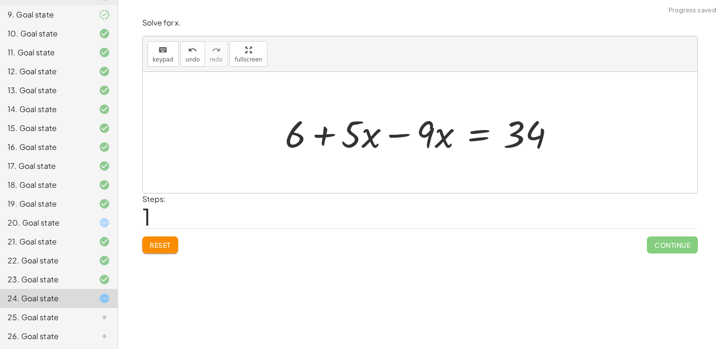
click at [382, 135] on div at bounding box center [423, 132] width 287 height 49
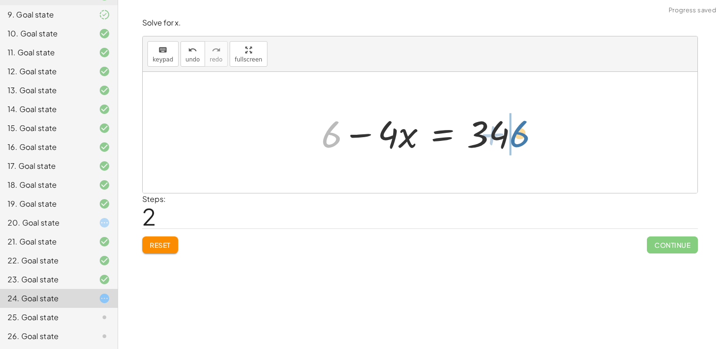
drag, startPoint x: 333, startPoint y: 134, endPoint x: 536, endPoint y: 134, distance: 203.1
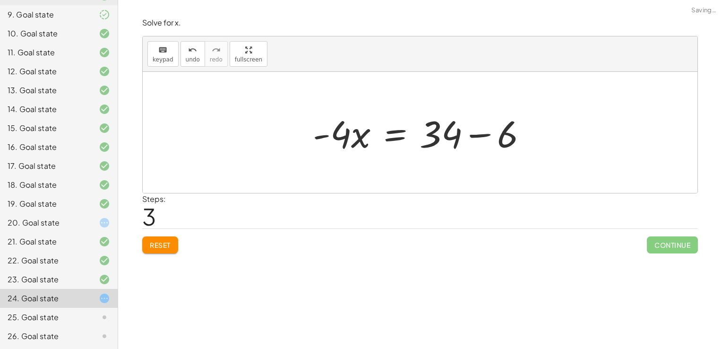
click at [449, 143] on div at bounding box center [423, 132] width 231 height 49
click at [455, 134] on div at bounding box center [423, 132] width 231 height 49
click at [483, 135] on div at bounding box center [423, 132] width 231 height 49
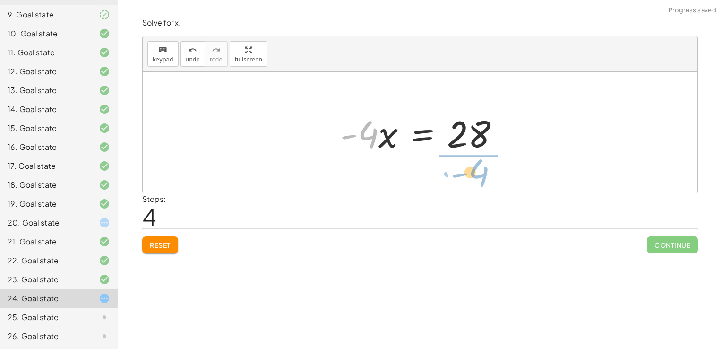
drag, startPoint x: 358, startPoint y: 137, endPoint x: 471, endPoint y: 175, distance: 119.2
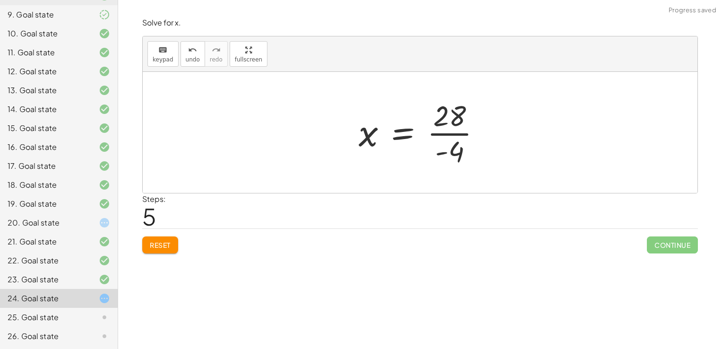
click at [451, 125] on div at bounding box center [423, 132] width 139 height 73
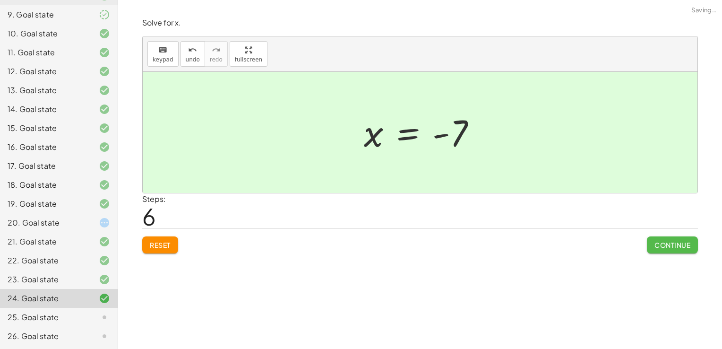
click at [672, 247] on span "Continue" at bounding box center [672, 244] width 36 height 9
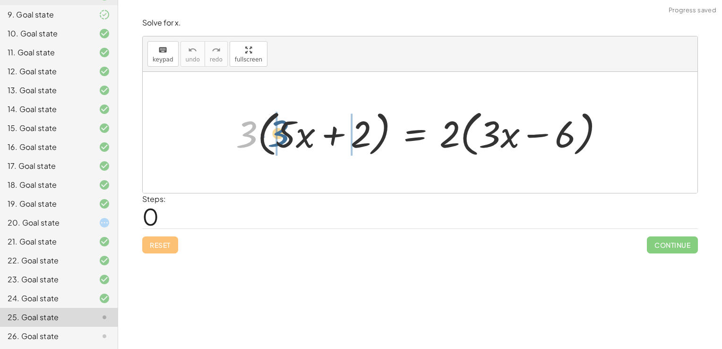
drag, startPoint x: 240, startPoint y: 132, endPoint x: 271, endPoint y: 131, distance: 30.7
click at [271, 131] on div at bounding box center [423, 132] width 385 height 54
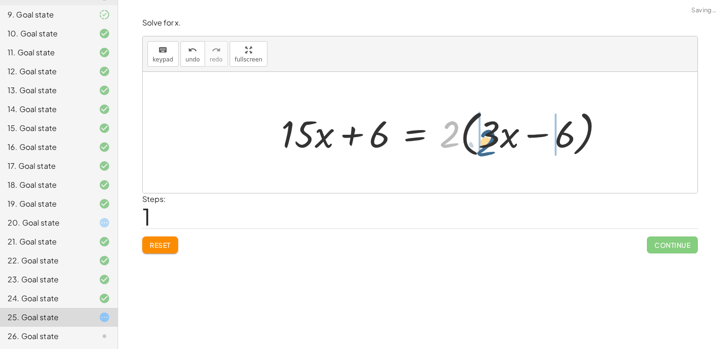
drag, startPoint x: 450, startPoint y: 132, endPoint x: 481, endPoint y: 137, distance: 32.1
click at [481, 137] on div at bounding box center [446, 132] width 340 height 54
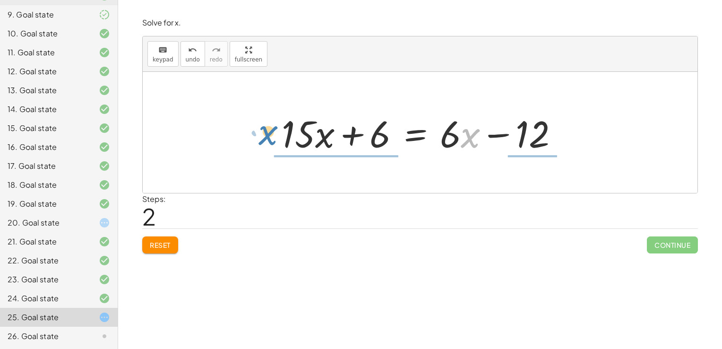
drag, startPoint x: 462, startPoint y: 139, endPoint x: 259, endPoint y: 137, distance: 202.2
click at [259, 137] on div "· 3 · ( + · 5 · x + 2 ) = · 2 · ( + · 3 · x − 6 ) + · 3 · 5 · x + · 3 · 2 = · 2…" at bounding box center [420, 132] width 555 height 121
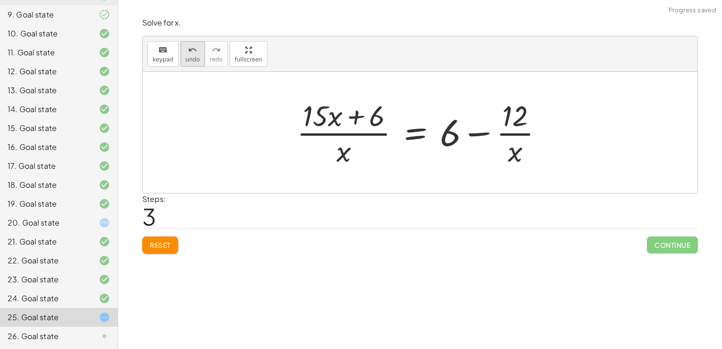
click at [187, 58] on span "undo" at bounding box center [193, 59] width 14 height 7
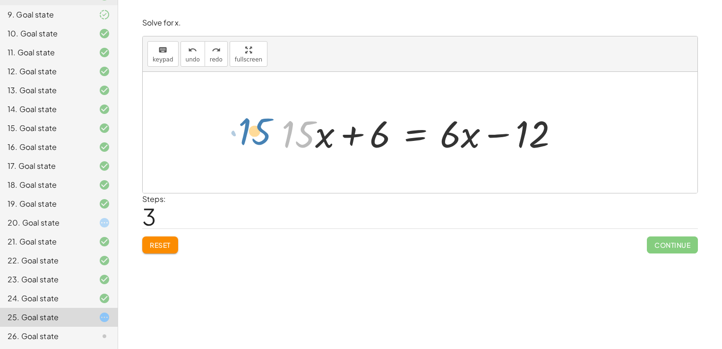
drag, startPoint x: 304, startPoint y: 137, endPoint x: 270, endPoint y: 137, distance: 34.0
click at [270, 137] on div "· 3 · ( + · 5 · x + 2 ) = · 2 · ( + · 3 · x − 6 ) + · 3 · 5 · x + · 3 · 2 = · 2…" at bounding box center [420, 132] width 306 height 53
drag, startPoint x: 454, startPoint y: 140, endPoint x: 454, endPoint y: 145, distance: 5.3
click at [454, 145] on div at bounding box center [424, 132] width 294 height 49
click at [463, 143] on div at bounding box center [424, 132] width 294 height 49
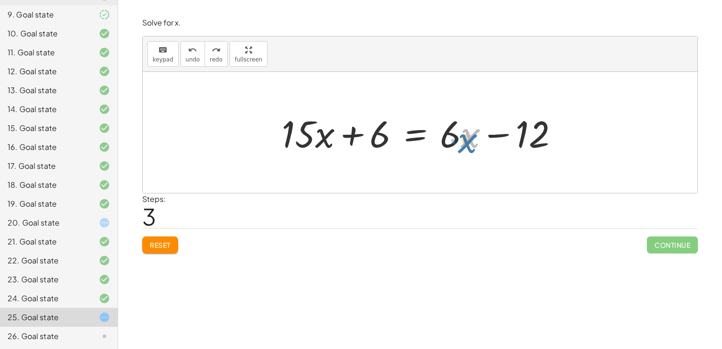
click at [467, 138] on div at bounding box center [424, 132] width 294 height 49
drag, startPoint x: 455, startPoint y: 135, endPoint x: 459, endPoint y: 126, distance: 10.2
click at [459, 126] on div at bounding box center [424, 132] width 294 height 49
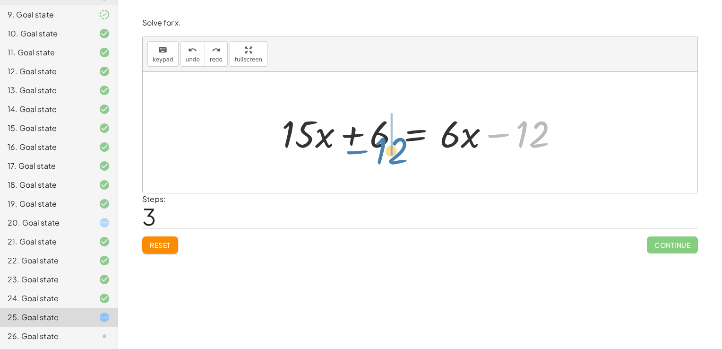
drag, startPoint x: 501, startPoint y: 142, endPoint x: 365, endPoint y: 154, distance: 136.1
click at [365, 154] on div at bounding box center [424, 132] width 294 height 49
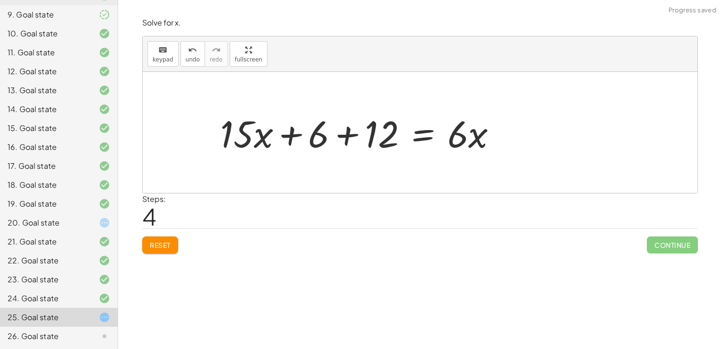
click at [341, 129] on div at bounding box center [362, 132] width 294 height 49
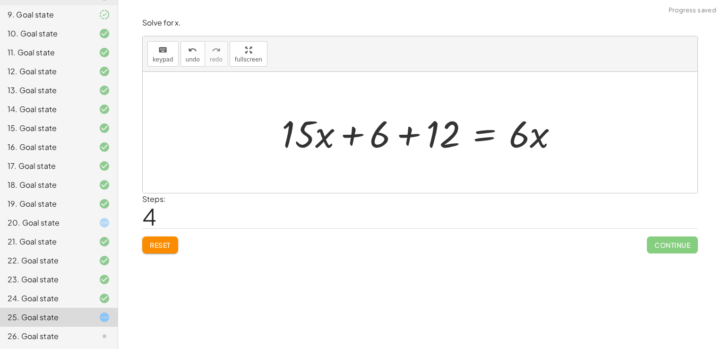
click at [410, 139] on div at bounding box center [424, 132] width 294 height 49
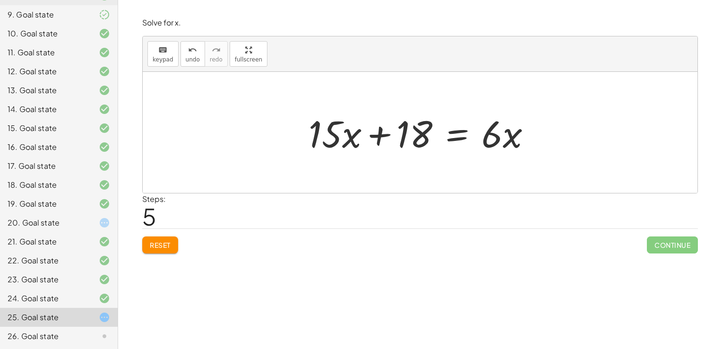
click at [172, 246] on button "Reset" at bounding box center [160, 244] width 36 height 17
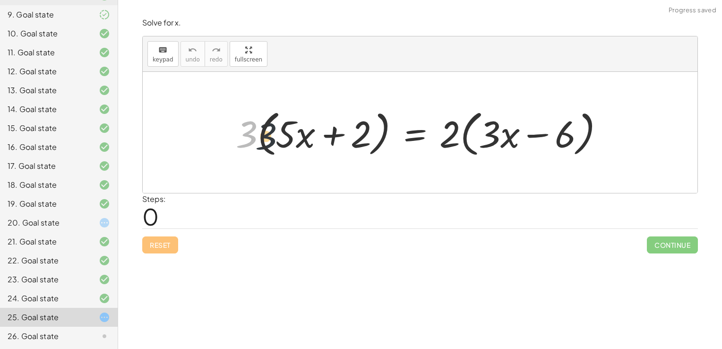
drag, startPoint x: 246, startPoint y: 139, endPoint x: 269, endPoint y: 141, distance: 22.8
click at [269, 141] on div at bounding box center [423, 132] width 385 height 54
drag, startPoint x: 246, startPoint y: 135, endPoint x: 274, endPoint y: 137, distance: 28.4
click at [274, 137] on div at bounding box center [423, 132] width 385 height 54
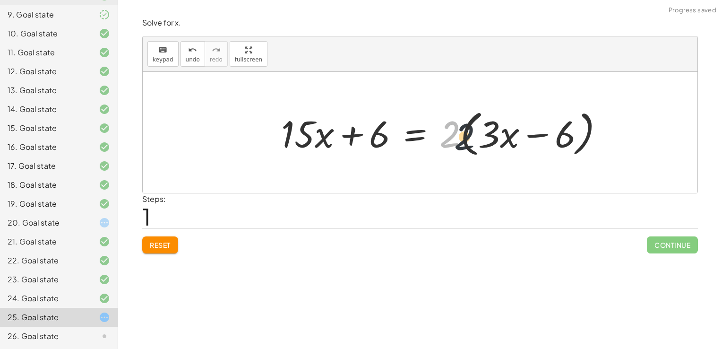
drag, startPoint x: 447, startPoint y: 142, endPoint x: 467, endPoint y: 145, distance: 20.5
click at [467, 145] on div at bounding box center [446, 132] width 340 height 54
drag, startPoint x: 448, startPoint y: 134, endPoint x: 478, endPoint y: 135, distance: 29.3
click at [478, 135] on div at bounding box center [446, 132] width 340 height 54
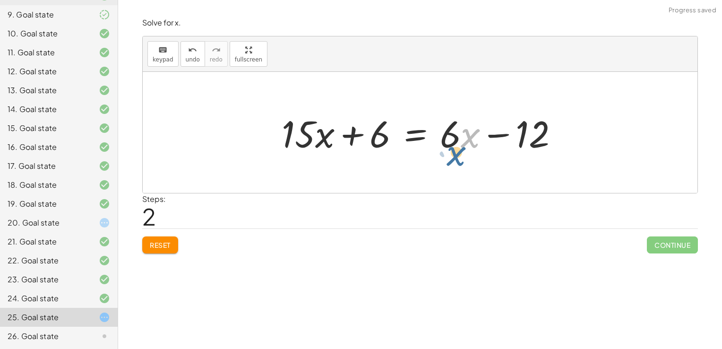
click at [466, 141] on div at bounding box center [424, 132] width 294 height 49
drag, startPoint x: 457, startPoint y: 137, endPoint x: 256, endPoint y: 137, distance: 200.8
click at [256, 137] on div "· 3 · ( + · 5 · x + 2 ) = · 2 · ( + · 3 · x − 6 ) + · 3 · 5 · x + · 3 · 2 = · 2…" at bounding box center [420, 132] width 555 height 121
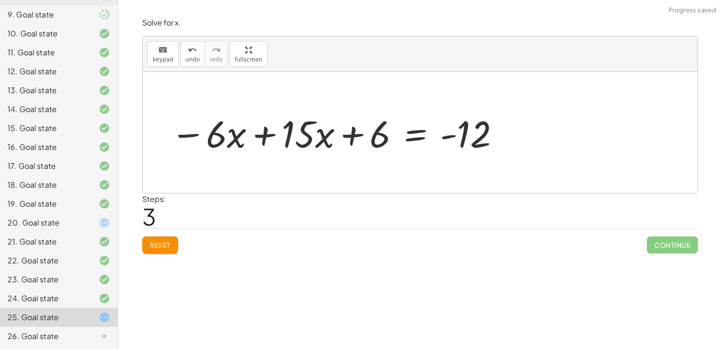
click at [256, 137] on div at bounding box center [336, 132] width 340 height 49
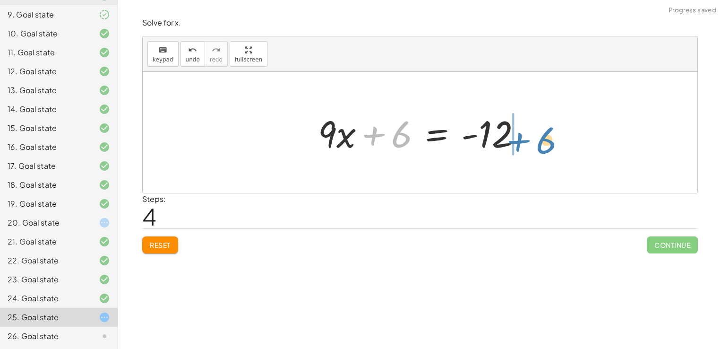
drag, startPoint x: 374, startPoint y: 138, endPoint x: 522, endPoint y: 139, distance: 147.4
click at [522, 139] on div at bounding box center [423, 132] width 220 height 49
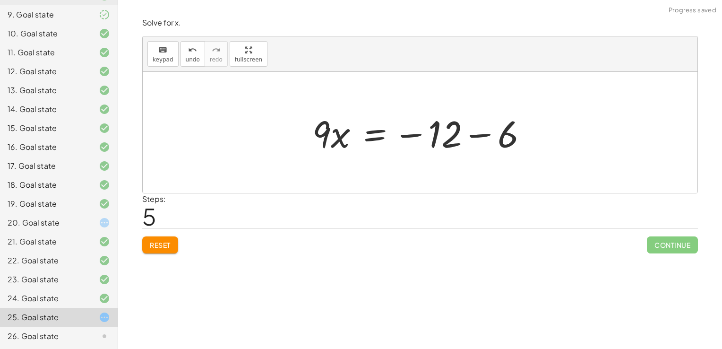
click at [505, 139] on div at bounding box center [424, 132] width 232 height 49
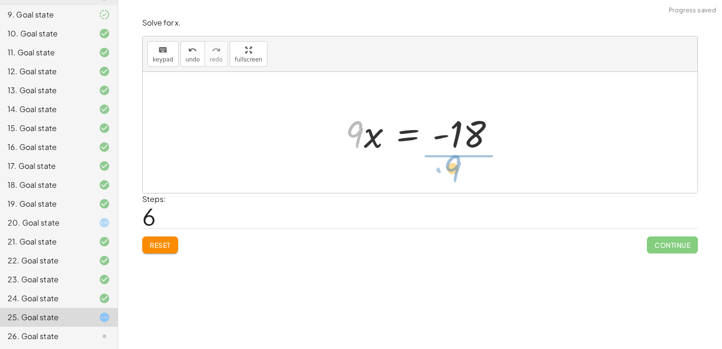
drag, startPoint x: 353, startPoint y: 141, endPoint x: 462, endPoint y: 179, distance: 114.8
click at [462, 179] on div "· 3 · ( + · 5 · x + 2 ) = · 2 · ( + · 3 · x − 6 ) + · 3 · 5 · x + · 3 · 2 = · 2…" at bounding box center [420, 132] width 555 height 121
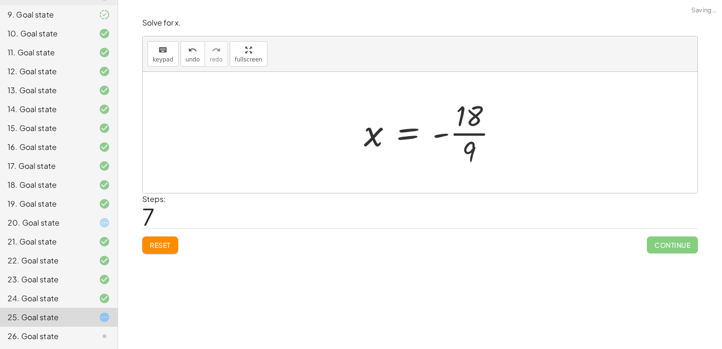
click at [463, 135] on div at bounding box center [434, 132] width 151 height 73
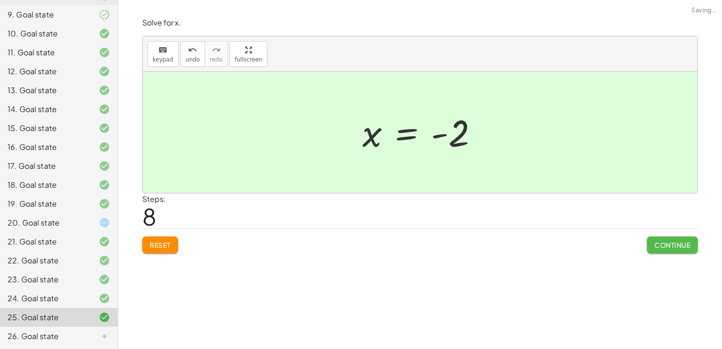
click at [659, 242] on span "Continue" at bounding box center [672, 244] width 36 height 9
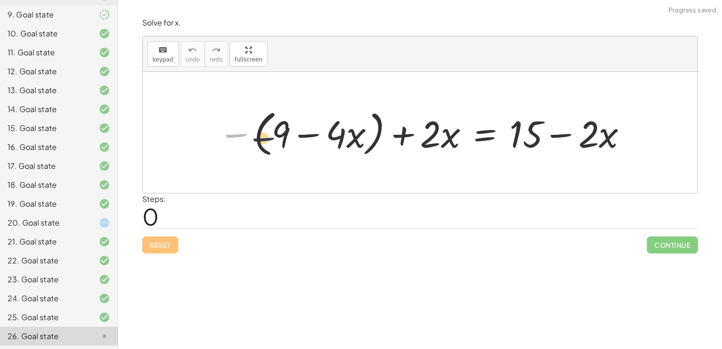
drag, startPoint x: 242, startPoint y: 132, endPoint x: 273, endPoint y: 136, distance: 31.4
click at [273, 136] on div at bounding box center [424, 132] width 420 height 54
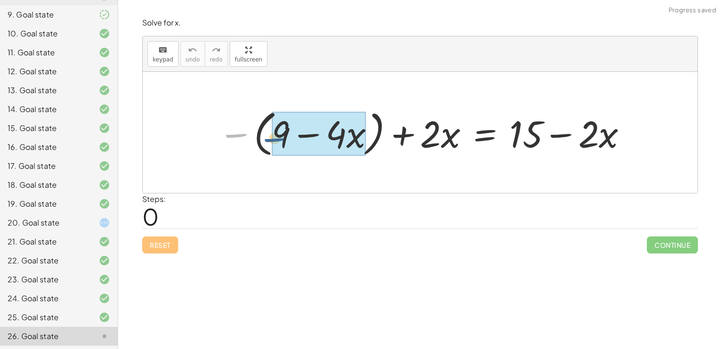
drag, startPoint x: 243, startPoint y: 135, endPoint x: 283, endPoint y: 136, distance: 40.2
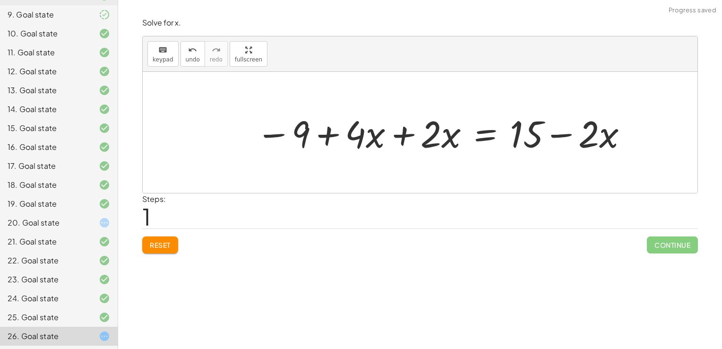
click at [406, 134] on div at bounding box center [442, 132] width 382 height 49
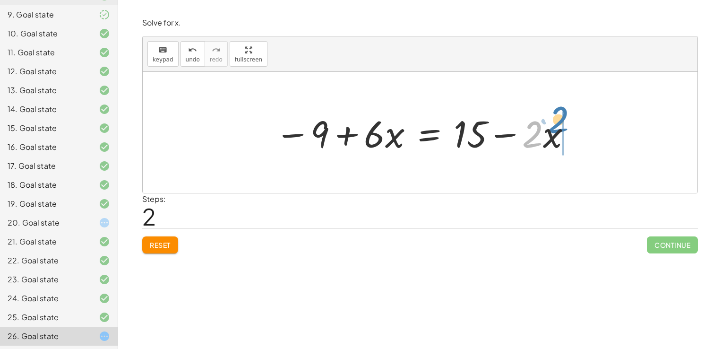
drag, startPoint x: 527, startPoint y: 138, endPoint x: 538, endPoint y: 128, distance: 14.7
click at [538, 128] on div at bounding box center [423, 132] width 307 height 49
drag, startPoint x: 540, startPoint y: 136, endPoint x: 539, endPoint y: 162, distance: 26.5
click at [539, 162] on div "− ( + 9 − · 4 · x ) + · 2 · x = + 15 − · 2 · x − 9 + · 4 · x + · 2 · x = + 15 −…" at bounding box center [420, 132] width 555 height 121
drag, startPoint x: 539, startPoint y: 162, endPoint x: 524, endPoint y: 183, distance: 25.8
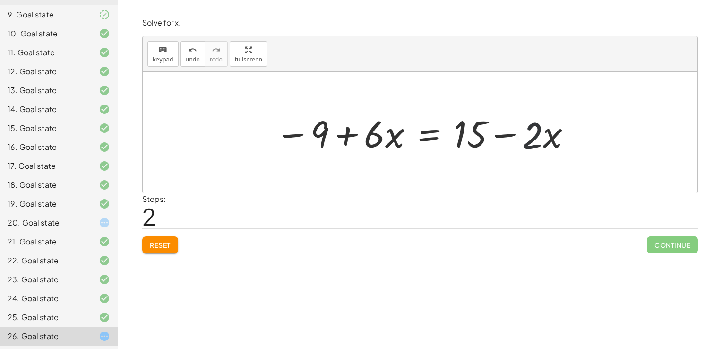
click at [524, 183] on div at bounding box center [420, 132] width 555 height 121
drag, startPoint x: 530, startPoint y: 141, endPoint x: 531, endPoint y: 149, distance: 8.0
click at [531, 149] on div at bounding box center [423, 132] width 307 height 49
drag, startPoint x: 505, startPoint y: 133, endPoint x: 382, endPoint y: 134, distance: 122.8
click at [382, 134] on div at bounding box center [423, 132] width 307 height 49
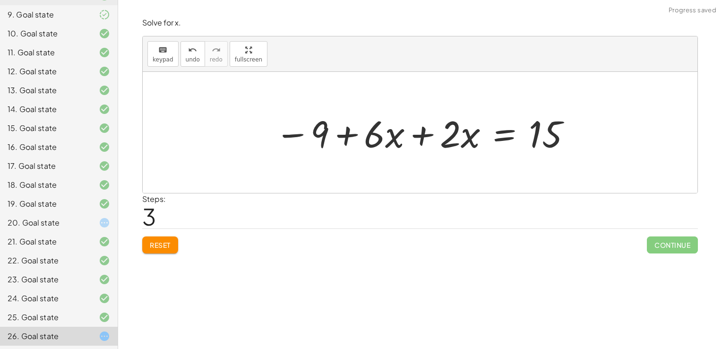
click at [384, 137] on div at bounding box center [423, 132] width 307 height 49
click at [416, 138] on div at bounding box center [423, 132] width 307 height 49
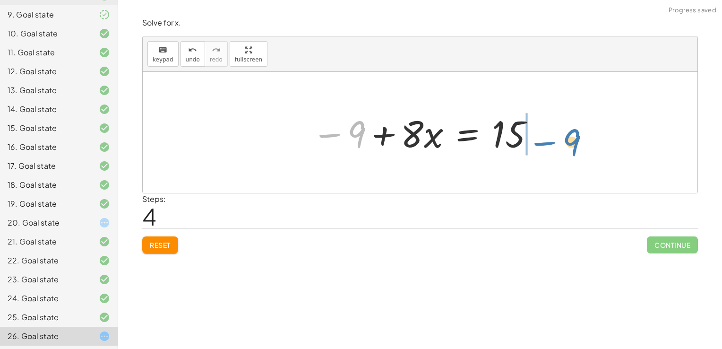
drag, startPoint x: 355, startPoint y: 128, endPoint x: 569, endPoint y: 131, distance: 214.0
click at [569, 131] on div "− ( + 9 − · 4 · x ) + · 2 · x = + 15 − · 2 · x − 9 + · 4 · x + · 2 · x = + 15 −…" at bounding box center [420, 132] width 555 height 121
click at [548, 133] on div at bounding box center [498, 132] width 204 height 49
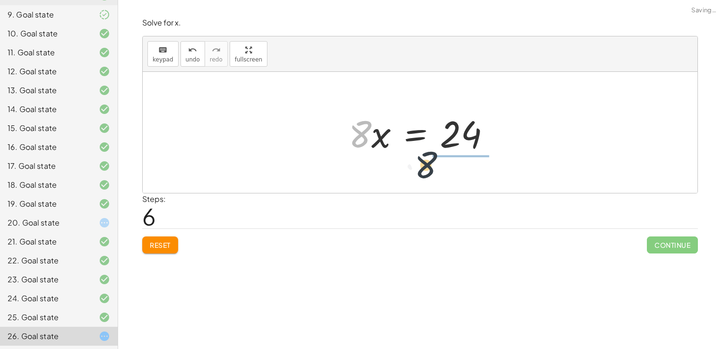
drag, startPoint x: 361, startPoint y: 137, endPoint x: 447, endPoint y: 169, distance: 91.6
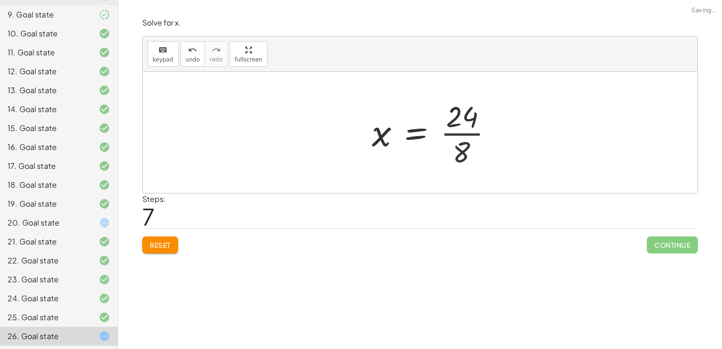
click at [456, 129] on div at bounding box center [436, 132] width 138 height 73
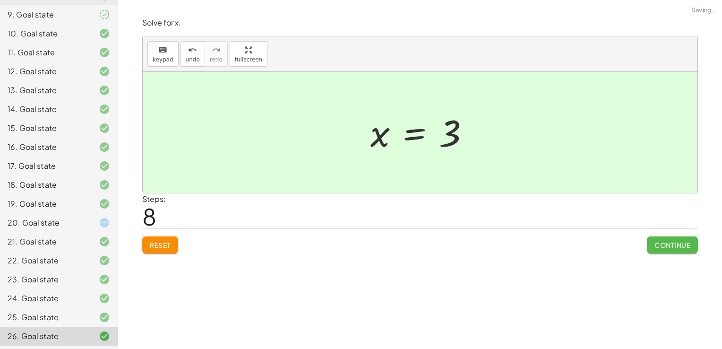
click at [673, 246] on span "Continue" at bounding box center [672, 244] width 36 height 9
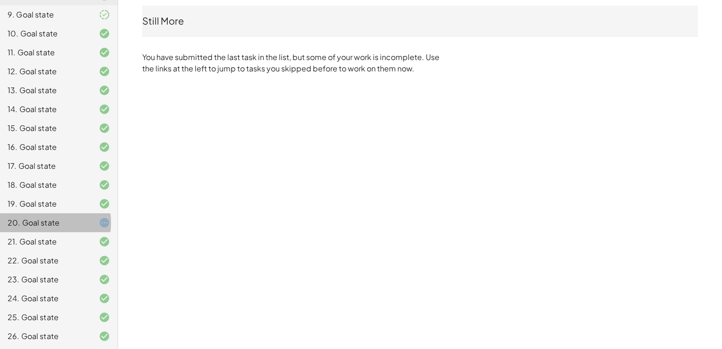
click at [94, 251] on div "20. Goal state" at bounding box center [59, 260] width 118 height 19
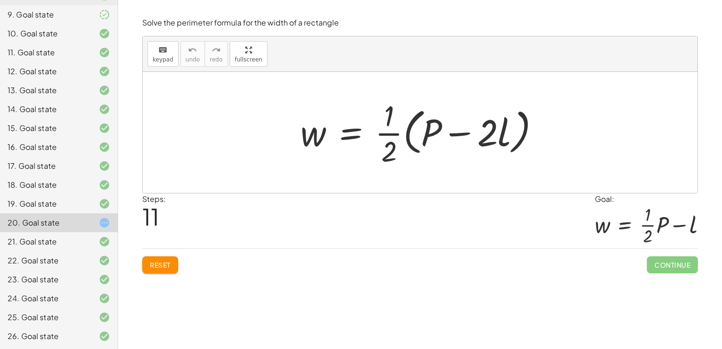
click at [160, 258] on button "Reset" at bounding box center [160, 264] width 36 height 17
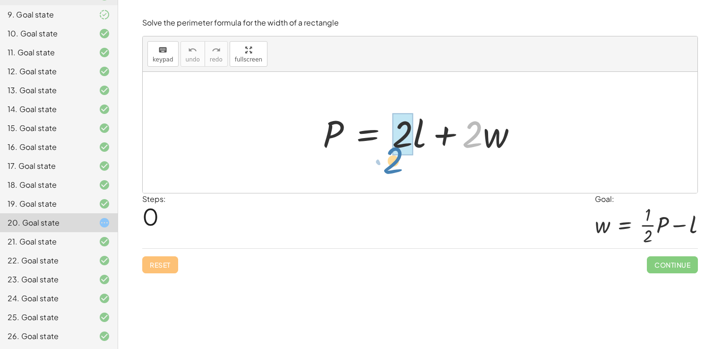
drag, startPoint x: 471, startPoint y: 143, endPoint x: 386, endPoint y: 160, distance: 85.8
click at [386, 159] on div "· 2 + · w P = + · 2 · l + · 2 · w" at bounding box center [420, 132] width 555 height 121
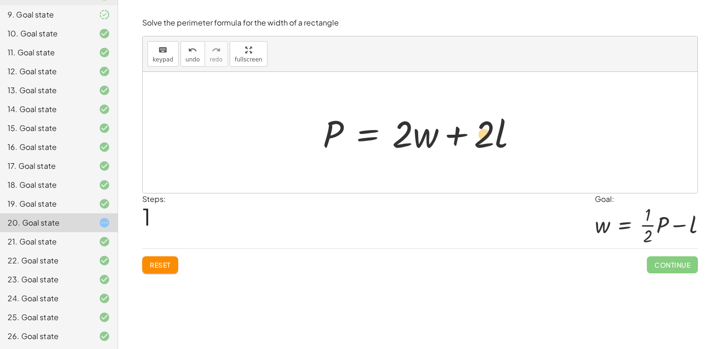
click at [485, 146] on div at bounding box center [424, 132] width 212 height 49
drag, startPoint x: 421, startPoint y: 143, endPoint x: 293, endPoint y: 136, distance: 128.2
click at [293, 136] on div "P = + · 2 · l + · 2 · w · w + · 2 P = + · 2 · l + · 2 · w" at bounding box center [420, 132] width 555 height 121
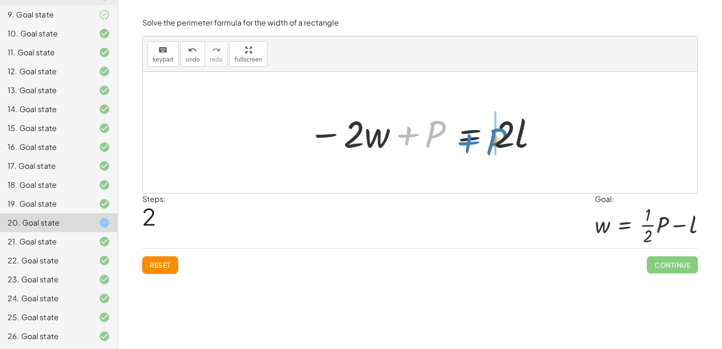
drag, startPoint x: 429, startPoint y: 130, endPoint x: 490, endPoint y: 137, distance: 61.4
click at [490, 137] on div at bounding box center [423, 132] width 240 height 49
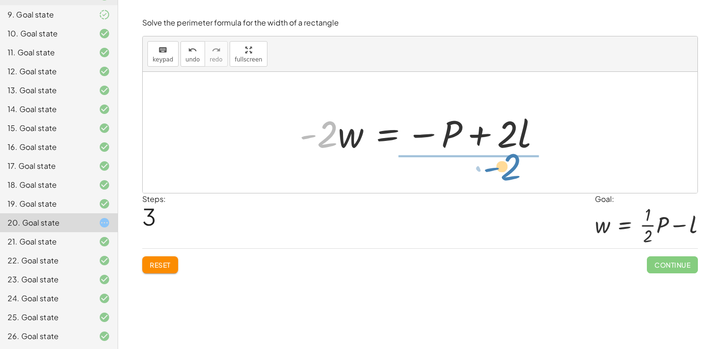
drag, startPoint x: 323, startPoint y: 136, endPoint x: 493, endPoint y: 177, distance: 175.1
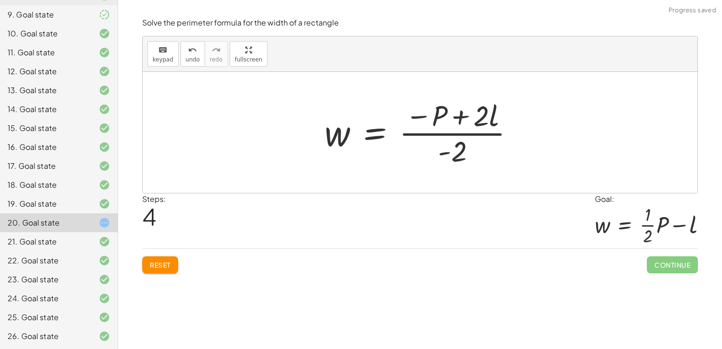
click at [471, 120] on div at bounding box center [423, 132] width 207 height 73
click at [449, 145] on div at bounding box center [423, 132] width 207 height 73
drag, startPoint x: 418, startPoint y: 116, endPoint x: 439, endPoint y: 154, distance: 43.2
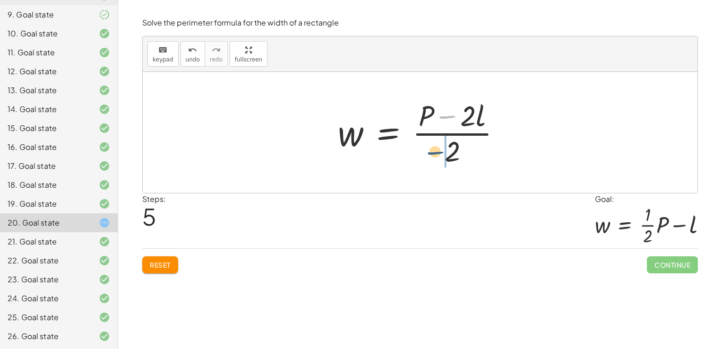
drag, startPoint x: 446, startPoint y: 115, endPoint x: 433, endPoint y: 154, distance: 41.4
click at [433, 154] on div at bounding box center [423, 132] width 180 height 73
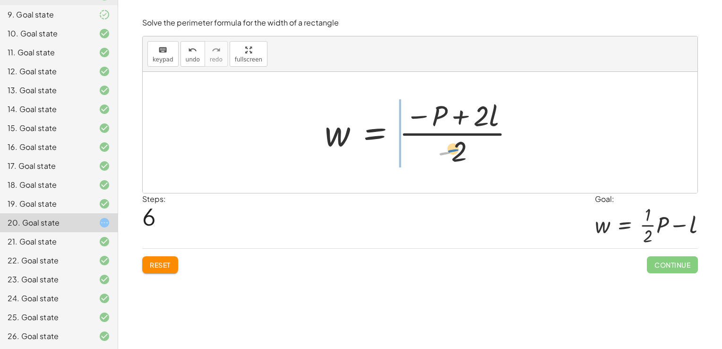
drag, startPoint x: 450, startPoint y: 148, endPoint x: 457, endPoint y: 146, distance: 6.8
click at [457, 146] on div at bounding box center [423, 132] width 207 height 73
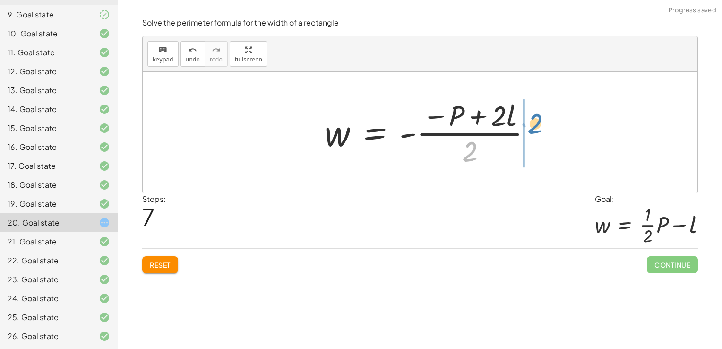
drag, startPoint x: 465, startPoint y: 156, endPoint x: 522, endPoint y: 124, distance: 64.7
click at [522, 124] on div at bounding box center [432, 132] width 224 height 73
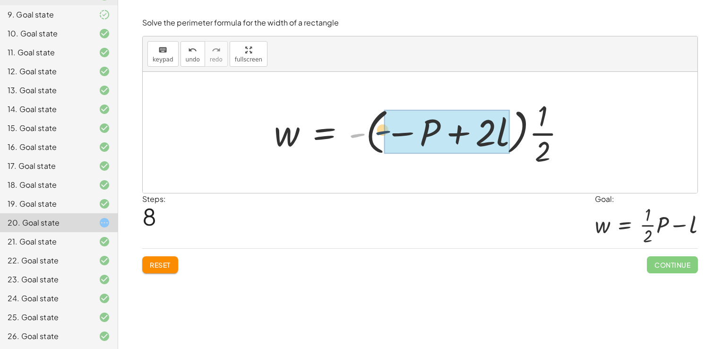
drag, startPoint x: 352, startPoint y: 133, endPoint x: 387, endPoint y: 131, distance: 35.5
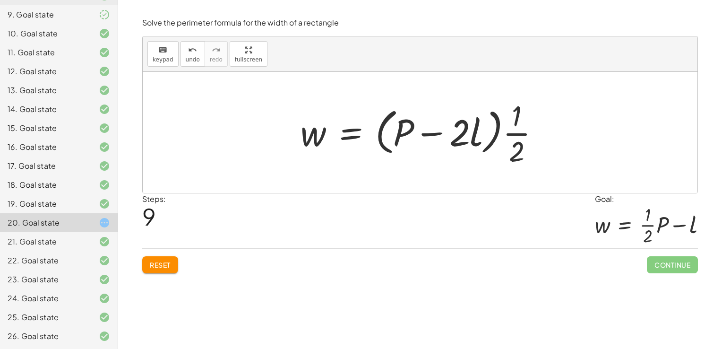
click at [99, 220] on icon at bounding box center [104, 222] width 11 height 11
drag, startPoint x: 517, startPoint y: 137, endPoint x: 391, endPoint y: 140, distance: 126.6
click at [391, 140] on div at bounding box center [424, 132] width 256 height 73
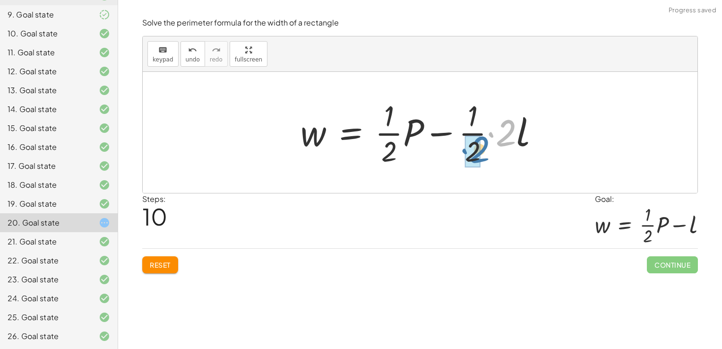
drag, startPoint x: 507, startPoint y: 135, endPoint x: 480, endPoint y: 152, distance: 31.5
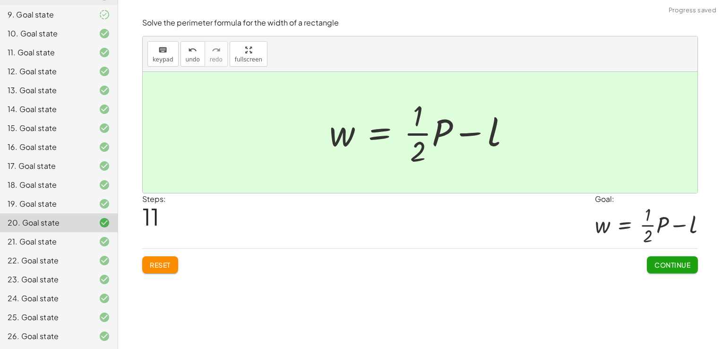
click at [665, 262] on span "Continue" at bounding box center [672, 264] width 36 height 9
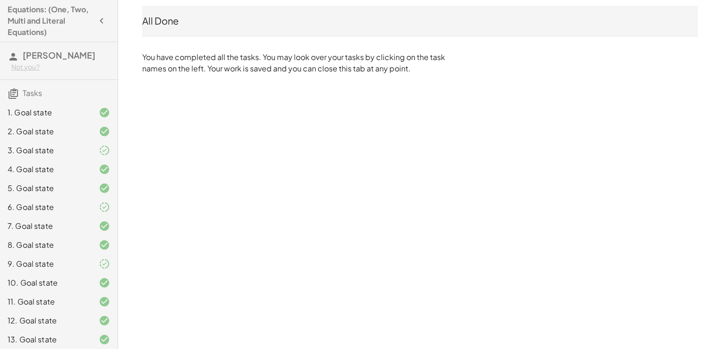
click at [96, 21] on icon "button" at bounding box center [101, 20] width 11 height 11
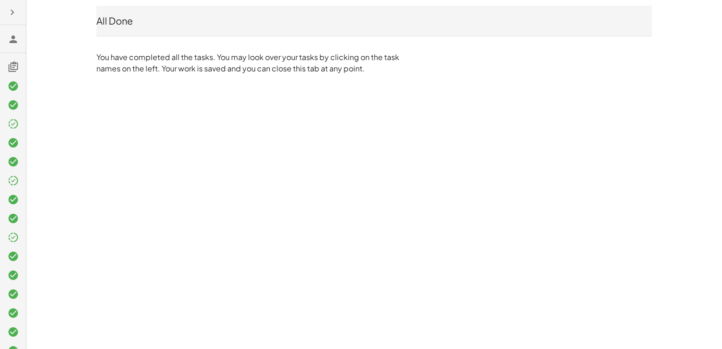
click at [13, 12] on icon "button" at bounding box center [12, 12] width 11 height 11
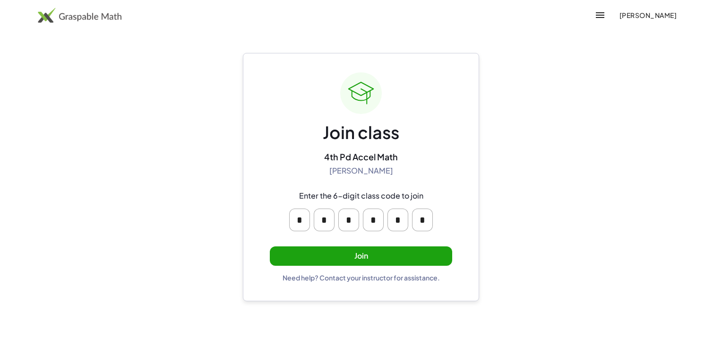
click at [356, 256] on button "Join" at bounding box center [361, 255] width 182 height 19
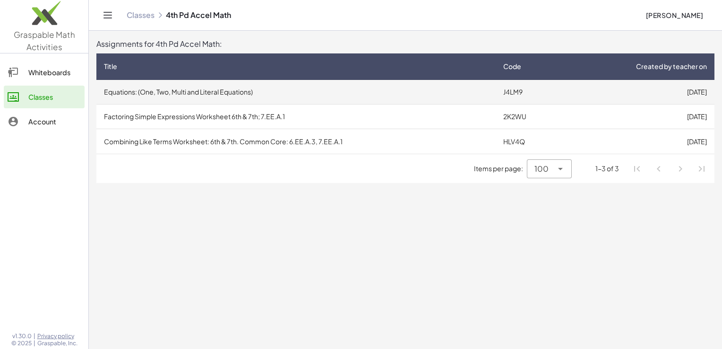
click at [382, 87] on td "Equations: (One, Two, Multi and Literal Equations)" at bounding box center [295, 92] width 399 height 25
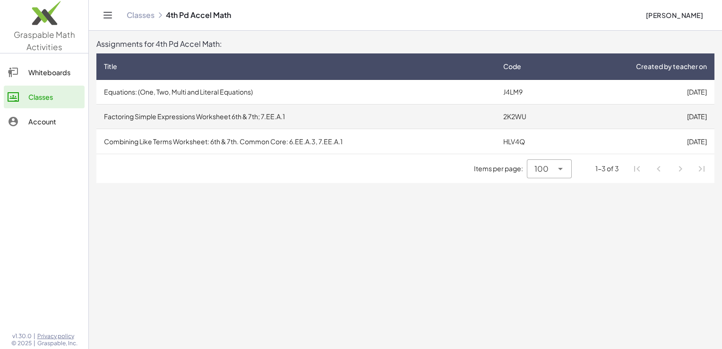
click at [193, 113] on td "Factoring Simple Expressions Worksheet 6th & 7th; 7.EE.A.1" at bounding box center [295, 116] width 399 height 25
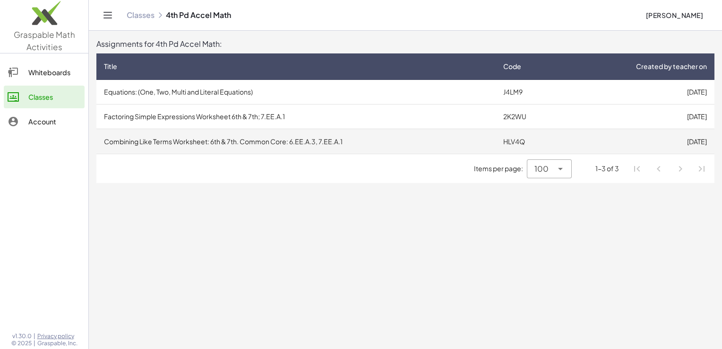
click at [248, 144] on td "Combining Like Terms Worksheet: 6th & 7th. Common Core: 6.EE.A.3, 7.EE.A.1" at bounding box center [295, 141] width 399 height 25
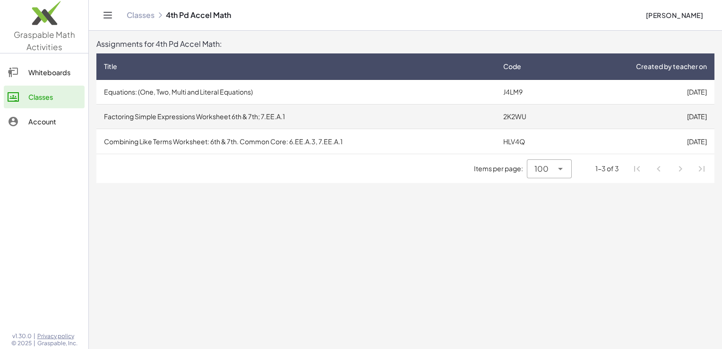
click at [256, 121] on td "Factoring Simple Expressions Worksheet 6th & 7th; 7.EE.A.1" at bounding box center [295, 116] width 399 height 25
